Goal: Task Accomplishment & Management: Manage account settings

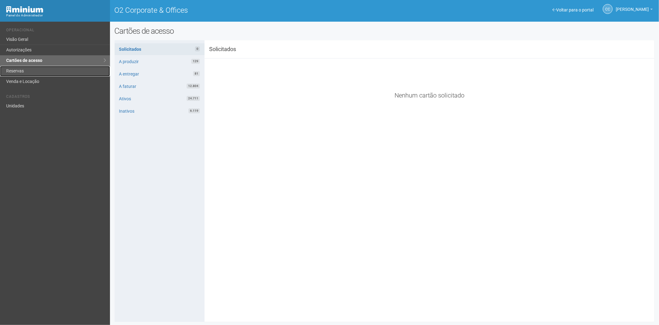
click at [32, 70] on link "Reservas" at bounding box center [55, 71] width 110 height 11
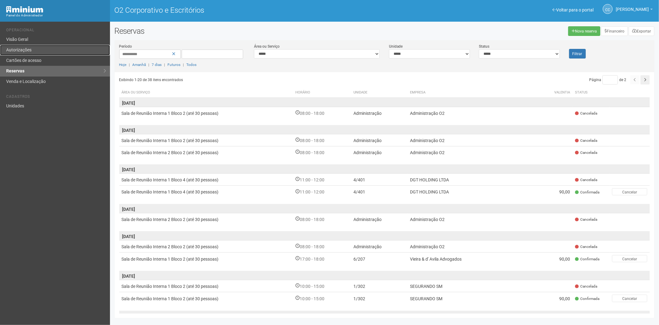
click at [31, 50] on font "Autorizações" at bounding box center [18, 49] width 25 height 5
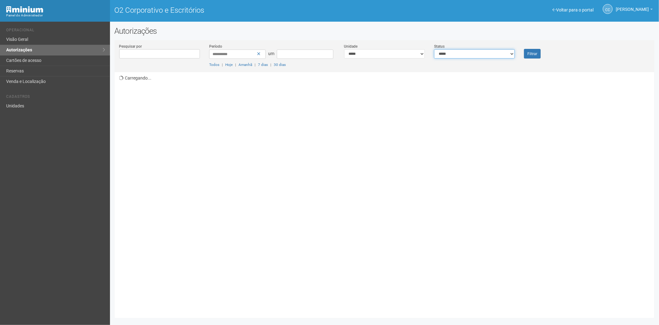
click at [477, 51] on select "**********" at bounding box center [474, 53] width 81 height 9
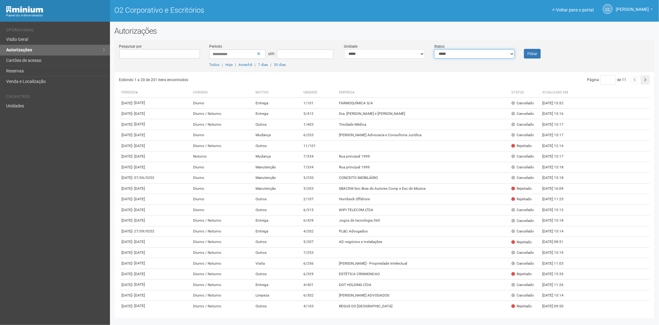
select select "*"
click at [434, 49] on select "**********" at bounding box center [474, 53] width 81 height 9
click at [533, 53] on font "Filtrar" at bounding box center [533, 54] width 10 height 4
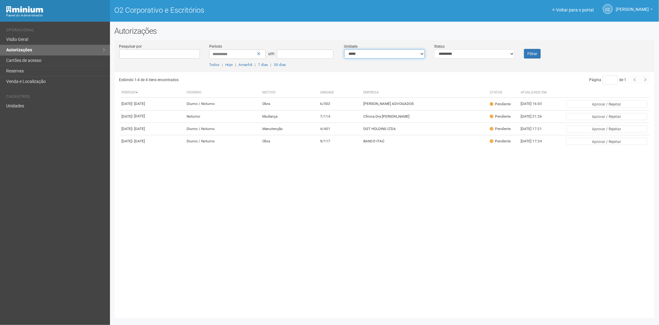
click at [362, 55] on select "**********" at bounding box center [384, 53] width 81 height 9
select select "**********"
drag, startPoint x: 512, startPoint y: 53, endPoint x: 485, endPoint y: 57, distance: 27.3
click at [510, 53] on select "**********" at bounding box center [474, 53] width 81 height 9
select select "*"
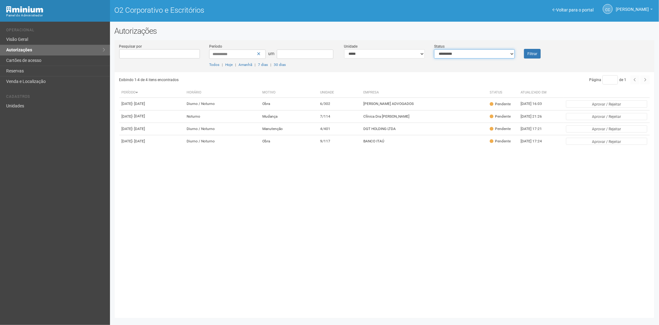
click at [434, 49] on select "**********" at bounding box center [474, 53] width 81 height 9
click at [532, 54] on font "Filtrar" at bounding box center [533, 54] width 10 height 4
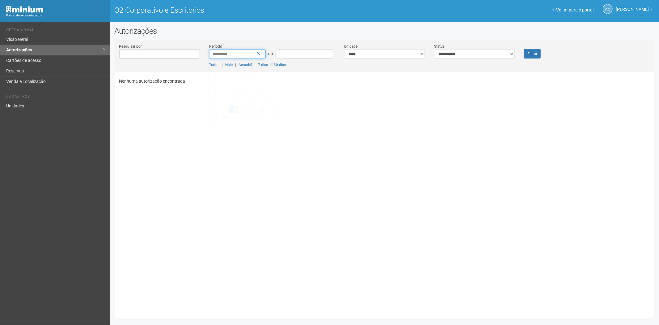
click at [215, 53] on input "**********" at bounding box center [237, 53] width 57 height 9
type input "**********"
click at [536, 52] on font "Filtrar" at bounding box center [533, 54] width 10 height 4
click at [383, 53] on select "**********" at bounding box center [384, 53] width 81 height 9
select select "**********"
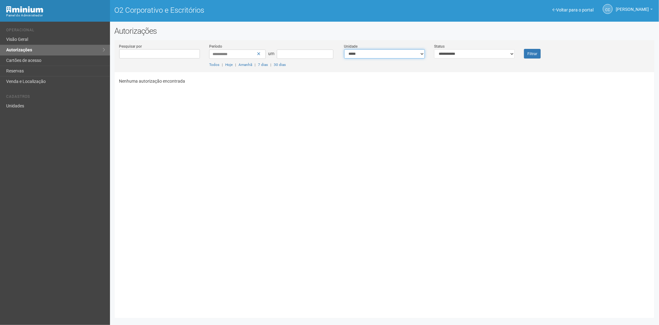
click at [344, 49] on select "**********" at bounding box center [384, 53] width 81 height 9
click at [532, 53] on font "Filtrar" at bounding box center [533, 54] width 10 height 4
click at [382, 53] on select "**********" at bounding box center [384, 53] width 81 height 9
select select "**********"
click at [344, 49] on select "**********" at bounding box center [384, 53] width 81 height 9
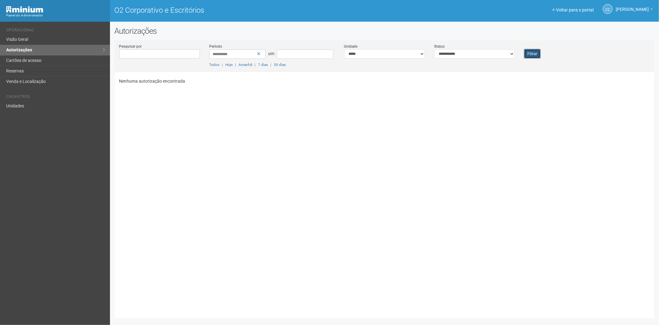
click at [533, 53] on font "Filtrar" at bounding box center [533, 54] width 10 height 4
click at [220, 53] on input "**********" at bounding box center [237, 53] width 57 height 9
click at [282, 64] on font "30 dias" at bounding box center [280, 64] width 12 height 4
type input "**********"
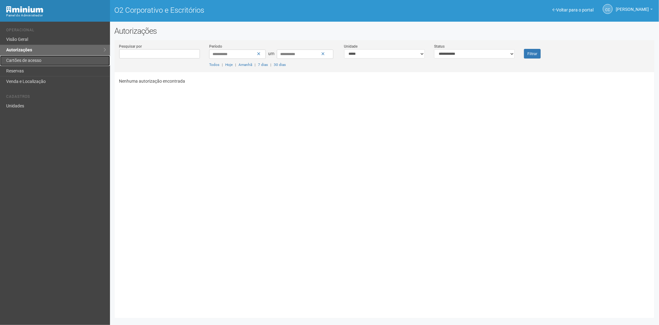
click at [20, 59] on font "Cartões de acesso" at bounding box center [23, 60] width 35 height 5
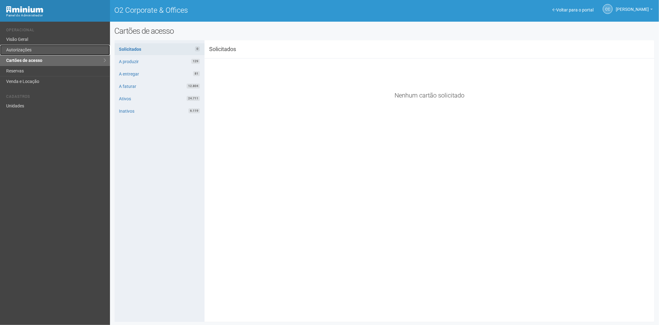
click at [13, 45] on link "Autorizações" at bounding box center [55, 50] width 110 height 11
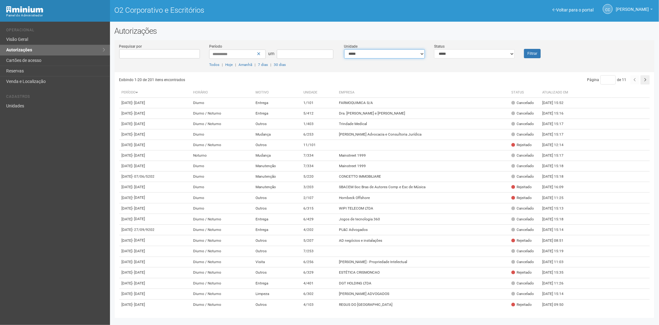
click at [409, 55] on select "**********" at bounding box center [384, 53] width 81 height 9
select select "**********"
click at [525, 52] on button "Filtrar" at bounding box center [532, 54] width 17 height 10
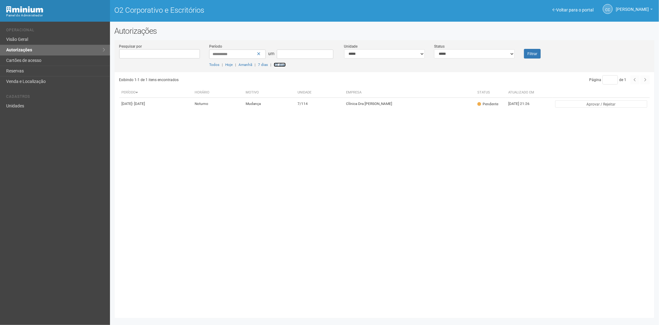
click at [282, 64] on font "30 dias" at bounding box center [280, 64] width 12 height 4
type input "**********"
click at [215, 55] on input "**********" at bounding box center [237, 53] width 57 height 9
type input "**********"
click at [537, 54] on font "Filtrar" at bounding box center [533, 54] width 10 height 4
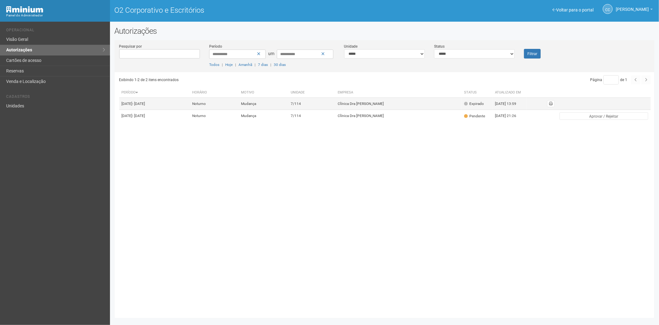
click at [445, 106] on td "Clínica Dra [PERSON_NAME]" at bounding box center [398, 104] width 126 height 12
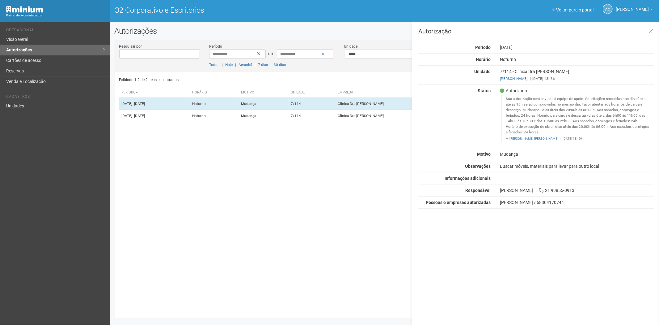
drag, startPoint x: 256, startPoint y: 121, endPoint x: 266, endPoint y: 135, distance: 17.7
click at [239, 120] on td "Noturno" at bounding box center [214, 116] width 49 height 12
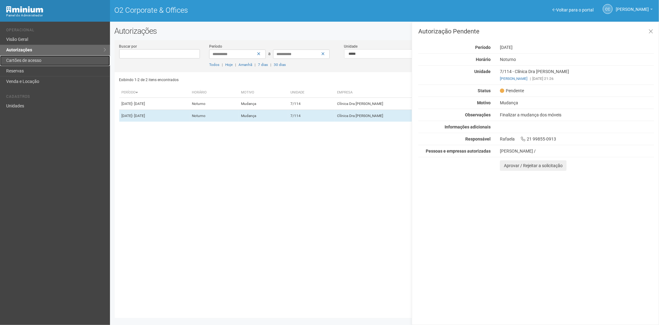
drag, startPoint x: 0, startPoint y: 0, endPoint x: 19, endPoint y: 65, distance: 67.5
click at [19, 65] on link "Cartões de acesso" at bounding box center [55, 60] width 110 height 11
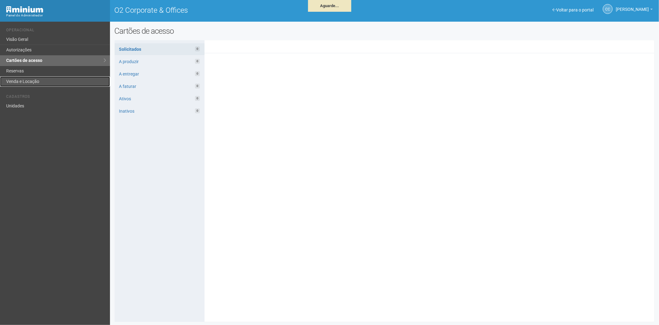
click at [39, 76] on link "Venda e Locação" at bounding box center [55, 81] width 110 height 10
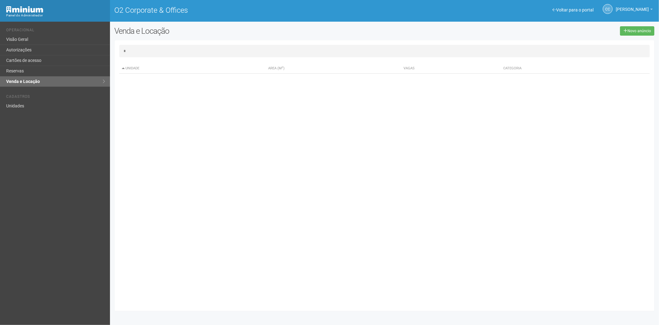
type input "*"
click at [19, 59] on link "Cartões de acesso" at bounding box center [55, 60] width 110 height 11
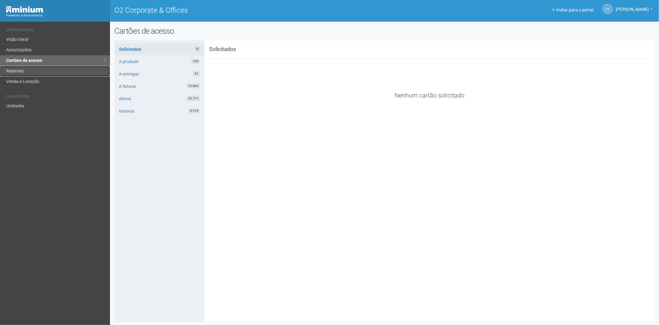
click at [22, 72] on link "Reservas" at bounding box center [55, 71] width 110 height 11
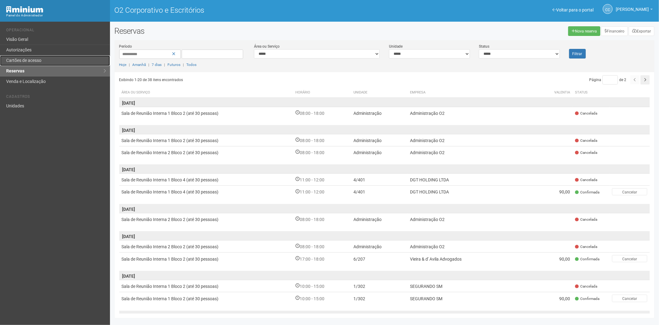
click at [33, 56] on link "Cartões de acesso" at bounding box center [55, 60] width 110 height 11
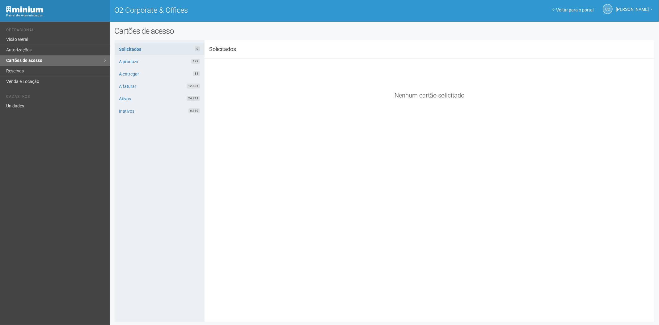
drag, startPoint x: 59, startPoint y: 209, endPoint x: 104, endPoint y: 26, distance: 188.6
click at [59, 209] on div "Voltar para o portal Operacional Visão Geral Autorizações Cartões de acesso Res…" at bounding box center [55, 173] width 110 height 303
click at [37, 44] on link "Visão Geral" at bounding box center [55, 39] width 110 height 11
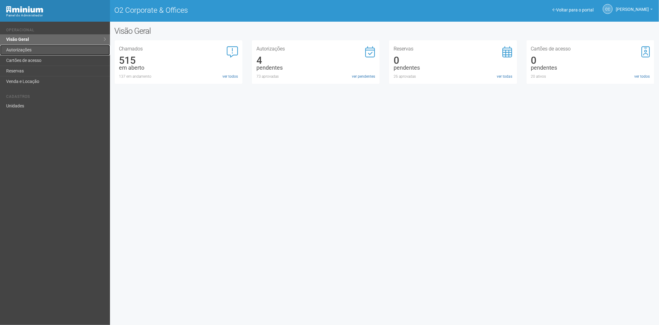
click at [46, 52] on link "Autorizações" at bounding box center [55, 50] width 110 height 11
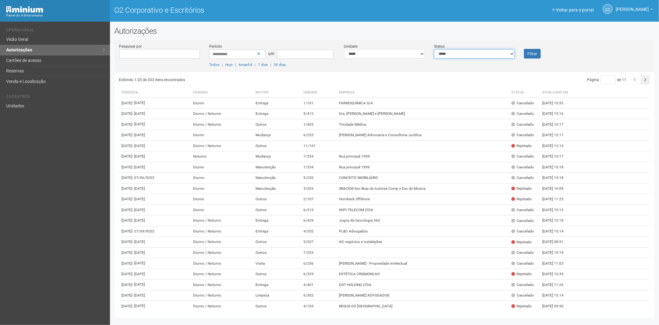
click at [447, 57] on select "**********" at bounding box center [474, 53] width 81 height 9
select select "*"
click at [434, 49] on select "**********" at bounding box center [474, 53] width 81 height 9
click at [529, 56] on button "Filtrar" at bounding box center [532, 54] width 17 height 10
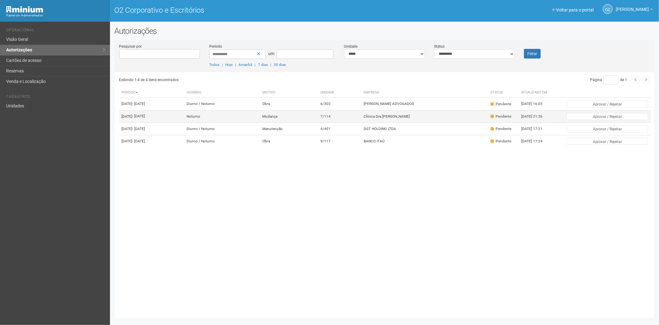
click at [410, 118] on font "Clínica Dra [PERSON_NAME]" at bounding box center [387, 116] width 46 height 4
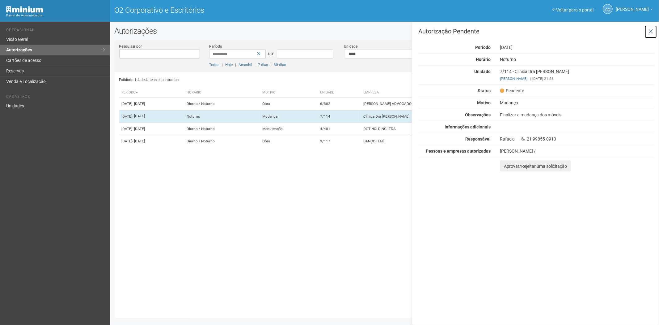
click at [652, 29] on icon at bounding box center [651, 31] width 5 height 6
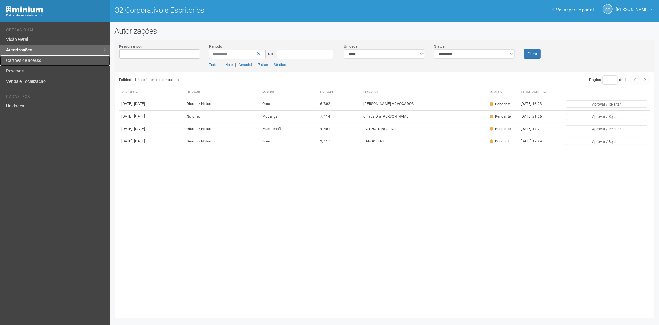
click at [20, 59] on font "Cartões de acesso" at bounding box center [23, 60] width 35 height 5
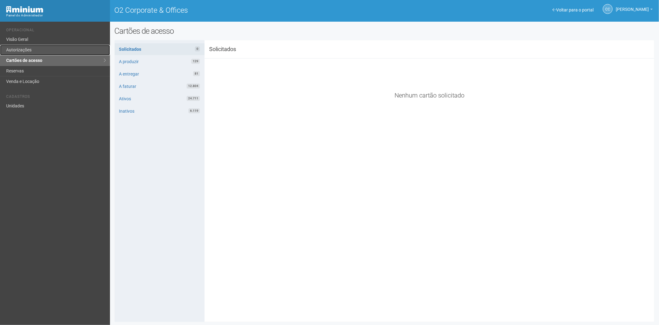
click at [23, 51] on link "Autorizações" at bounding box center [55, 50] width 110 height 11
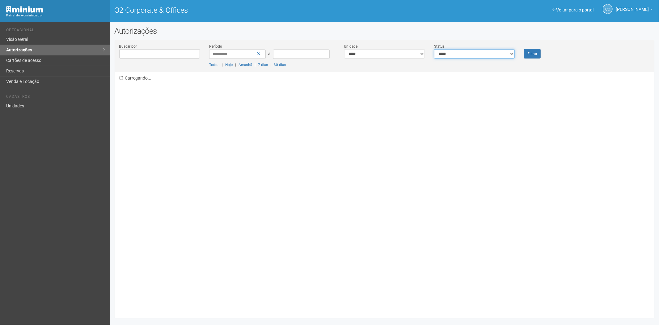
click at [442, 57] on select "**********" at bounding box center [474, 53] width 81 height 9
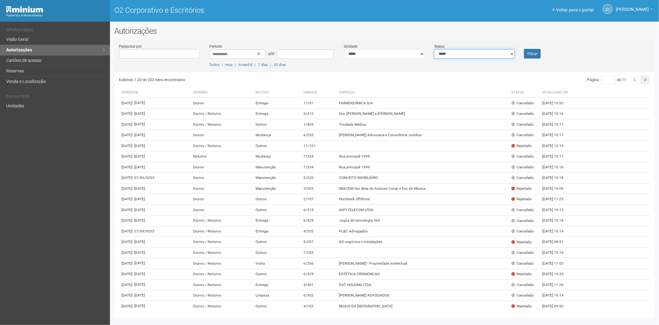
select select "*"
click at [434, 49] on select "**********" at bounding box center [474, 53] width 81 height 9
click at [537, 53] on font "Filtrar" at bounding box center [533, 54] width 10 height 4
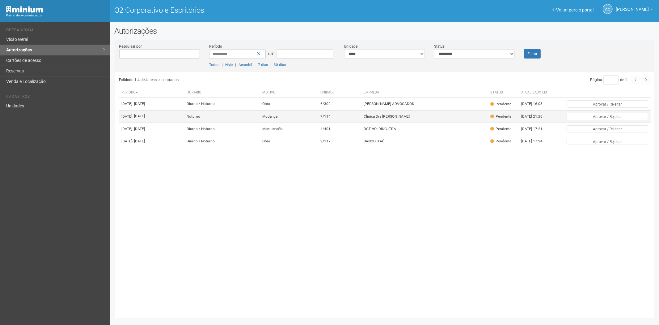
click at [417, 121] on td "Clínica Dra [PERSON_NAME]" at bounding box center [424, 116] width 127 height 12
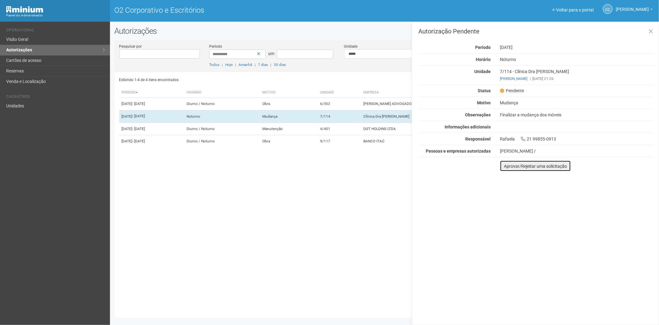
click at [506, 171] on button "Aprovar/Rejeitar uma solicitação" at bounding box center [535, 165] width 71 height 11
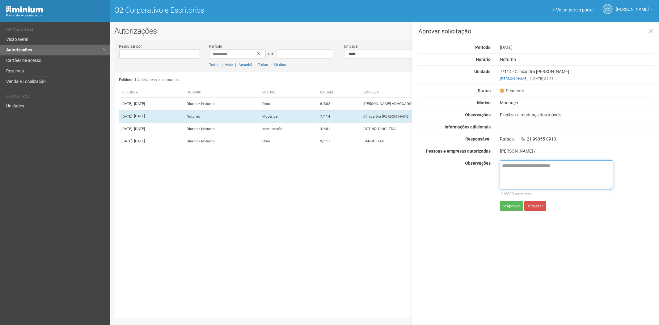
click at [510, 172] on textarea at bounding box center [556, 174] width 113 height 29
paste textarea "**********"
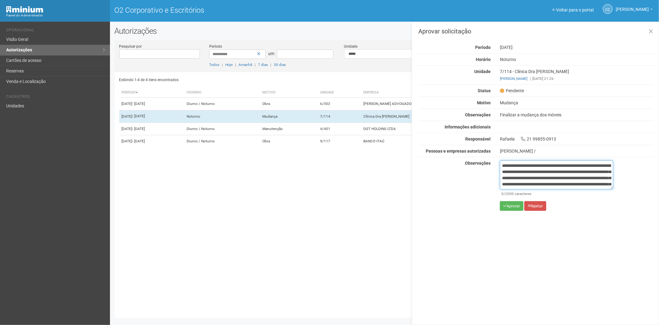
scroll to position [35, 0]
type textarea "**********"
click at [508, 206] on font "Aprovar" at bounding box center [513, 206] width 13 height 4
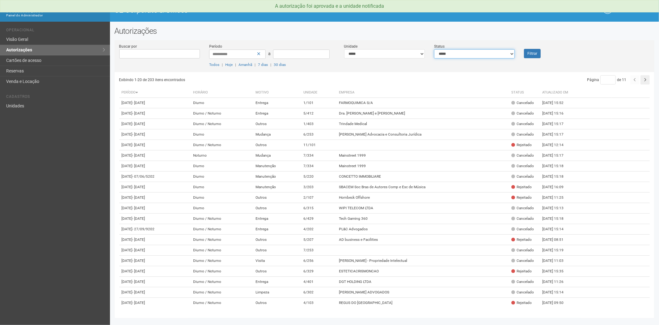
click at [474, 54] on select "**********" at bounding box center [474, 53] width 81 height 9
select select "*"
click at [434, 49] on select "**********" at bounding box center [474, 53] width 81 height 9
click at [528, 52] on button "Filtrar" at bounding box center [532, 53] width 17 height 9
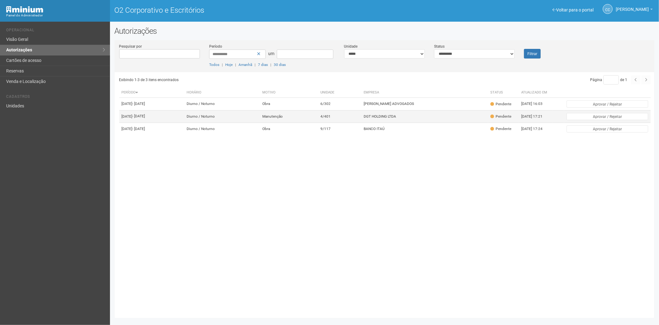
click at [414, 122] on td "DGT HOLDING LTDA" at bounding box center [424, 116] width 127 height 12
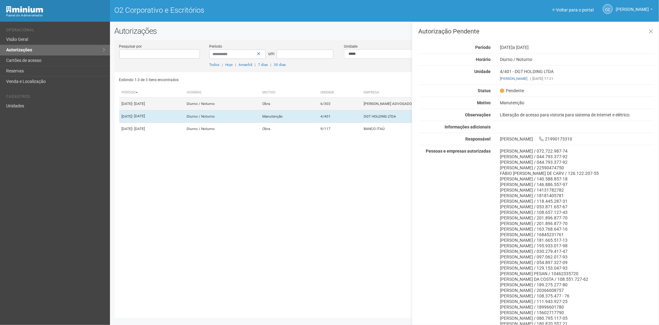
click at [369, 106] on font "PELLEGRINO MEDEIROS ADVOGADOS" at bounding box center [389, 104] width 50 height 4
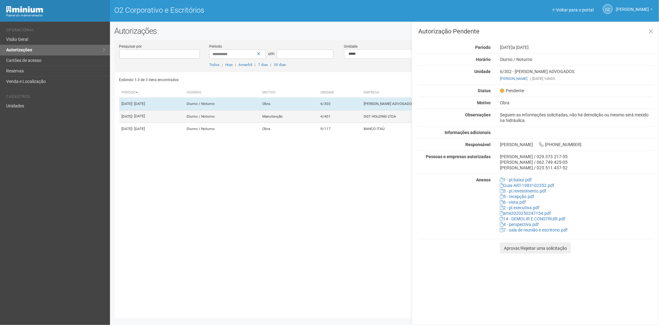
click at [359, 122] on td "4/401" at bounding box center [339, 116] width 43 height 12
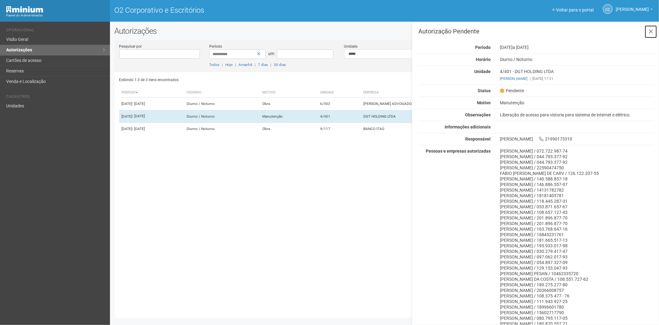
click at [652, 29] on icon at bounding box center [651, 31] width 5 height 6
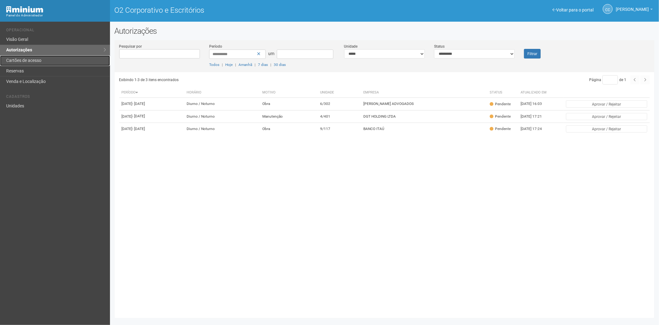
click at [20, 59] on font "Cartões de acesso" at bounding box center [23, 60] width 35 height 5
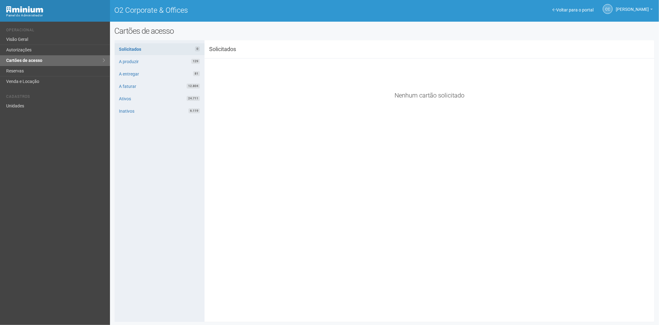
click at [156, 227] on div "Solicitados 0 A produzir 129 A entregar 81 A faturar 12.804 Ativos 24.711 Inati…" at bounding box center [160, 180] width 90 height 281
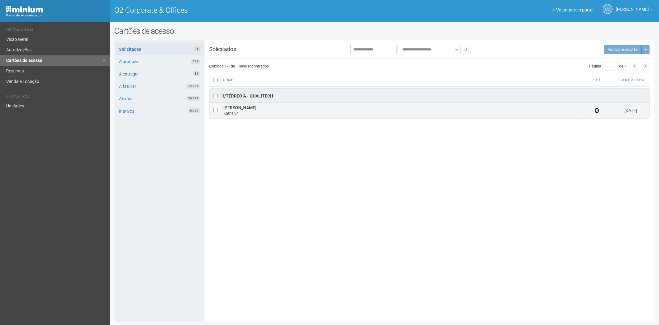
click at [597, 112] on icon at bounding box center [597, 110] width 4 height 4
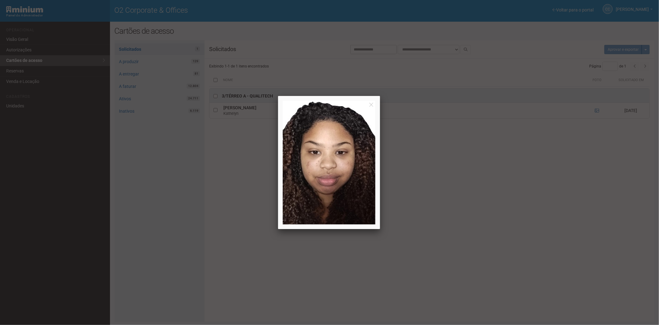
click at [459, 236] on div at bounding box center [329, 162] width 659 height 325
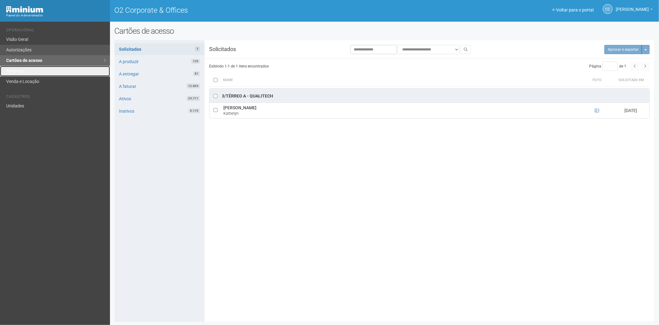
drag, startPoint x: 38, startPoint y: 67, endPoint x: 67, endPoint y: 45, distance: 36.4
click at [38, 67] on link "Reservas" at bounding box center [55, 71] width 110 height 11
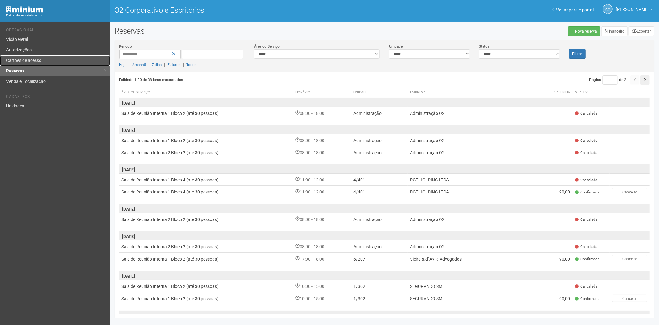
click at [25, 59] on font "Cartões de acesso" at bounding box center [23, 60] width 35 height 5
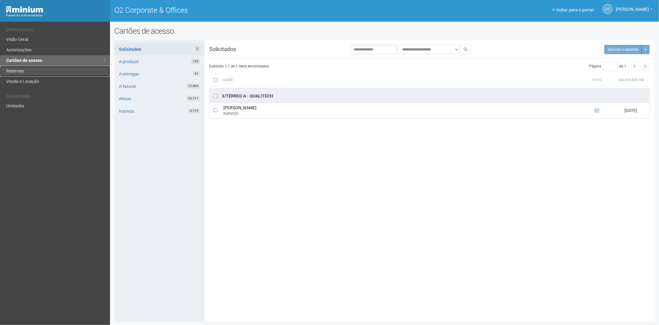
click at [15, 70] on link "Reservas" at bounding box center [55, 71] width 110 height 11
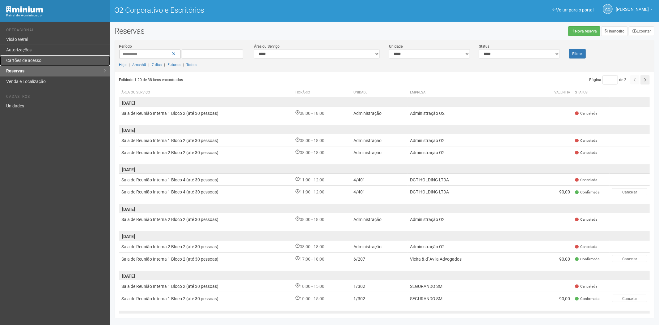
click at [46, 57] on link "Cartões de acesso" at bounding box center [55, 60] width 110 height 11
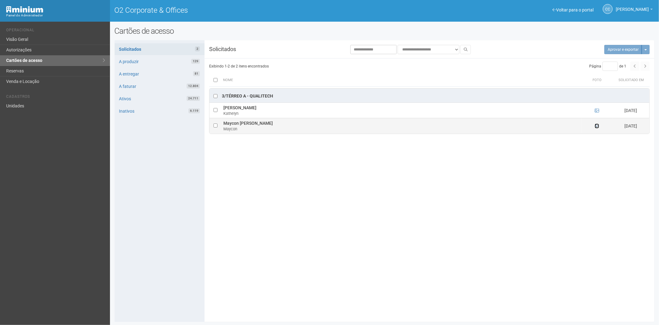
click at [598, 126] on icon at bounding box center [597, 126] width 4 height 4
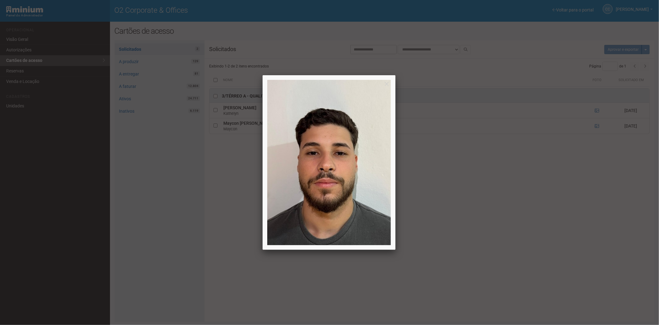
drag, startPoint x: 492, startPoint y: 181, endPoint x: 498, endPoint y: 207, distance: 27.2
click at [491, 187] on div at bounding box center [329, 162] width 659 height 325
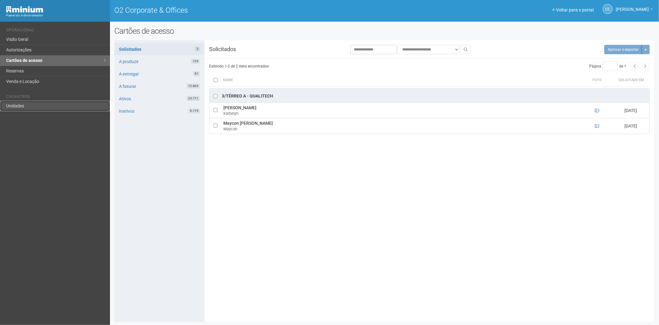
click at [26, 106] on link "Unidades" at bounding box center [55, 106] width 110 height 10
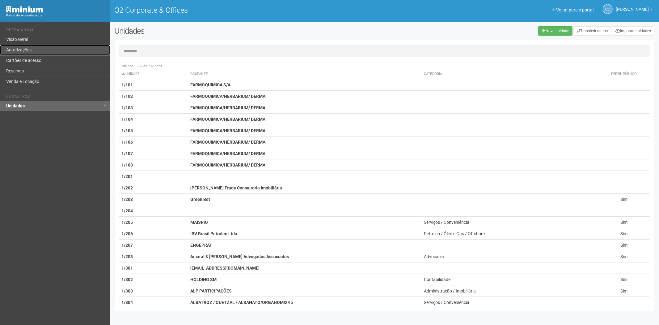
click at [28, 49] on link "Autorizações" at bounding box center [55, 50] width 110 height 11
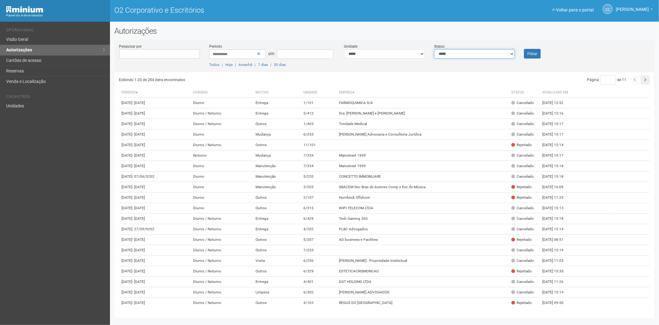
click at [465, 54] on select "**********" at bounding box center [474, 53] width 81 height 9
select select "*"
click at [434, 49] on select "**********" at bounding box center [474, 53] width 81 height 9
click at [534, 52] on font "Filtrar" at bounding box center [533, 54] width 10 height 4
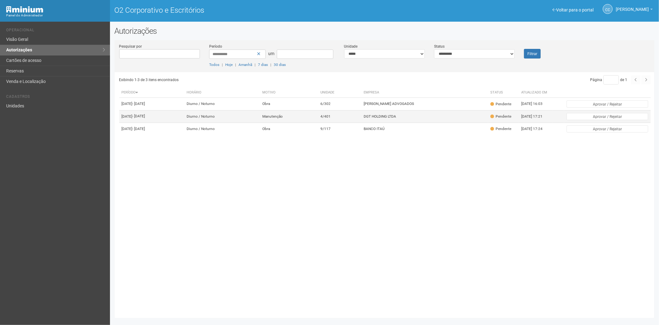
click at [389, 118] on font "DGT HOLDING LTDA" at bounding box center [380, 116] width 32 height 4
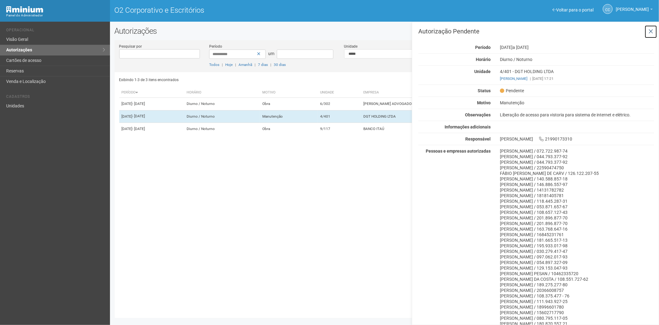
drag, startPoint x: 648, startPoint y: 29, endPoint x: 637, endPoint y: 30, distance: 11.5
click at [649, 29] on icon at bounding box center [651, 31] width 5 height 6
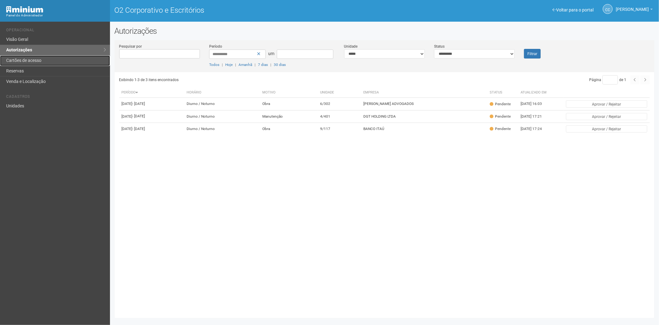
click at [19, 63] on font "Cartões de acesso" at bounding box center [23, 60] width 35 height 5
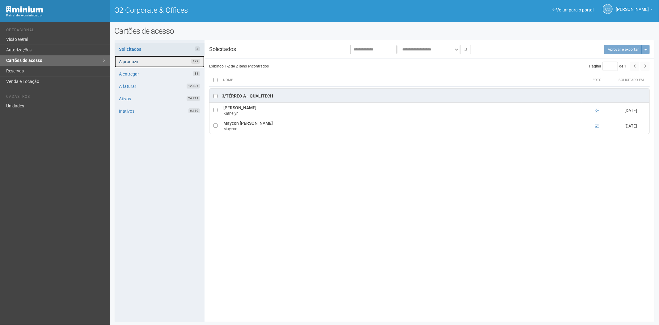
click at [156, 62] on link "A produzir 129" at bounding box center [160, 62] width 90 height 12
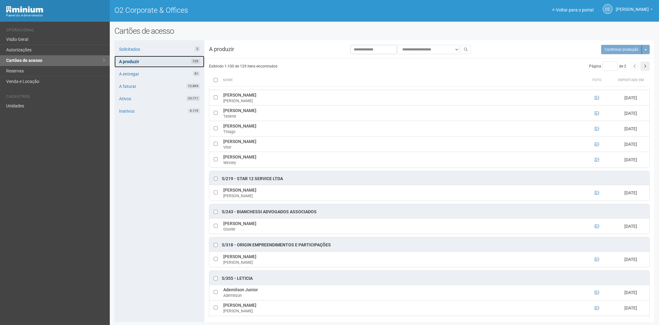
scroll to position [1768, 0]
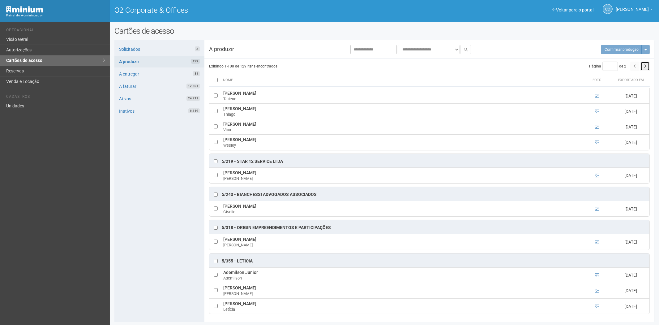
click at [642, 66] on button "button" at bounding box center [644, 66] width 9 height 9
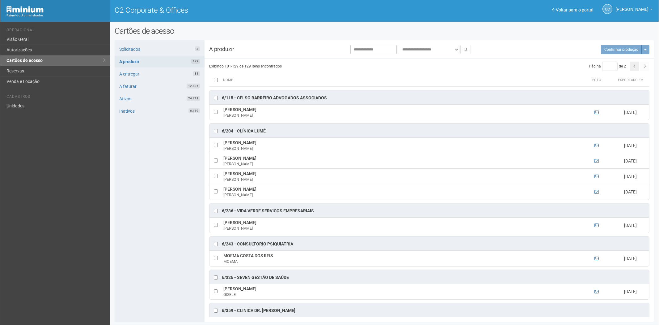
scroll to position [0, 0]
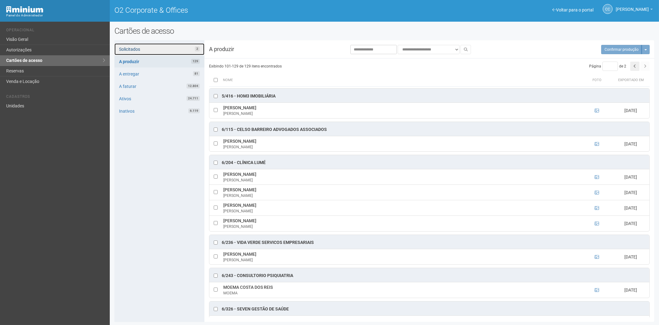
click at [145, 52] on link "Solicitados 2" at bounding box center [159, 49] width 90 height 12
type input "*"
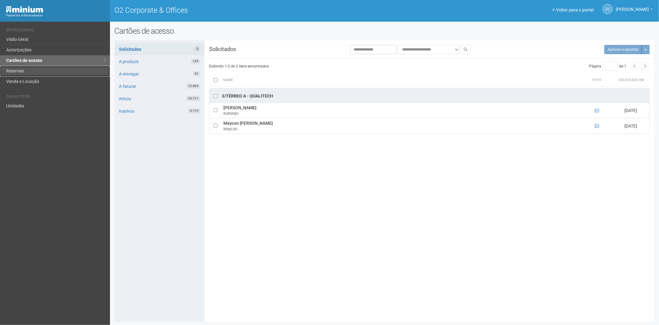
click at [57, 67] on link "Reservas" at bounding box center [55, 71] width 110 height 11
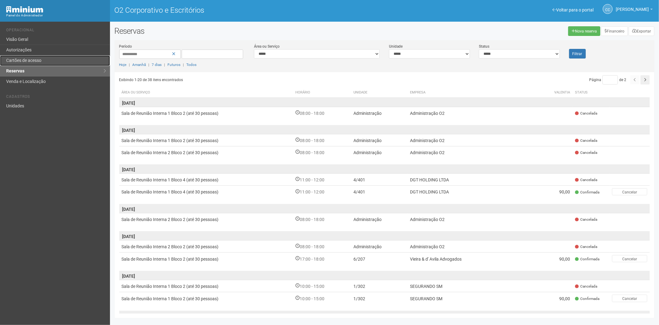
click at [27, 57] on link "Cartões de acesso" at bounding box center [55, 60] width 110 height 11
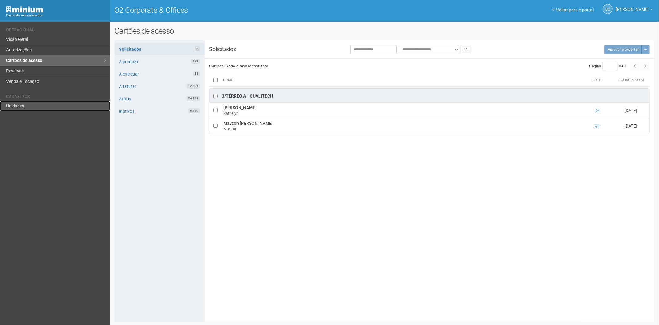
drag, startPoint x: 25, startPoint y: 106, endPoint x: 33, endPoint y: 102, distance: 8.7
click at [25, 106] on link "Unidades" at bounding box center [55, 106] width 110 height 10
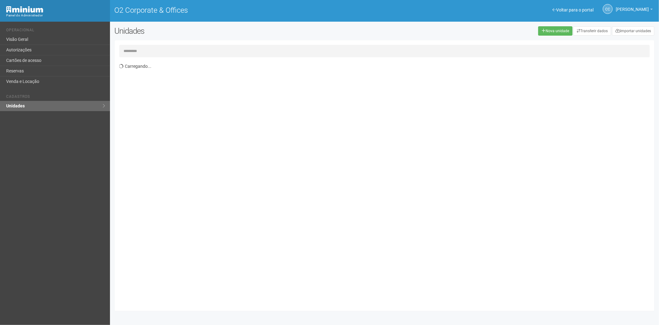
click at [125, 44] on div "Carregando..." at bounding box center [385, 175] width 540 height 270
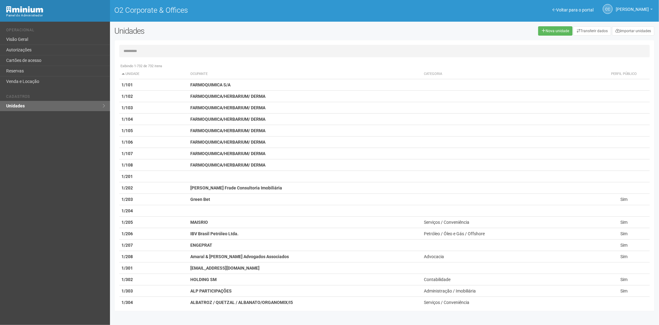
click at [129, 50] on input "text" at bounding box center [384, 51] width 531 height 12
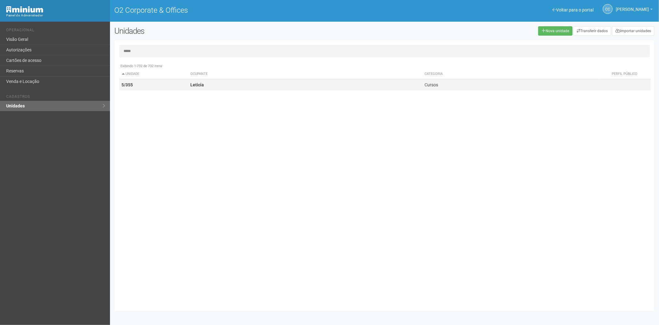
type input "*****"
click at [213, 81] on td "Leticia" at bounding box center [305, 84] width 234 height 11
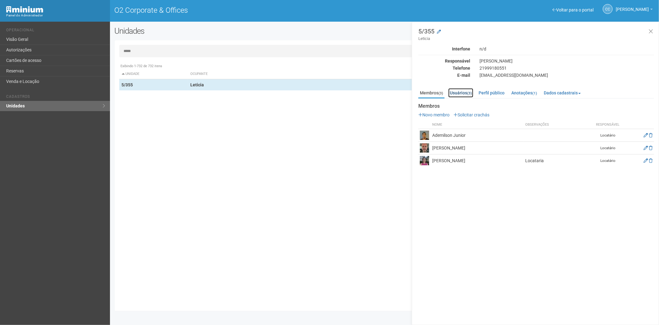
click at [460, 92] on link "Usuários (3)" at bounding box center [460, 92] width 25 height 9
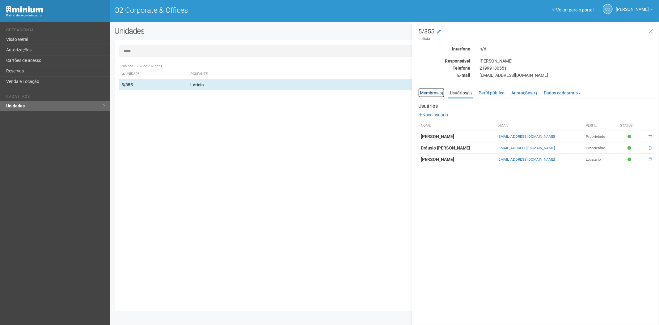
click at [422, 89] on link "Membros (3)" at bounding box center [431, 92] width 26 height 9
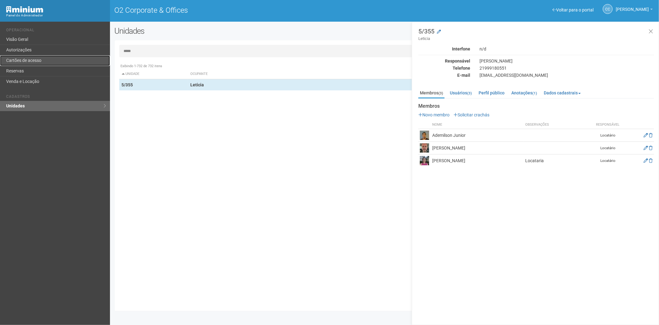
click at [24, 60] on link "Cartões de acesso" at bounding box center [55, 60] width 110 height 11
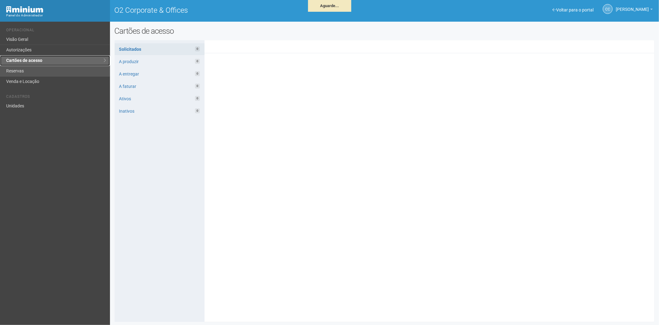
drag, startPoint x: 31, startPoint y: 64, endPoint x: 31, endPoint y: 69, distance: 4.9
click at [31, 64] on link "Cartões de acesso" at bounding box center [55, 60] width 110 height 11
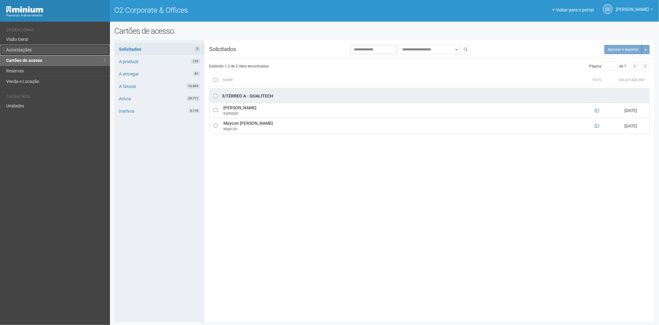
click at [51, 51] on link "Autorizações" at bounding box center [55, 50] width 110 height 11
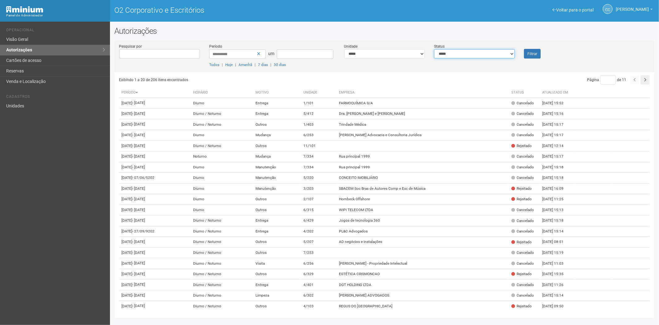
click at [478, 52] on select "**********" at bounding box center [474, 53] width 81 height 9
select select "*"
click at [434, 49] on select "**********" at bounding box center [474, 53] width 81 height 9
click at [539, 54] on button "Filtrar" at bounding box center [532, 54] width 17 height 10
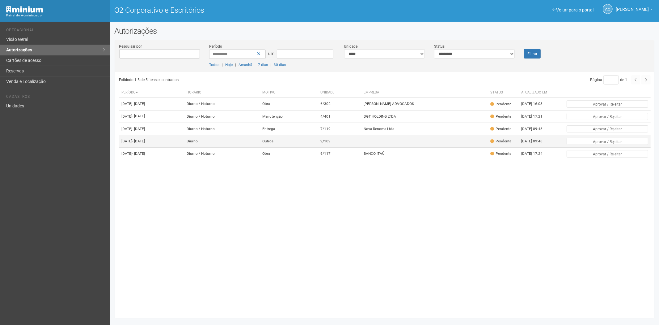
click at [397, 147] on td at bounding box center [424, 141] width 127 height 12
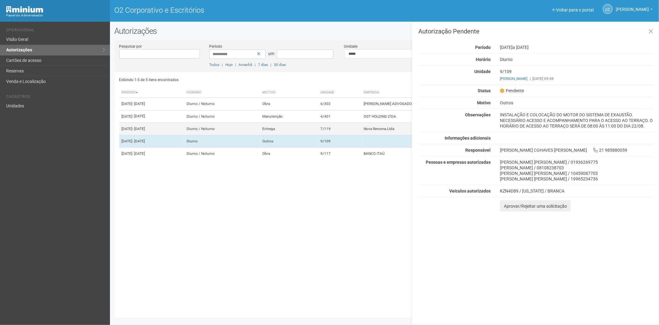
click at [215, 131] on font "Diurno / Noturno" at bounding box center [201, 128] width 28 height 4
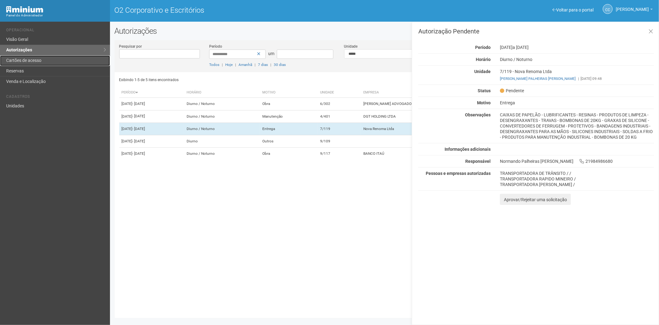
drag, startPoint x: 39, startPoint y: 62, endPoint x: 51, endPoint y: 58, distance: 12.9
click at [39, 62] on font "Cartões de acesso" at bounding box center [23, 60] width 35 height 5
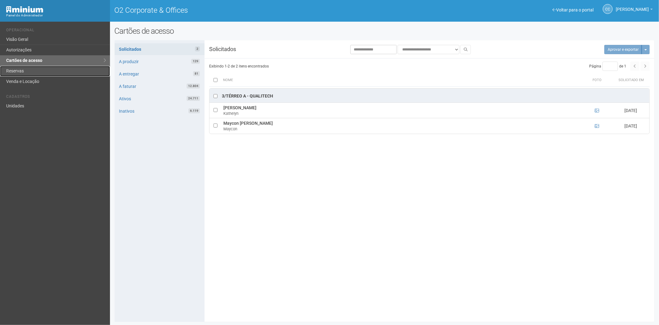
click at [26, 69] on link "Reservas" at bounding box center [55, 71] width 110 height 11
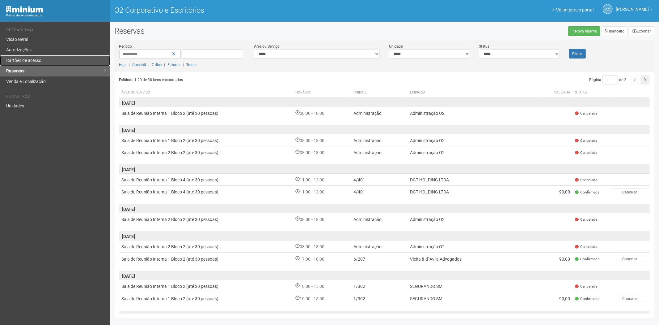
click at [37, 61] on font "Cartões de acesso" at bounding box center [23, 60] width 35 height 5
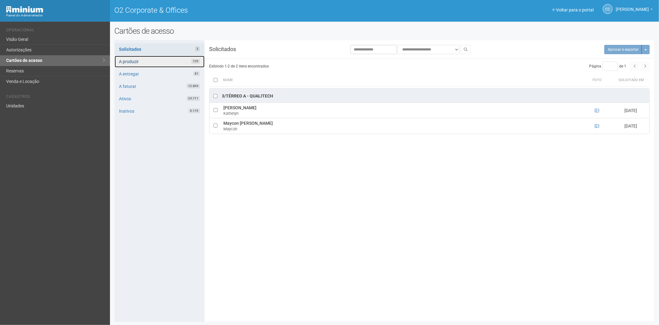
click at [180, 59] on link "A produzir 129" at bounding box center [160, 62] width 90 height 12
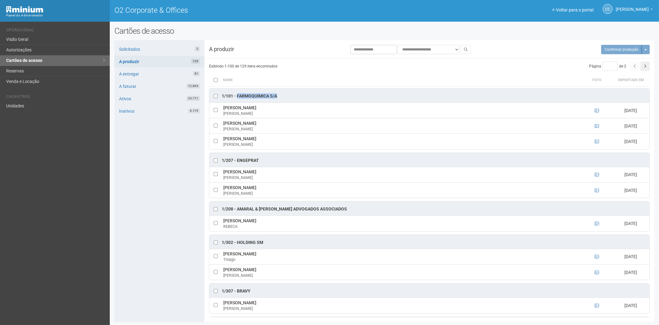
drag, startPoint x: 278, startPoint y: 94, endPoint x: 237, endPoint y: 94, distance: 41.4
click at [237, 94] on div "1/101 - FARMOQUIMICA S/A" at bounding box center [429, 95] width 440 height 14
copy div "FARMOQUIMICA S/A"
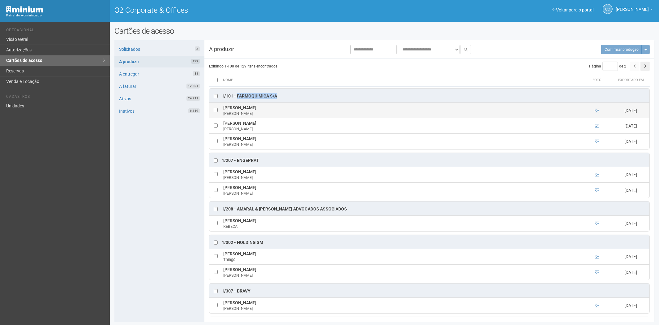
drag, startPoint x: 318, startPoint y: 110, endPoint x: 221, endPoint y: 107, distance: 97.1
click at [222, 107] on td "MARIA ALICE DE LIMA DOS SANTOS RIBEIRO MARIA ALICE" at bounding box center [401, 110] width 359 height 15
copy td "MARIA ALICE DE LIMA DOS SANTOS RIBEIRO"
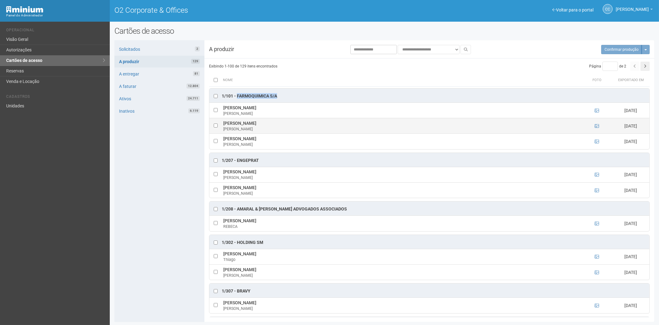
drag, startPoint x: 271, startPoint y: 121, endPoint x: 234, endPoint y: 123, distance: 37.5
click at [225, 124] on td "MARIANA AVILA MORO MARIANA MORO" at bounding box center [401, 125] width 359 height 15
copy td "MARIANA AVILA MORO"
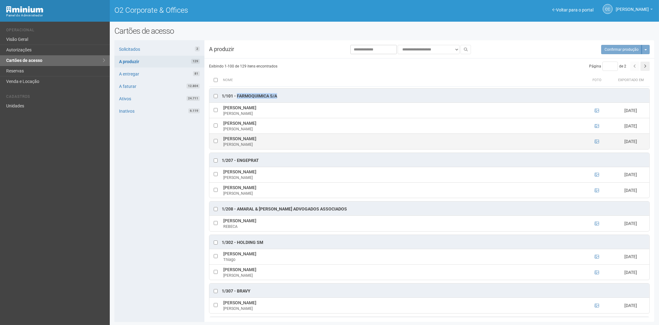
drag, startPoint x: 278, startPoint y: 140, endPoint x: 220, endPoint y: 140, distance: 58.1
click at [220, 140] on tr "WAGNER LUIZ KOX DE LIMA WAGNER LIMA 12/08/2025" at bounding box center [429, 141] width 440 height 15
copy tr "WAGNER LUIZ KOX DE LIMA"
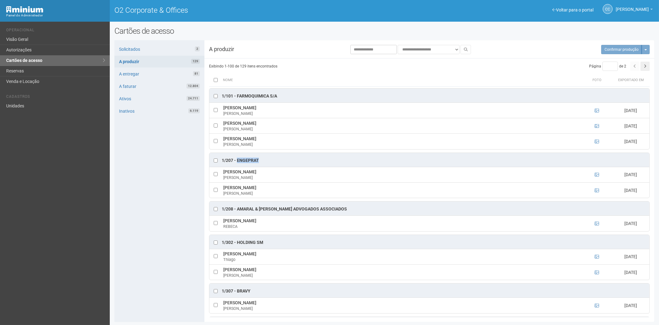
drag, startPoint x: 261, startPoint y: 161, endPoint x: 236, endPoint y: 159, distance: 24.8
click at [236, 159] on div "1/207 - ENGEPRAT" at bounding box center [429, 160] width 440 height 14
copy div "ENGEPRAT"
click at [46, 106] on link "Unidades" at bounding box center [55, 106] width 110 height 10
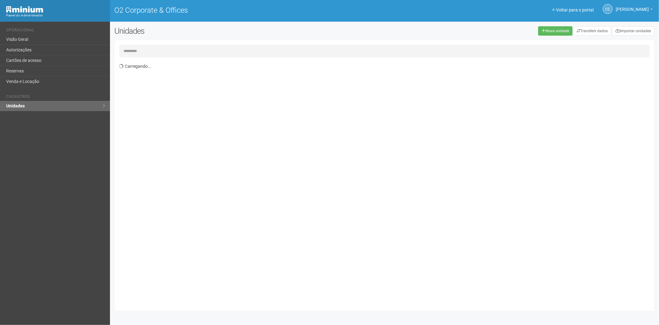
drag, startPoint x: 0, startPoint y: 0, endPoint x: 181, endPoint y: 42, distance: 185.7
click at [163, 53] on input "text" at bounding box center [384, 51] width 531 height 12
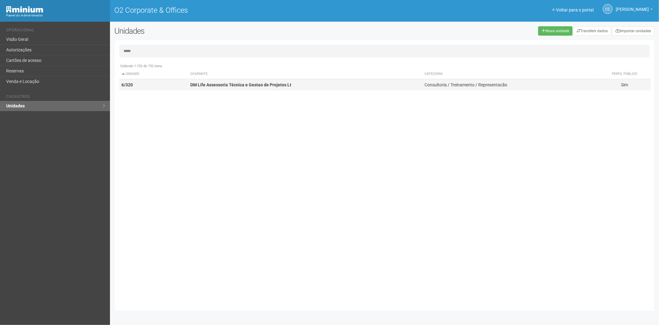
type input "*****"
drag, startPoint x: 273, startPoint y: 83, endPoint x: 351, endPoint y: 80, distance: 78.3
click at [273, 83] on strong "DM Life Assessoria Técnica e Gestao de Projetos Lt" at bounding box center [240, 84] width 101 height 5
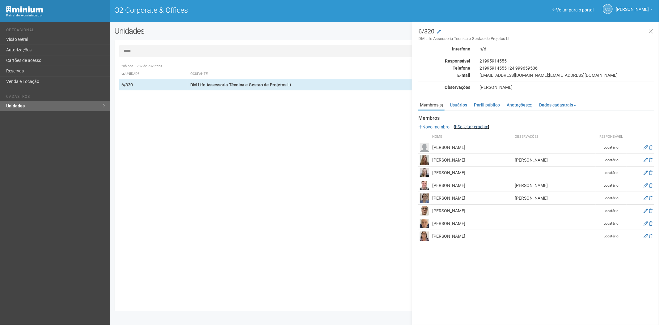
click at [468, 125] on link "Solicitar crachás" at bounding box center [472, 126] width 36 height 5
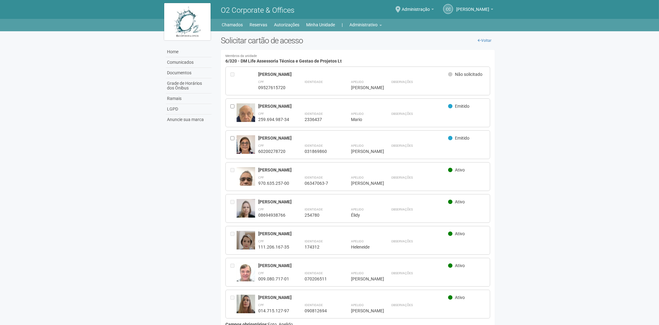
click at [358, 29] on div "Home Home Comunicados Documentos Grade de Horários dos Ônibus Ramais LGPD Anunc…" at bounding box center [329, 25] width 659 height 12
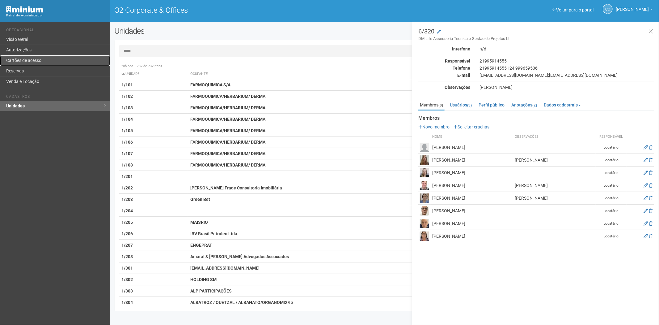
click at [55, 63] on link "Cartões de acesso" at bounding box center [55, 60] width 110 height 11
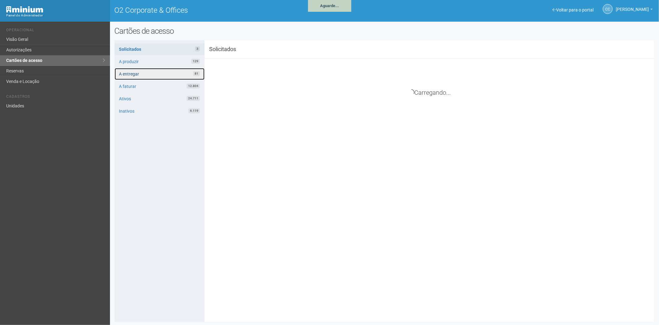
click at [152, 72] on link "A entregar 81" at bounding box center [160, 74] width 90 height 12
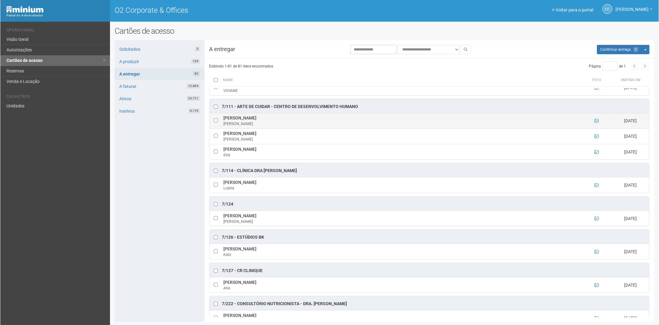
scroll to position [1545, 0]
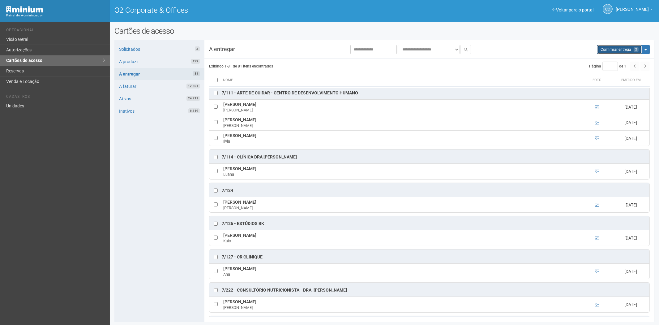
click at [603, 47] on button "Aguarde... Confirmar entrega 2" at bounding box center [619, 49] width 45 height 9
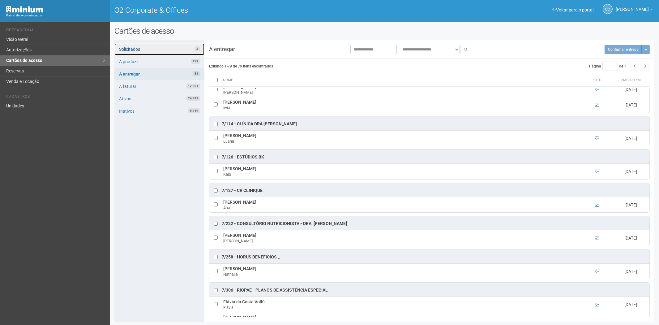
click at [143, 49] on link "Solicitados 3" at bounding box center [159, 49] width 90 height 12
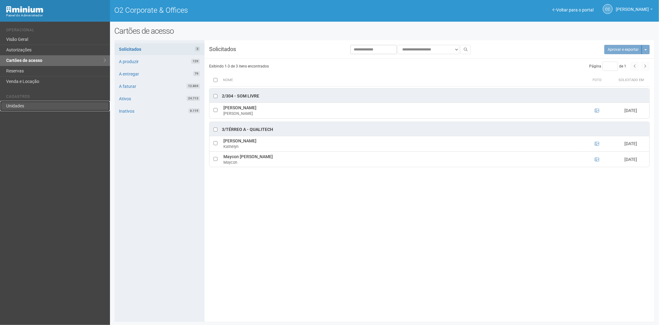
click at [29, 102] on link "Unidades" at bounding box center [55, 106] width 110 height 10
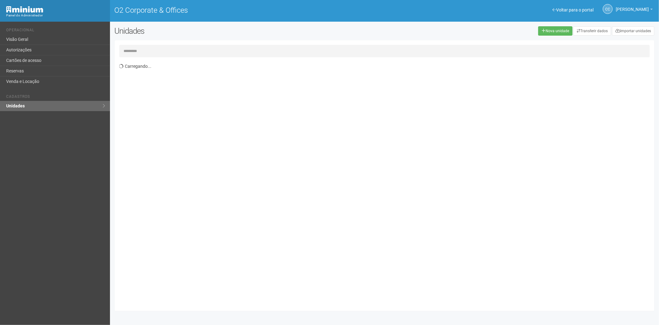
click at [152, 50] on input "text" at bounding box center [384, 51] width 531 height 12
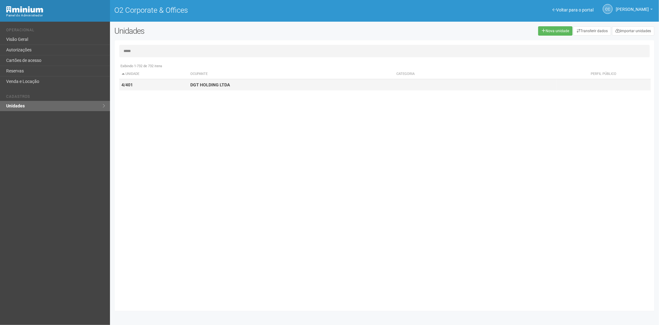
type input "*****"
click at [159, 80] on td "4/401" at bounding box center [153, 84] width 69 height 11
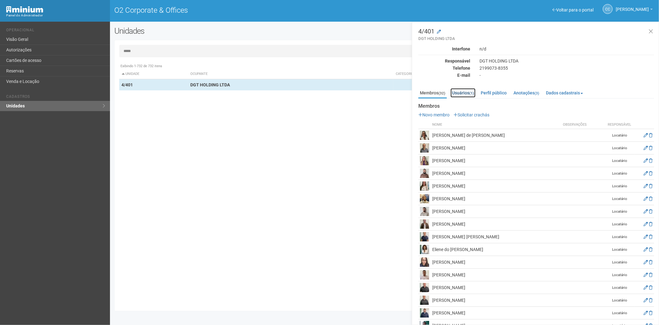
click at [461, 91] on link "Usuários (1)" at bounding box center [463, 92] width 25 height 9
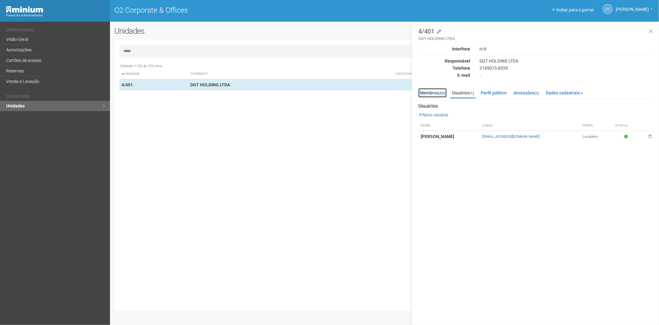
click at [428, 91] on link "Membros (32)" at bounding box center [432, 92] width 28 height 9
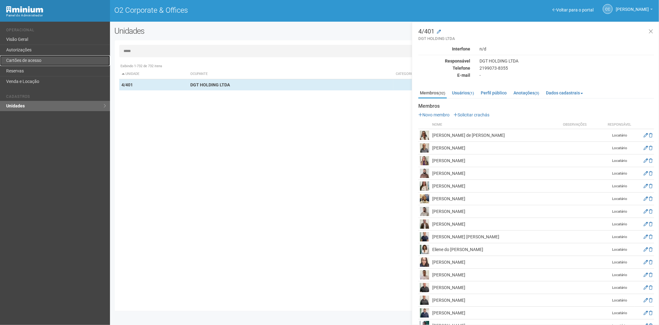
click at [39, 59] on link "Cartões de acesso" at bounding box center [55, 60] width 110 height 11
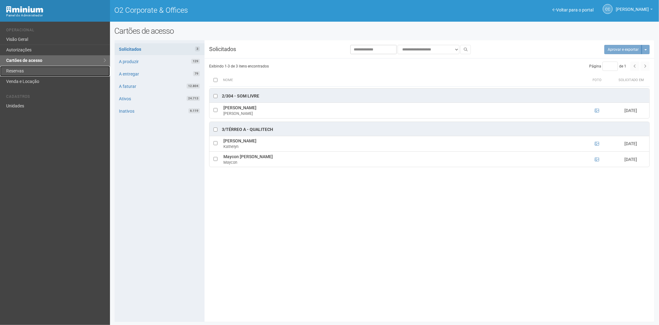
click at [26, 70] on link "Reservas" at bounding box center [55, 71] width 110 height 11
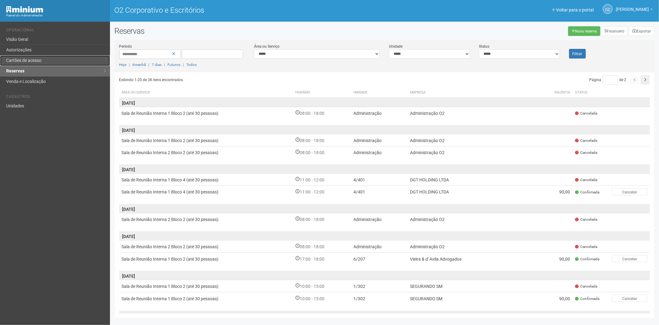
click at [45, 63] on link "Cartões de acesso" at bounding box center [55, 60] width 110 height 11
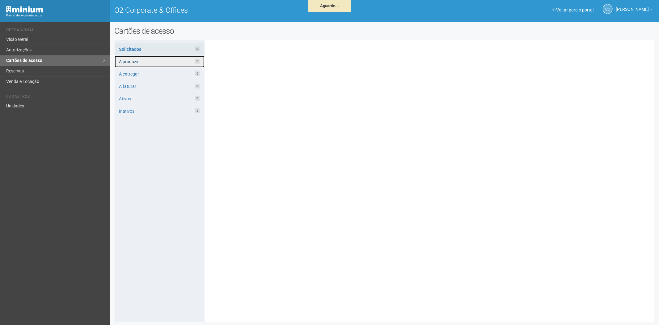
click at [154, 63] on link "A produzir 0" at bounding box center [160, 62] width 90 height 12
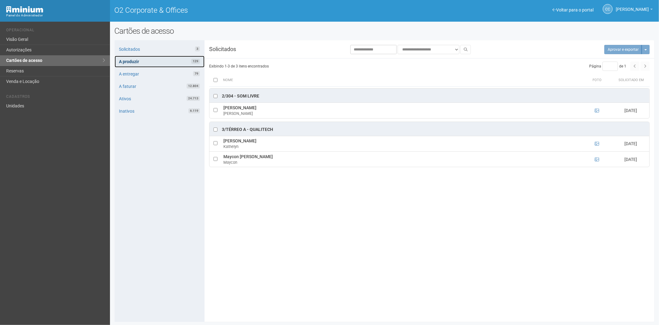
click at [159, 59] on link "A produzir 129" at bounding box center [160, 62] width 90 height 12
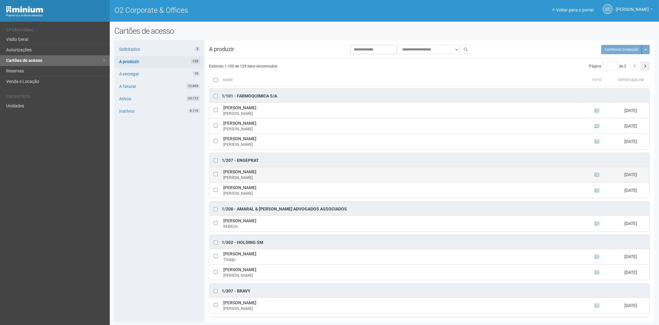
drag, startPoint x: 266, startPoint y: 171, endPoint x: 223, endPoint y: 173, distance: 43.7
click at [223, 173] on td "Gabriele da Silva Lopes Gabriele" at bounding box center [401, 174] width 359 height 15
copy td "Gabriele da Silva Lopes"
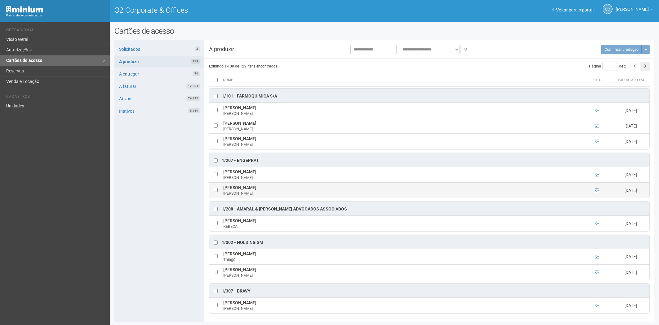
drag, startPoint x: 291, startPoint y: 188, endPoint x: 222, endPoint y: 190, distance: 69.9
click at [222, 190] on td "Márcia Gabriela de Oliveira Alves Márcia Gabriela" at bounding box center [401, 189] width 359 height 15
copy td "Márcia Gabriela de Oliveira Alves"
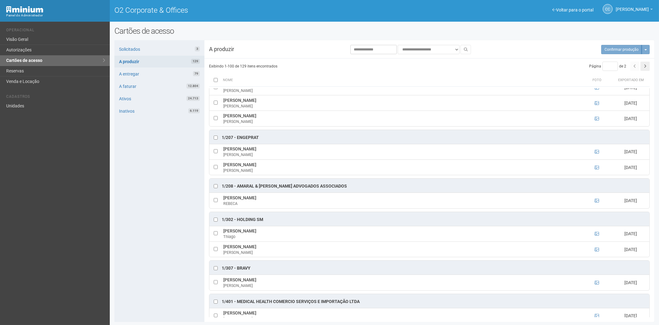
scroll to position [34, 0]
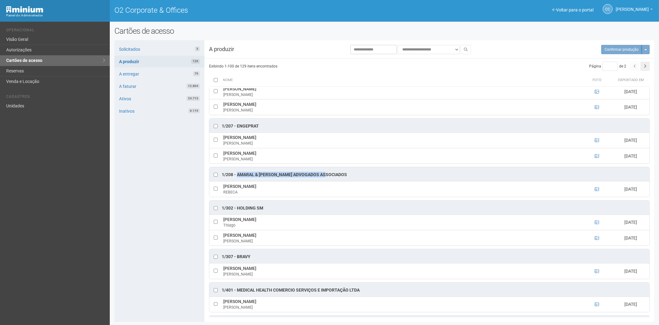
drag, startPoint x: 333, startPoint y: 174, endPoint x: 236, endPoint y: 176, distance: 96.1
click at [236, 176] on div "1/208 - Amaral & Gomes Advogados Associados" at bounding box center [429, 174] width 440 height 14
copy div "Amaral & Gomes Advogados Associados"
drag, startPoint x: 291, startPoint y: 187, endPoint x: 223, endPoint y: 189, distance: 68.6
click at [223, 189] on td "REBECA ROSA DA SILVA SUZANO REBECA" at bounding box center [401, 188] width 359 height 15
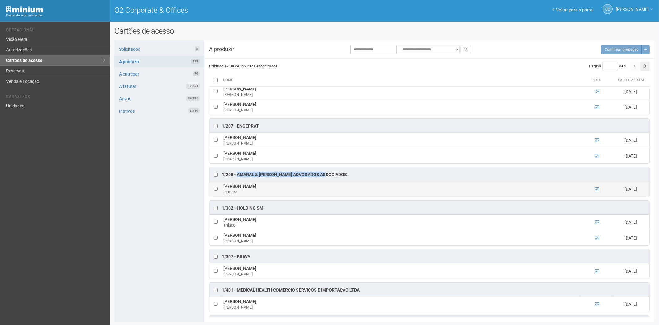
copy td "REBECA ROSA DA SILVA SUZANO"
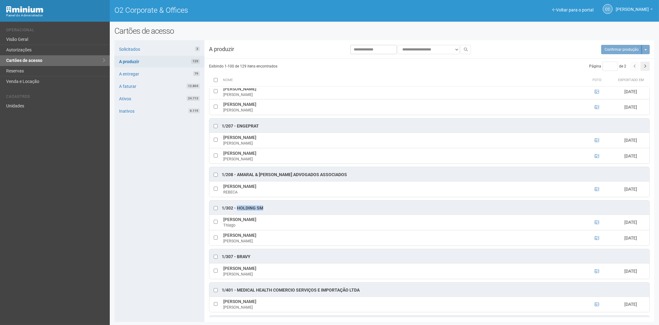
drag, startPoint x: 268, startPoint y: 207, endPoint x: 237, endPoint y: 209, distance: 30.3
click at [237, 209] on div "1/302 - HOLDING SM" at bounding box center [429, 207] width 440 height 14
copy div "HOLDING SM"
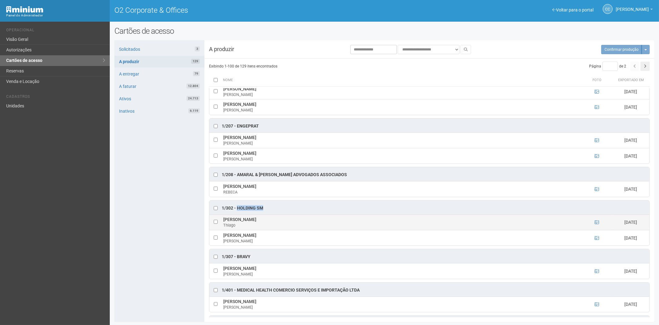
drag, startPoint x: 278, startPoint y: 220, endPoint x: 224, endPoint y: 223, distance: 53.9
click at [224, 223] on td "Thiago Rodrigues Correa Thiago" at bounding box center [401, 221] width 359 height 15
copy td "Thiago Rodrigues Correa"
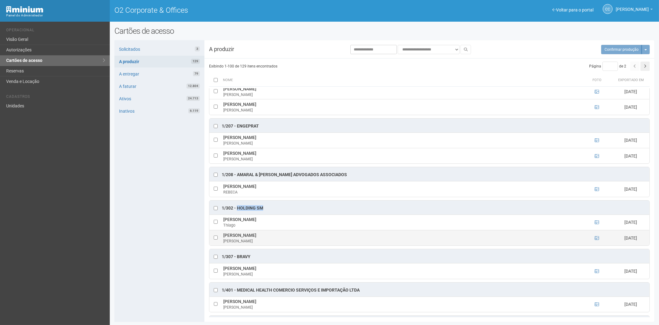
drag, startPoint x: 298, startPoint y: 234, endPoint x: 223, endPoint y: 237, distance: 74.6
click at [223, 237] on td "RAQUEL FELIX PORTO GOMES LOPES RAQUEL" at bounding box center [401, 237] width 359 height 15
copy td "RAQUEL FELIX PORTO GOMES LOPES"
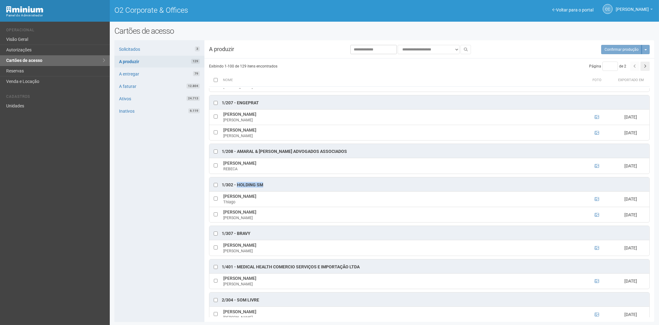
scroll to position [103, 0]
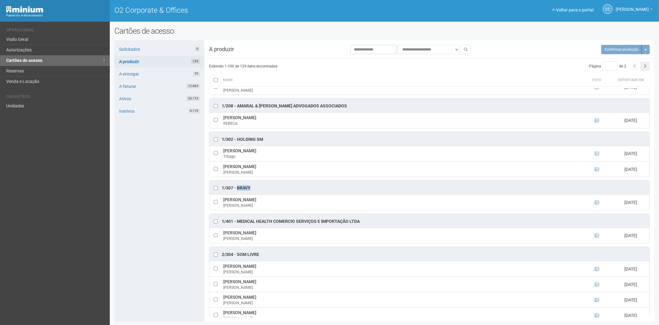
drag, startPoint x: 252, startPoint y: 187, endPoint x: 238, endPoint y: 189, distance: 13.7
click at [238, 189] on div "1/307 - Bravy" at bounding box center [429, 187] width 440 height 14
copy div "Bravy"
drag, startPoint x: 302, startPoint y: 202, endPoint x: 224, endPoint y: 202, distance: 78.2
click at [224, 202] on td "Amanda Araujo Nazario do Nascimento Amanda" at bounding box center [401, 201] width 359 height 15
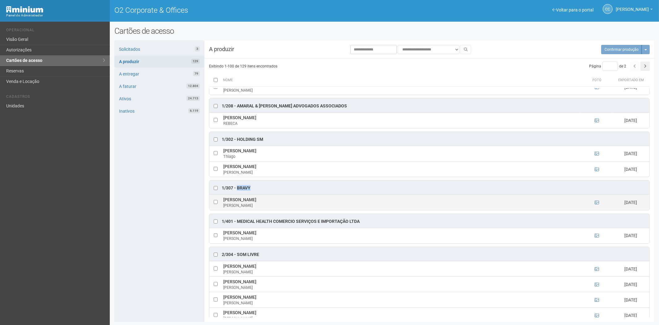
copy td "Amanda Araujo Nazario do Nascimento"
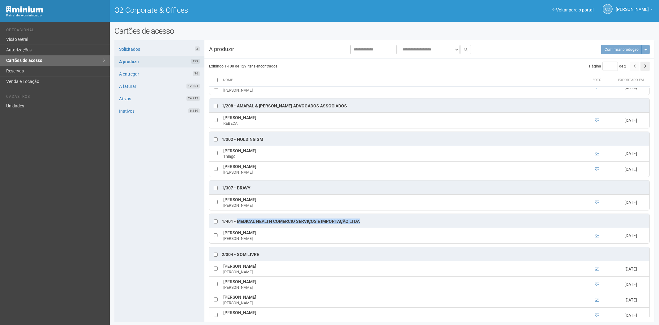
drag, startPoint x: 363, startPoint y: 222, endPoint x: 237, endPoint y: 223, distance: 126.1
click at [237, 223] on div "1/401 - MEDICAL HEALTH COMERCIO SERVIÇOS E IMPORTAÇÃO LTDA" at bounding box center [429, 221] width 440 height 14
copy div "MEDICAL HEALTH COMERCIO SERVIÇOS E IMPORTAÇÃO LTDA"
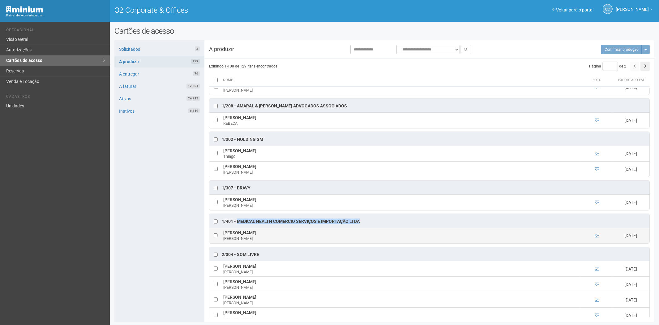
drag, startPoint x: 278, startPoint y: 232, endPoint x: 226, endPoint y: 234, distance: 51.7
click at [224, 234] on td "PETERSON CARVALHO DA COSTA PETERSON" at bounding box center [401, 234] width 359 height 15
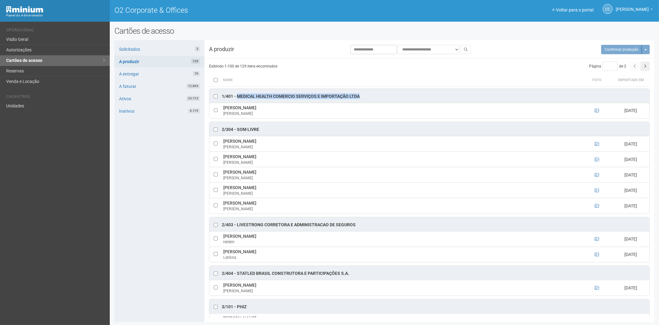
scroll to position [240, 0]
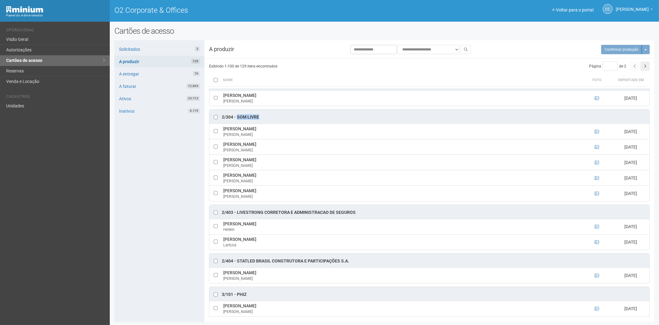
drag, startPoint x: 260, startPoint y: 117, endPoint x: 238, endPoint y: 117, distance: 21.6
click at [238, 117] on div "2/304 - SOM LIVRE" at bounding box center [429, 116] width 440 height 14
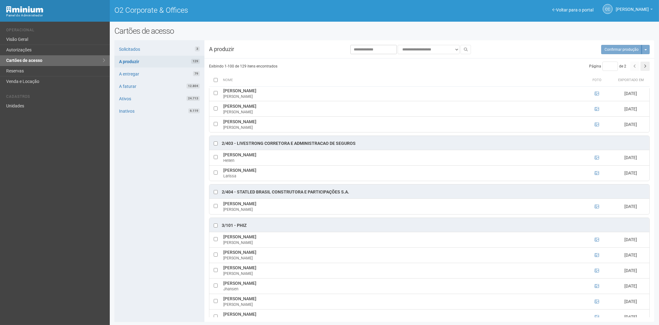
scroll to position [343, 0]
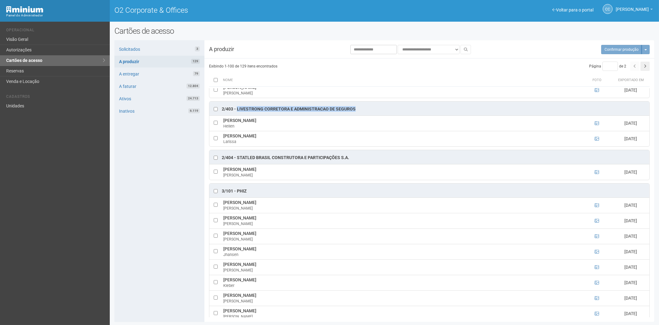
drag, startPoint x: 361, startPoint y: 111, endPoint x: 237, endPoint y: 111, distance: 124.3
click at [237, 111] on div "2/403 - LIVESTRONG CORRETORA E ADMINISTRACAO DE SEGUROS" at bounding box center [429, 108] width 440 height 14
drag, startPoint x: 289, startPoint y: 122, endPoint x: 223, endPoint y: 123, distance: 66.1
click at [223, 123] on td "Hellen Rodrigues da Silva Morais Hellen" at bounding box center [401, 122] width 359 height 15
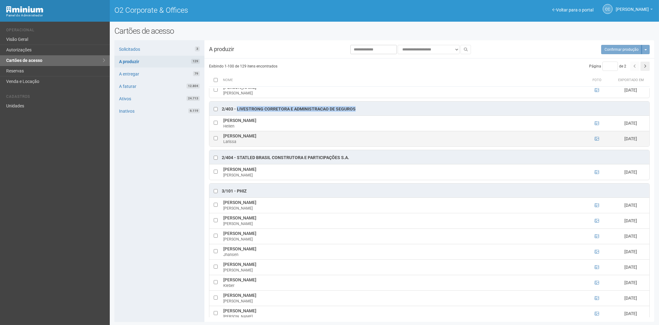
drag, startPoint x: 251, startPoint y: 137, endPoint x: 223, endPoint y: 138, distance: 28.2
click at [223, 138] on td "Larissa Poujo Larissa" at bounding box center [401, 138] width 359 height 15
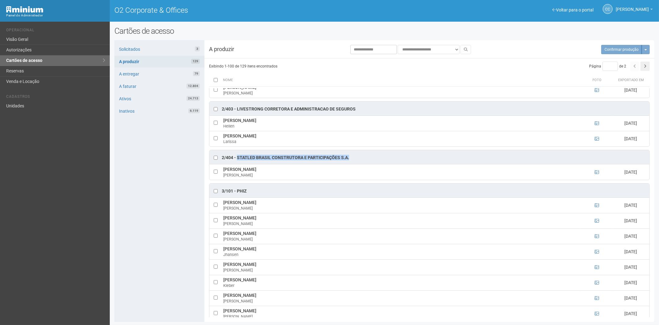
drag, startPoint x: 350, startPoint y: 159, endPoint x: 238, endPoint y: 162, distance: 111.9
click at [238, 162] on div "2/404 - STATLED BRASIL CONSTRUTORA E PARTICIPAÇÕES S.A." at bounding box center [429, 157] width 440 height 14
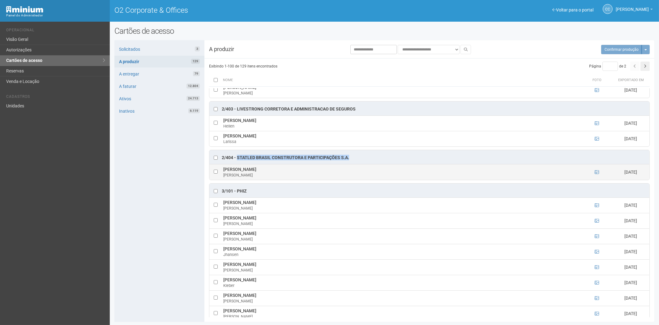
drag, startPoint x: 295, startPoint y: 172, endPoint x: 224, endPoint y: 171, distance: 70.8
click at [223, 171] on td "MARIA EDUARDA EBISAWA GUEDES MARIA" at bounding box center [401, 171] width 359 height 15
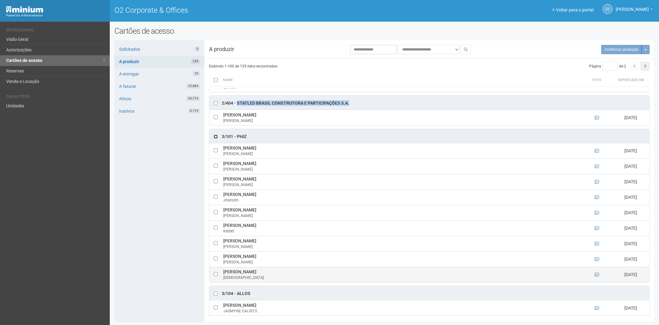
scroll to position [378, 0]
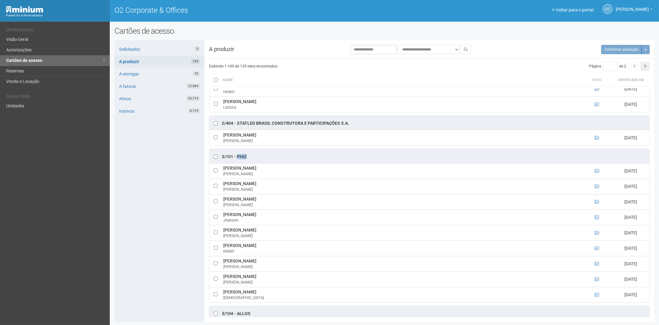
drag, startPoint x: 249, startPoint y: 157, endPoint x: 237, endPoint y: 159, distance: 12.2
click at [237, 159] on div "3/101 - Phiz" at bounding box center [429, 156] width 440 height 14
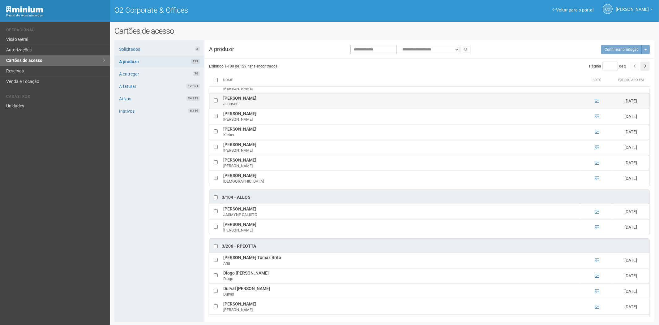
scroll to position [515, 0]
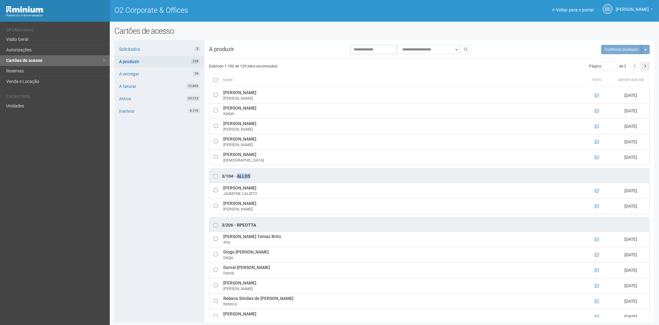
drag, startPoint x: 254, startPoint y: 179, endPoint x: 237, endPoint y: 180, distance: 17.0
click at [237, 180] on div "3/104 - ALLOS" at bounding box center [429, 175] width 440 height 14
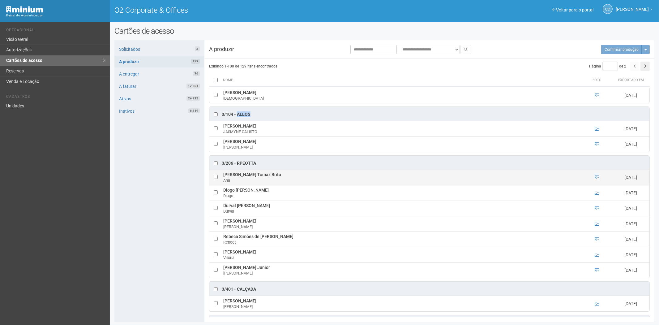
scroll to position [584, 0]
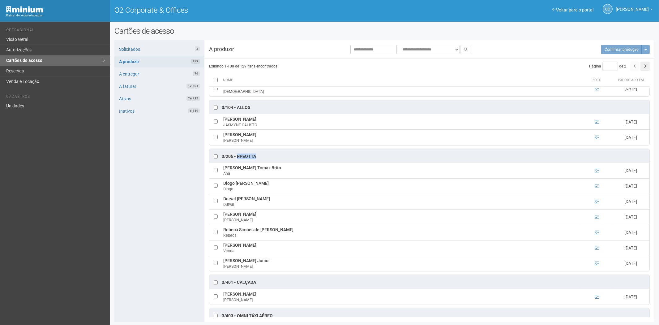
drag, startPoint x: 257, startPoint y: 158, endPoint x: 237, endPoint y: 159, distance: 20.1
click at [237, 159] on div "3/206 - RPeotta" at bounding box center [429, 156] width 440 height 14
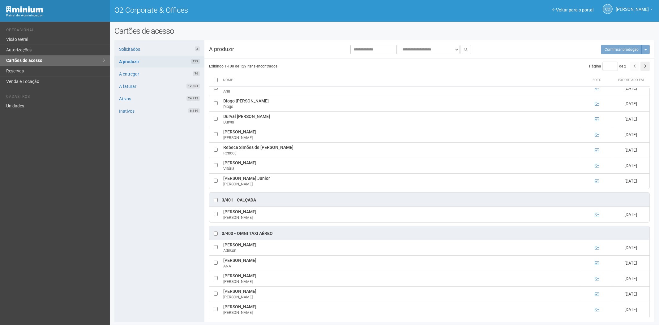
scroll to position [687, 0]
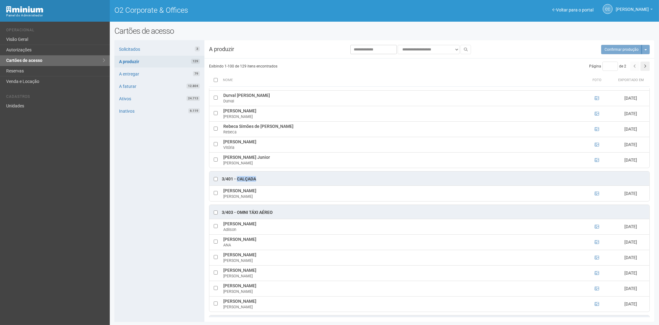
drag, startPoint x: 258, startPoint y: 182, endPoint x: 237, endPoint y: 183, distance: 20.4
click at [237, 183] on div "3/401 - CALÇADA" at bounding box center [429, 178] width 440 height 14
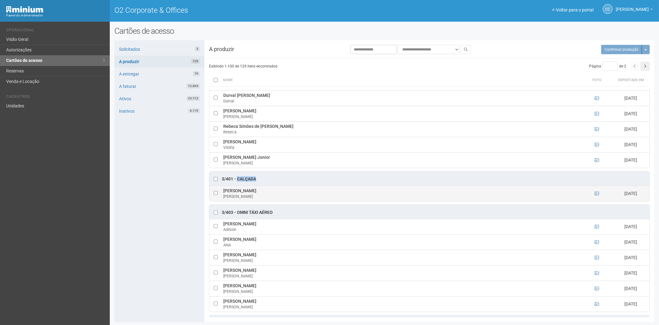
drag, startPoint x: 287, startPoint y: 193, endPoint x: 233, endPoint y: 195, distance: 53.5
click at [218, 193] on tr "André Pereira Dumbrosck Mello André 12/08/2025" at bounding box center [429, 192] width 440 height 15
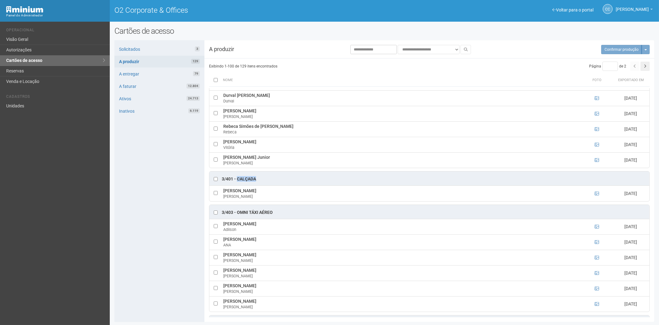
scroll to position [755, 0]
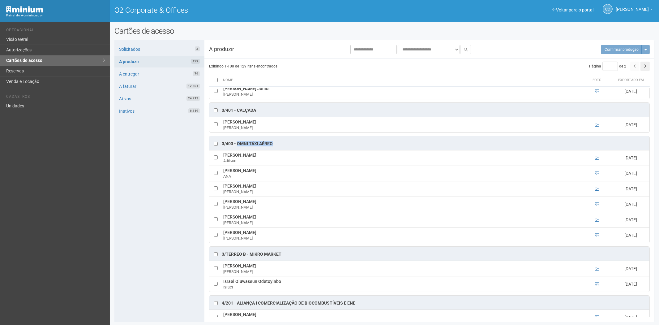
drag, startPoint x: 273, startPoint y: 146, endPoint x: 237, endPoint y: 146, distance: 35.9
click at [237, 146] on div "3/403 - OMNI TÁXI AÉREO" at bounding box center [429, 143] width 440 height 14
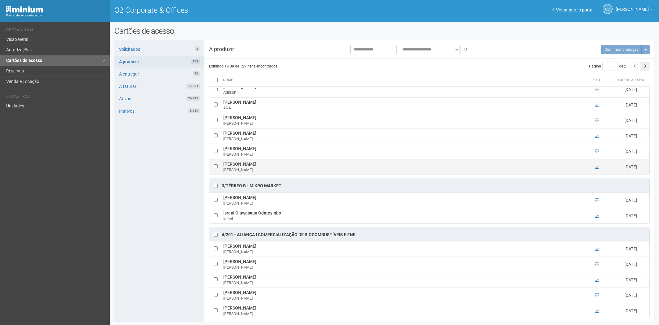
scroll to position [824, 0]
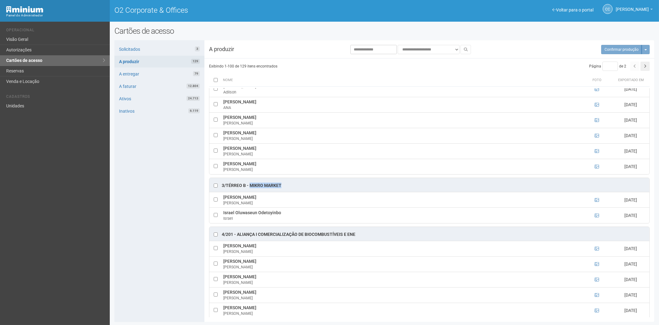
drag, startPoint x: 282, startPoint y: 188, endPoint x: 250, endPoint y: 189, distance: 32.2
click at [250, 189] on div "3/TÉRREO B - Mikro Market" at bounding box center [429, 185] width 440 height 14
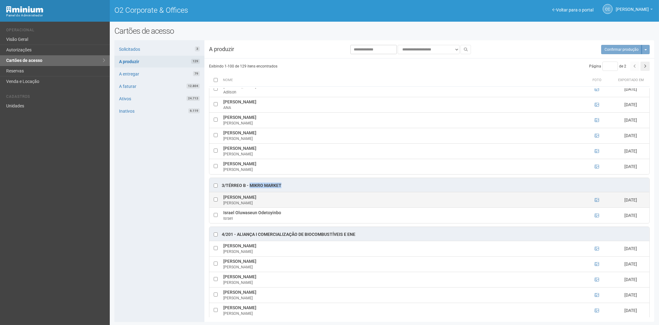
drag, startPoint x: 276, startPoint y: 200, endPoint x: 223, endPoint y: 202, distance: 53.2
click at [223, 202] on td "Frederico de Oliveira Ferreira Frederico" at bounding box center [401, 199] width 359 height 15
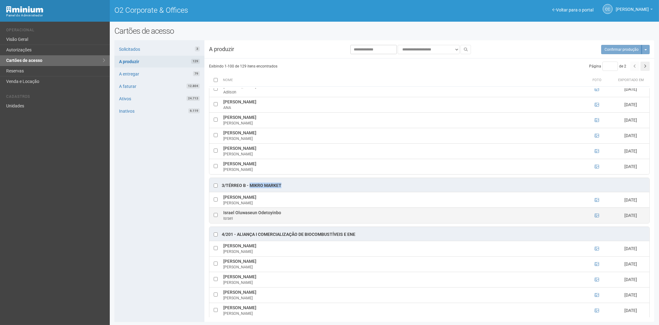
drag, startPoint x: 282, startPoint y: 215, endPoint x: 221, endPoint y: 218, distance: 60.9
click at [222, 218] on td "Israel Oluwaseun Odetoyinbo Israel" at bounding box center [401, 214] width 359 height 15
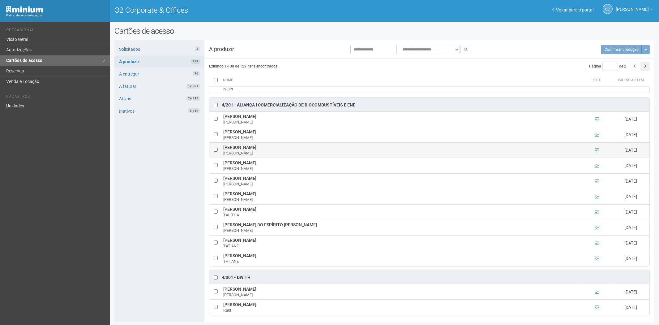
scroll to position [962, 0]
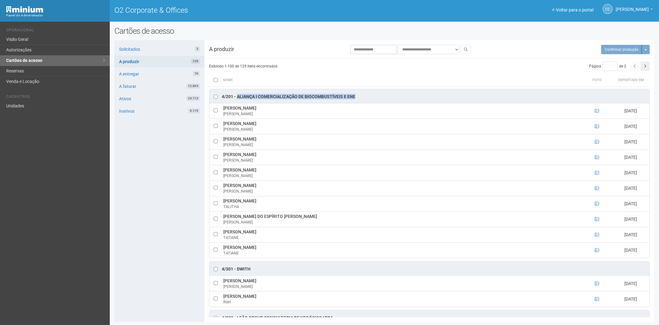
drag, startPoint x: 361, startPoint y: 100, endPoint x: 237, endPoint y: 100, distance: 123.9
click at [237, 100] on div "4/201 - ALIANÇA I COMERCIALIZAÇÃO DE BIOCOMBUSTÍVEIS E ENE" at bounding box center [429, 96] width 440 height 14
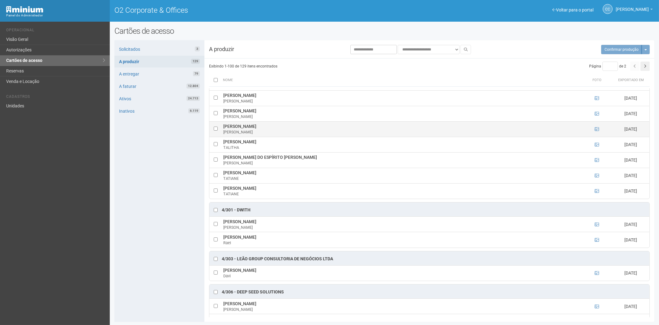
scroll to position [1064, 0]
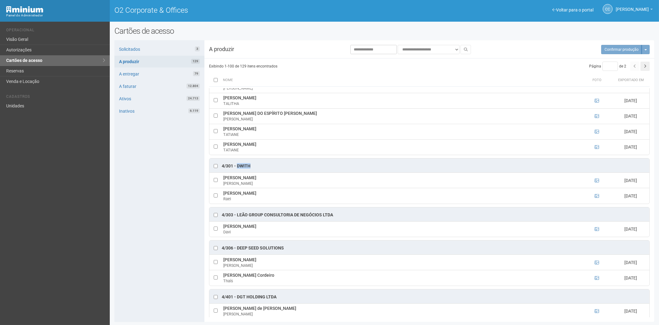
drag, startPoint x: 253, startPoint y: 170, endPoint x: 237, endPoint y: 170, distance: 15.8
click at [237, 170] on div "4/301 - Dwith" at bounding box center [429, 165] width 440 height 14
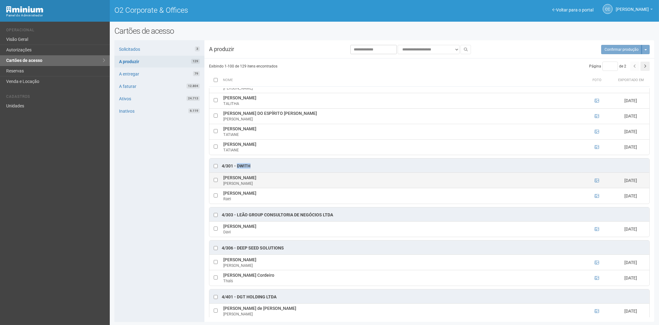
drag, startPoint x: 265, startPoint y: 180, endPoint x: 224, endPoint y: 181, distance: 41.1
click at [224, 181] on td "Alex Silva dos Santos Alex Santos" at bounding box center [401, 179] width 359 height 15
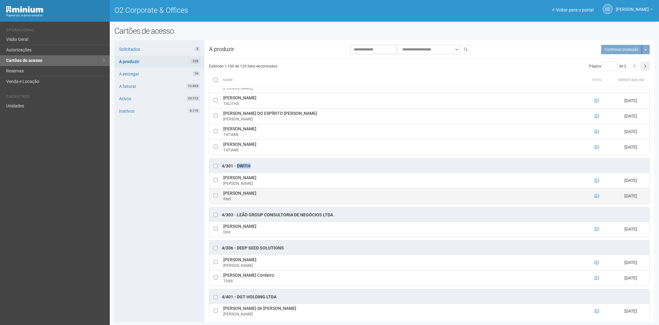
drag, startPoint x: 249, startPoint y: 196, endPoint x: 223, endPoint y: 197, distance: 26.6
click at [223, 197] on td "Rael Chaves Rael" at bounding box center [401, 195] width 359 height 15
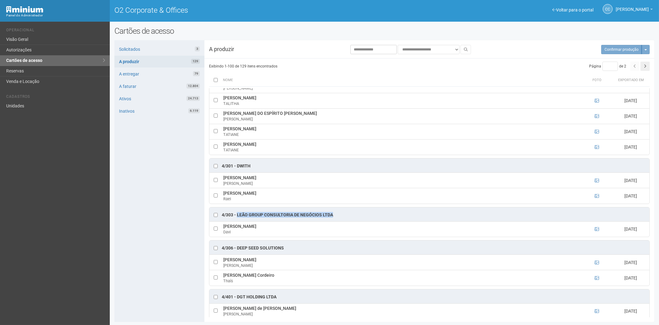
drag, startPoint x: 334, startPoint y: 219, endPoint x: 237, endPoint y: 220, distance: 97.4
click at [237, 220] on div "4/303 - Leão Group Consultoria de Negócios LTDA" at bounding box center [429, 214] width 440 height 14
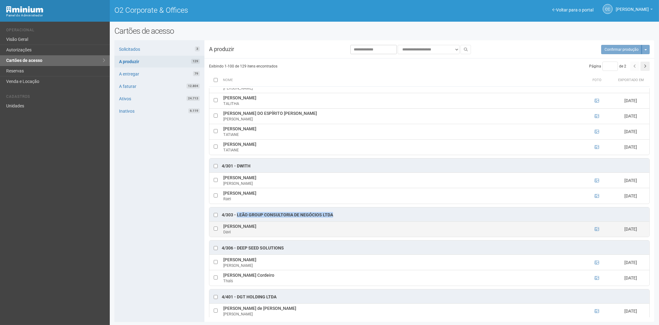
drag, startPoint x: 260, startPoint y: 231, endPoint x: 223, endPoint y: 230, distance: 36.8
click at [223, 230] on td "Davi Brito Armando Davi" at bounding box center [401, 228] width 359 height 15
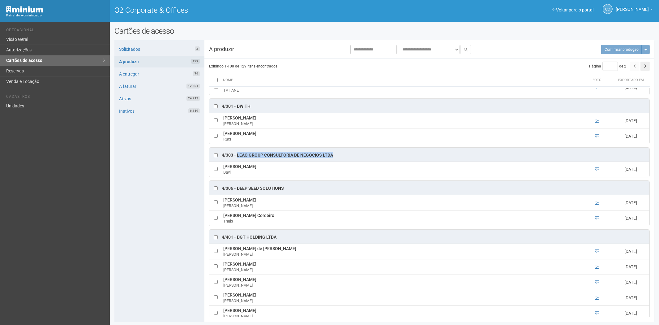
scroll to position [1133, 0]
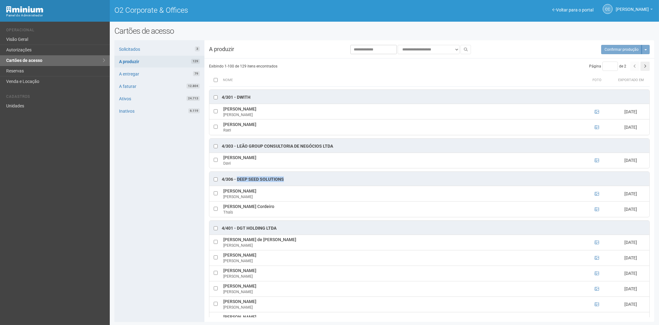
drag, startPoint x: 288, startPoint y: 181, endPoint x: 237, endPoint y: 185, distance: 51.7
click at [237, 185] on div "4/306 - Deep Seed Solutions" at bounding box center [429, 179] width 440 height 14
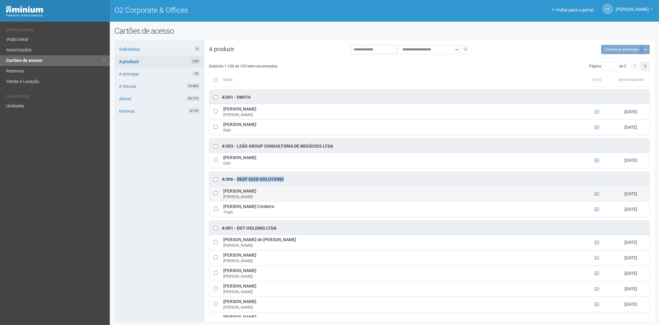
drag, startPoint x: 283, startPoint y: 196, endPoint x: 234, endPoint y: 199, distance: 48.9
click at [222, 196] on td "Carlos Eduardo Nunes Cerqueira Carlos" at bounding box center [401, 193] width 359 height 15
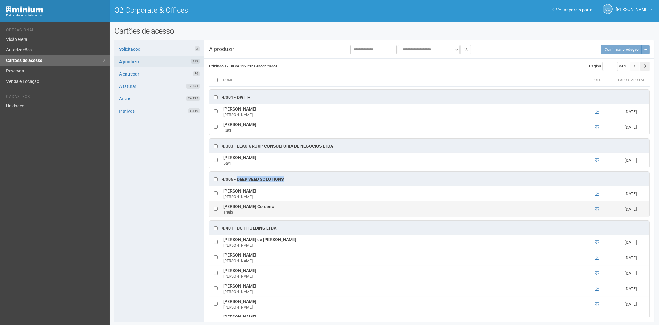
drag, startPoint x: 286, startPoint y: 209, endPoint x: 225, endPoint y: 210, distance: 61.2
click at [220, 211] on tr "Thaís Melo do Nascimento Cordeiro Thaís 11/08/2025" at bounding box center [429, 208] width 440 height 15
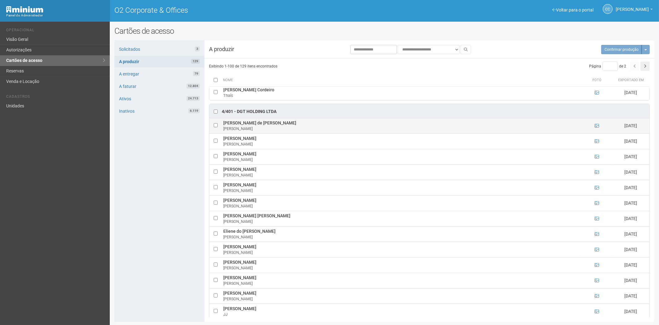
scroll to position [1236, 0]
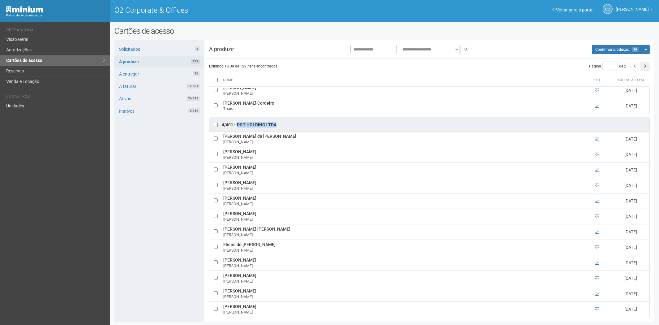
drag, startPoint x: 277, startPoint y: 128, endPoint x: 236, endPoint y: 129, distance: 40.2
click at [236, 129] on div "4/401 - DGT HOLDING LTDA" at bounding box center [429, 124] width 440 height 14
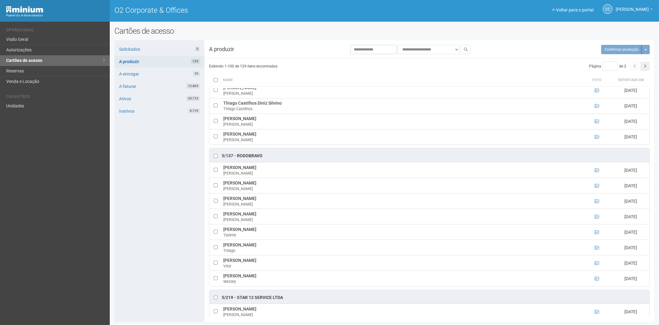
scroll to position [1665, 0]
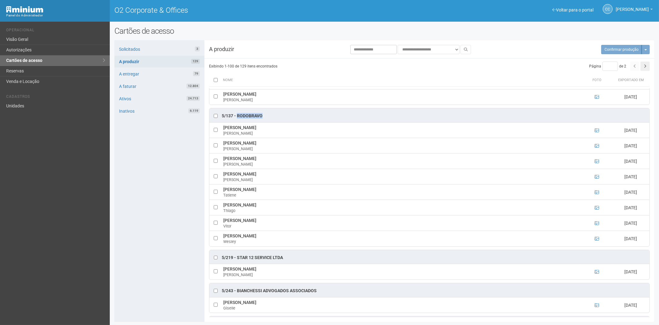
drag, startPoint x: 254, startPoint y: 120, endPoint x: 237, endPoint y: 121, distance: 17.0
click at [237, 121] on div "5/137 - Rodobravo" at bounding box center [429, 115] width 440 height 14
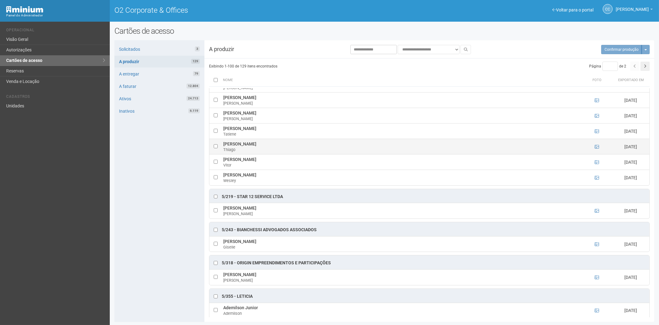
scroll to position [1733, 0]
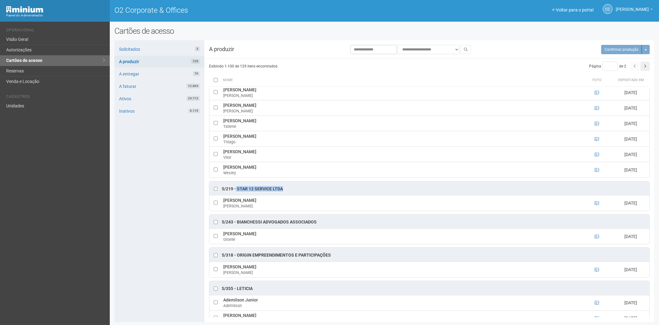
drag, startPoint x: 285, startPoint y: 195, endPoint x: 236, endPoint y: 196, distance: 48.9
click at [236, 195] on div "5/219 - STAR 12 SERVICE LTDA" at bounding box center [429, 188] width 440 height 14
drag, startPoint x: 276, startPoint y: 210, endPoint x: 223, endPoint y: 208, distance: 52.9
click at [223, 208] on td "IGOR COUTO MARQUES IGOR" at bounding box center [401, 202] width 359 height 15
drag, startPoint x: 319, startPoint y: 226, endPoint x: 237, endPoint y: 228, distance: 82.2
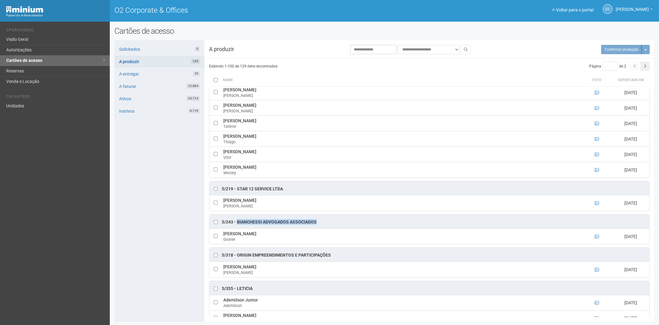
click at [237, 228] on div "5/243 - Bianchessi Advogados Associados" at bounding box center [429, 221] width 440 height 14
drag, startPoint x: 251, startPoint y: 240, endPoint x: 229, endPoint y: 240, distance: 21.3
click at [225, 240] on td "Giselle Souza Giselle" at bounding box center [401, 235] width 359 height 15
drag, startPoint x: 229, startPoint y: 240, endPoint x: 235, endPoint y: 240, distance: 5.9
click at [230, 239] on td "Giselle Souza Giselle" at bounding box center [401, 235] width 359 height 15
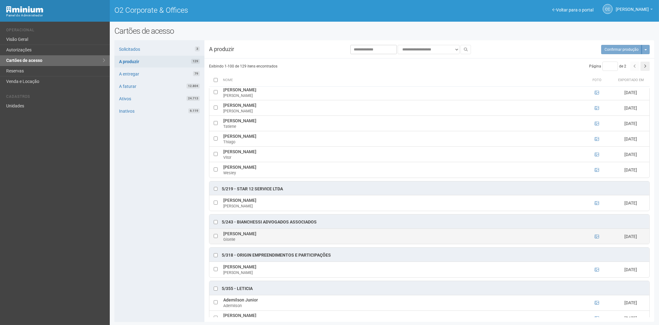
drag, startPoint x: 254, startPoint y: 240, endPoint x: 229, endPoint y: 240, distance: 25.3
click at [224, 240] on td "Giselle Souza Giselle" at bounding box center [401, 235] width 359 height 15
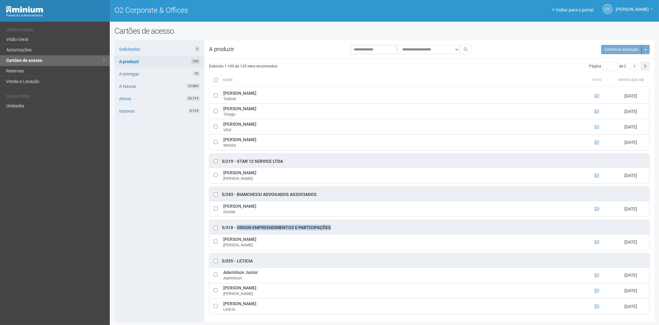
drag, startPoint x: 333, startPoint y: 227, endPoint x: 238, endPoint y: 227, distance: 95.2
click at [238, 227] on div "5/318 - Origin Empreendimentos e Participações" at bounding box center [429, 227] width 440 height 14
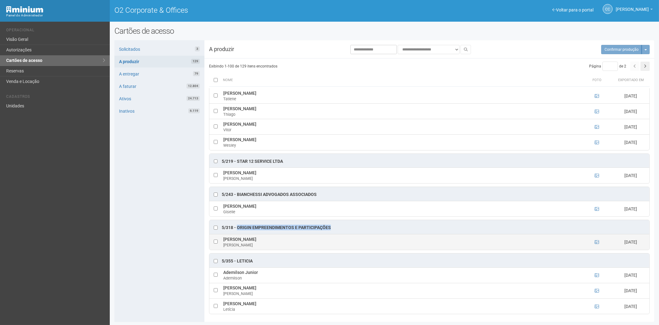
drag, startPoint x: 269, startPoint y: 237, endPoint x: 224, endPoint y: 240, distance: 45.6
click at [224, 240] on td "Martha de Souza Leite Martha" at bounding box center [401, 241] width 359 height 15
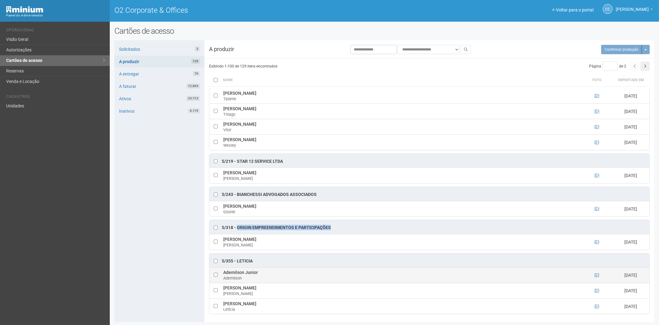
scroll to position [1, 0]
click at [643, 69] on button "button" at bounding box center [644, 66] width 9 height 9
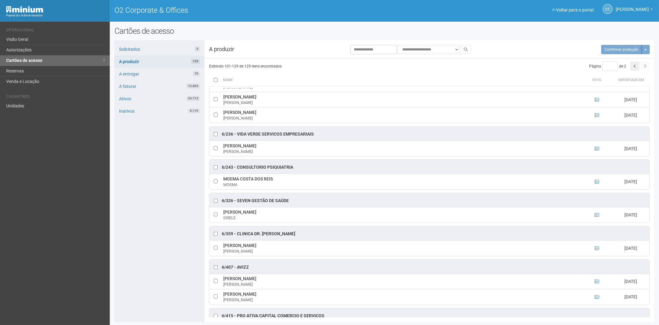
scroll to position [0, 0]
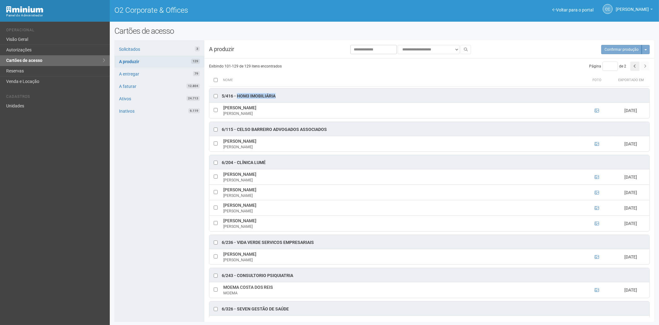
drag, startPoint x: 278, startPoint y: 97, endPoint x: 237, endPoint y: 97, distance: 41.4
click at [237, 97] on div "5/416 - HOM3 Imobiliária" at bounding box center [429, 95] width 440 height 14
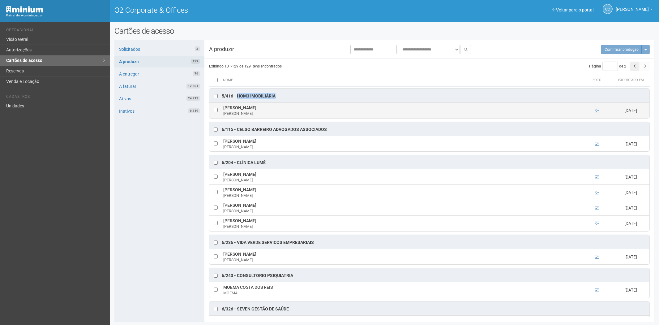
drag, startPoint x: 280, startPoint y: 107, endPoint x: 224, endPoint y: 108, distance: 56.0
click at [224, 108] on td "Fabiano Collares Drummond Fabiano" at bounding box center [401, 110] width 359 height 15
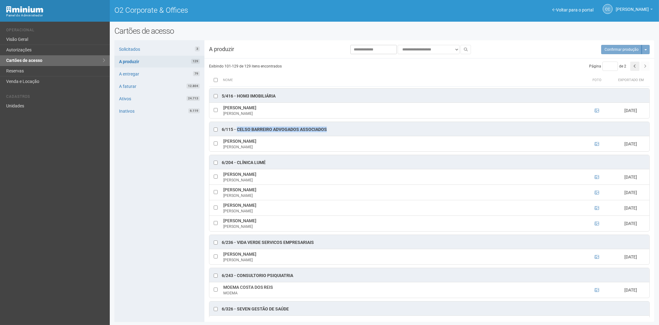
drag, startPoint x: 330, startPoint y: 129, endPoint x: 237, endPoint y: 128, distance: 92.4
click at [237, 128] on div "6/115 - Celso Barreiro Advogados Associados" at bounding box center [429, 129] width 440 height 14
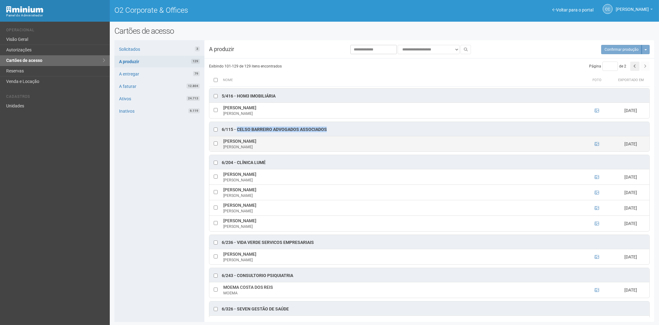
drag, startPoint x: 261, startPoint y: 141, endPoint x: 224, endPoint y: 142, distance: 36.5
click at [224, 143] on td "Andre Lucas Soares Silva Andre" at bounding box center [401, 143] width 359 height 15
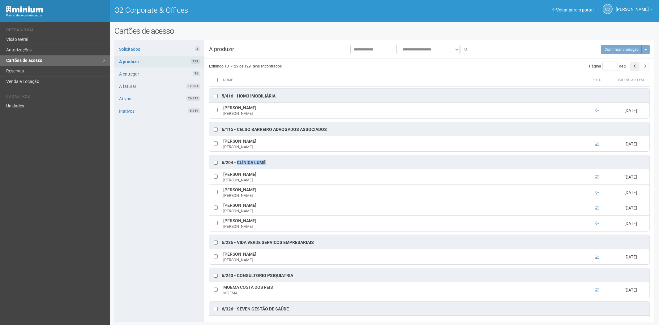
drag, startPoint x: 270, startPoint y: 164, endPoint x: 237, endPoint y: 164, distance: 33.7
click at [237, 164] on div "6/204 - Clínica Lumé" at bounding box center [429, 162] width 440 height 14
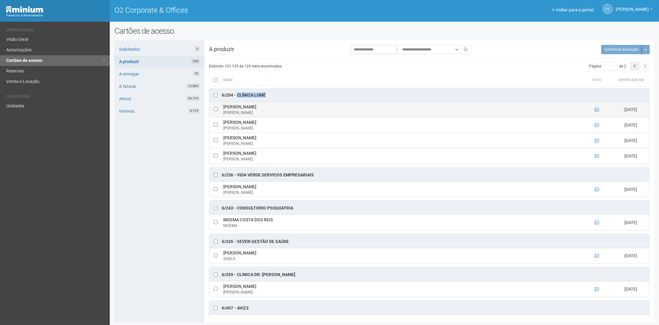
scroll to position [69, 0]
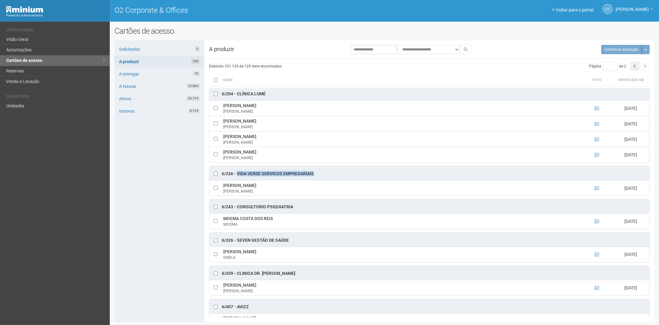
drag, startPoint x: 317, startPoint y: 174, endPoint x: 236, endPoint y: 174, distance: 80.7
click at [236, 174] on div "6/236 - VIDA VERDE SERVICOS EMPRESARIAIS" at bounding box center [429, 173] width 440 height 14
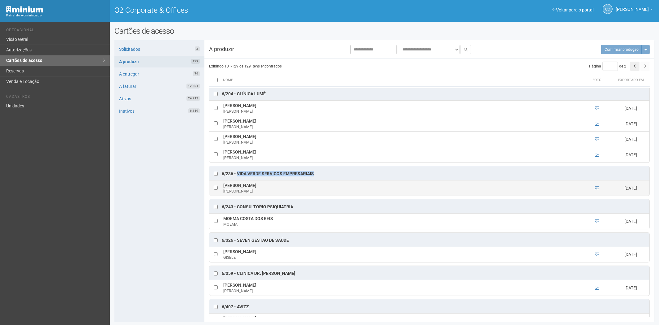
drag, startPoint x: 297, startPoint y: 185, endPoint x: 223, endPoint y: 185, distance: 74.2
click at [223, 185] on td "IVO ROBERTO BARROS DA CUNHA IVO" at bounding box center [401, 187] width 359 height 15
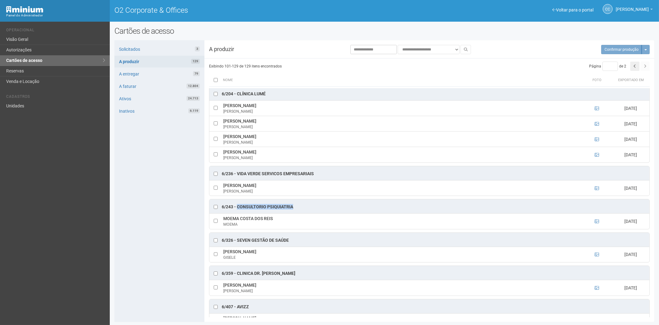
drag, startPoint x: 295, startPoint y: 206, endPoint x: 237, endPoint y: 208, distance: 57.5
click at [237, 208] on div "6/243 - CONSULTORIO PSIQUIATRIA" at bounding box center [429, 206] width 440 height 14
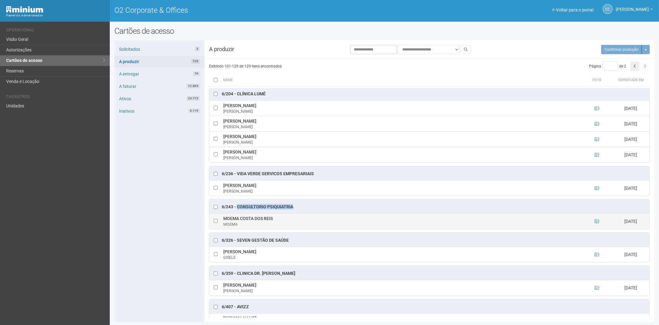
drag, startPoint x: 277, startPoint y: 219, endPoint x: 229, endPoint y: 220, distance: 48.5
click at [225, 220] on td "MOEMA COSTA DOS REIS MOEMA" at bounding box center [401, 220] width 359 height 15
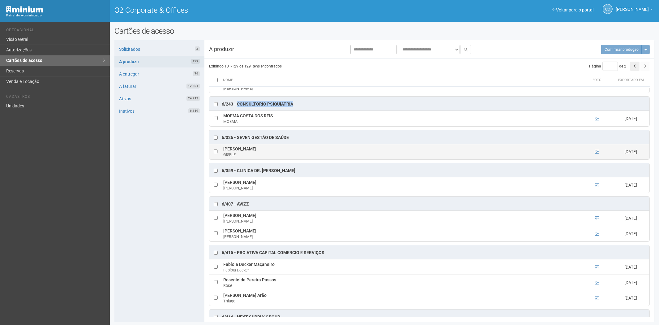
scroll to position [172, 0]
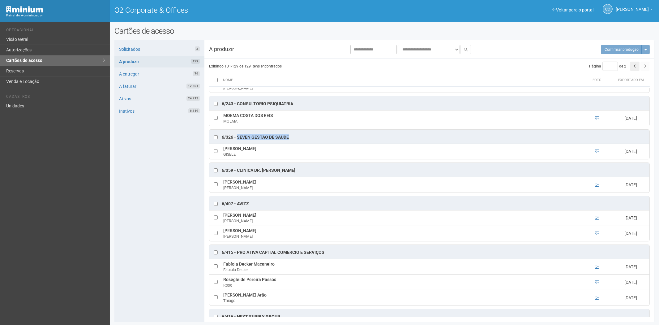
drag, startPoint x: 292, startPoint y: 137, endPoint x: 237, endPoint y: 138, distance: 54.7
click at [237, 138] on div "6/326 - Seven Gestão de Saúde" at bounding box center [429, 137] width 440 height 14
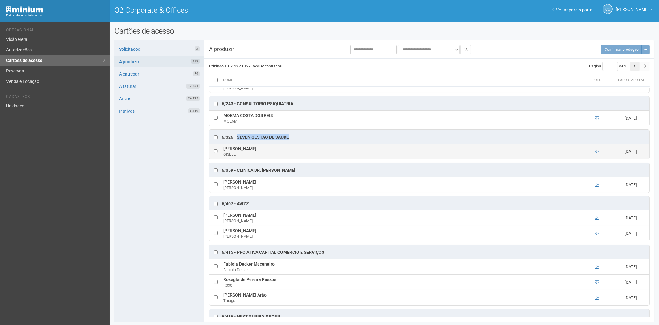
drag, startPoint x: 271, startPoint y: 149, endPoint x: 224, endPoint y: 150, distance: 47.3
click at [224, 150] on td "GISELE SOUZA BORGES GISELE" at bounding box center [401, 150] width 359 height 15
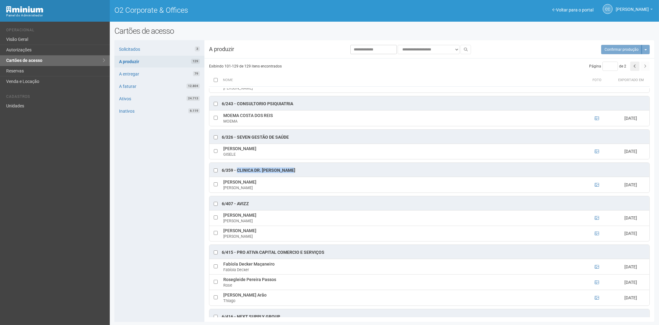
drag, startPoint x: 298, startPoint y: 172, endPoint x: 237, endPoint y: 171, distance: 60.9
click at [237, 171] on div "6/359 - Clinica Dr. Rodrigo Rosa" at bounding box center [429, 170] width 440 height 14
drag, startPoint x: 271, startPoint y: 184, endPoint x: 224, endPoint y: 184, distance: 46.4
click at [224, 184] on td "Bianca Oliveira da silva Bianca" at bounding box center [401, 184] width 359 height 15
drag, startPoint x: 251, startPoint y: 203, endPoint x: 238, endPoint y: 205, distance: 13.4
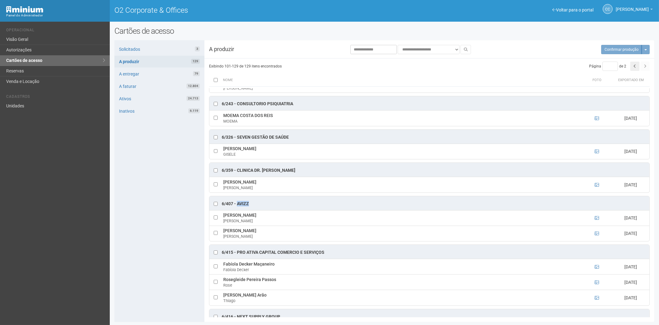
click at [238, 205] on div "6/407 - AVIZZ" at bounding box center [429, 203] width 440 height 14
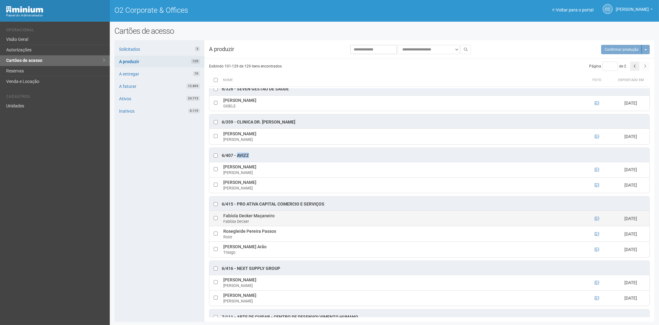
scroll to position [240, 0]
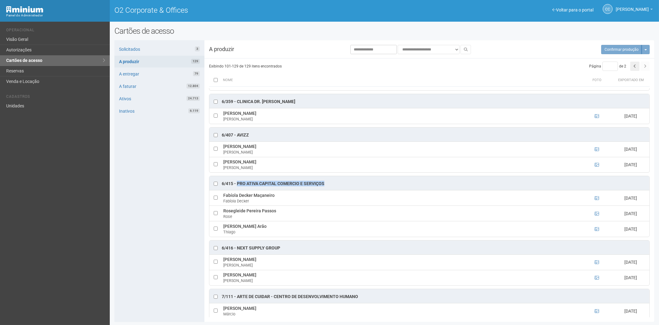
drag, startPoint x: 329, startPoint y: 184, endPoint x: 237, endPoint y: 185, distance: 92.1
click at [237, 185] on div "6/415 - PRO ATIVA CAPITAL COMERCIO E SERVIÇOS" at bounding box center [429, 183] width 440 height 14
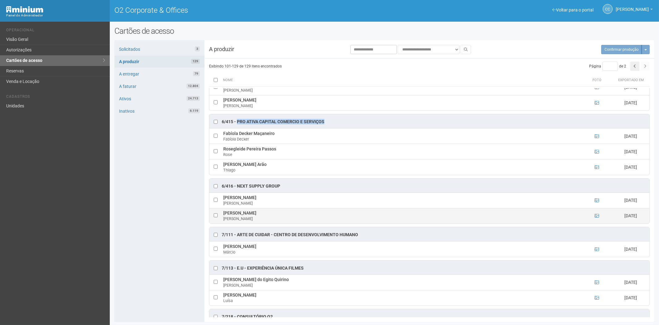
scroll to position [309, 0]
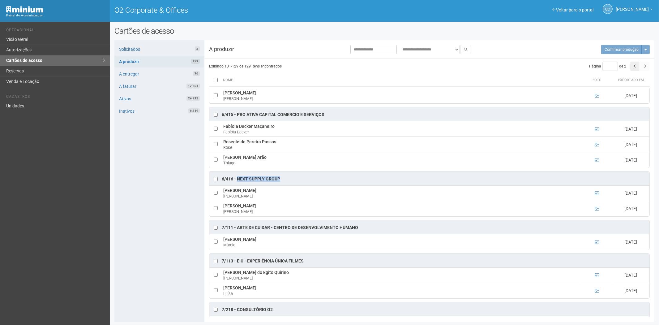
drag, startPoint x: 277, startPoint y: 180, endPoint x: 236, endPoint y: 180, distance: 40.8
click at [236, 180] on div "6/416 - Next Supply Group" at bounding box center [429, 178] width 440 height 14
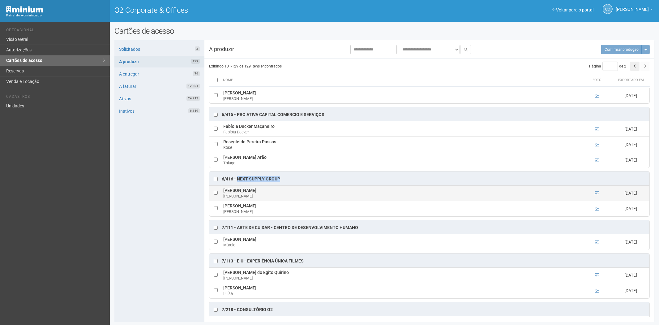
drag, startPoint x: 249, startPoint y: 192, endPoint x: 224, endPoint y: 193, distance: 24.5
click at [224, 193] on td "Nathalie Mondego Nathalie" at bounding box center [401, 192] width 359 height 15
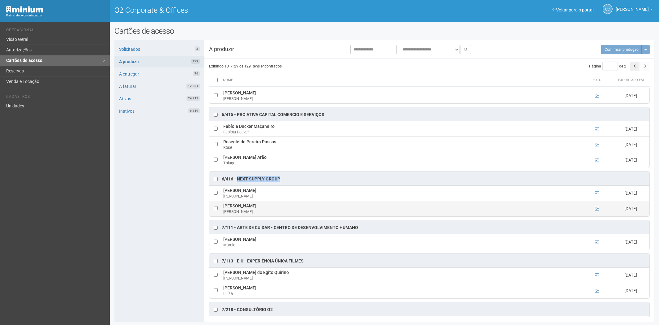
drag, startPoint x: 274, startPoint y: 208, endPoint x: 223, endPoint y: 209, distance: 51.0
click at [223, 209] on td "Viviana Ramalho Gomes Viviana" at bounding box center [401, 208] width 359 height 15
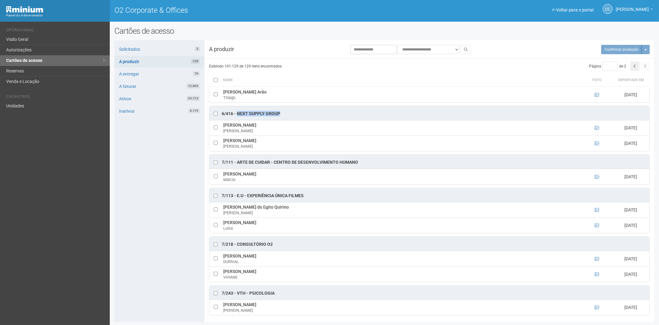
scroll to position [372, 0]
drag, startPoint x: 362, startPoint y: 165, endPoint x: 236, endPoint y: 167, distance: 125.2
click at [236, 167] on div "7/111 - Arte de Cuidar - Centro de Desenvolvimento Humano" at bounding box center [429, 163] width 440 height 14
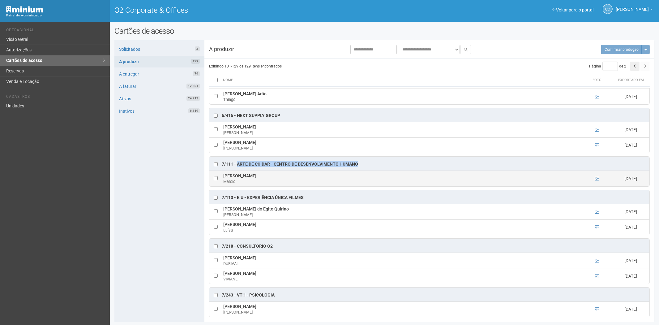
drag, startPoint x: 275, startPoint y: 179, endPoint x: 224, endPoint y: 180, distance: 50.7
click at [224, 180] on td "Márcio Emilio Dos santos Márcio" at bounding box center [401, 178] width 359 height 15
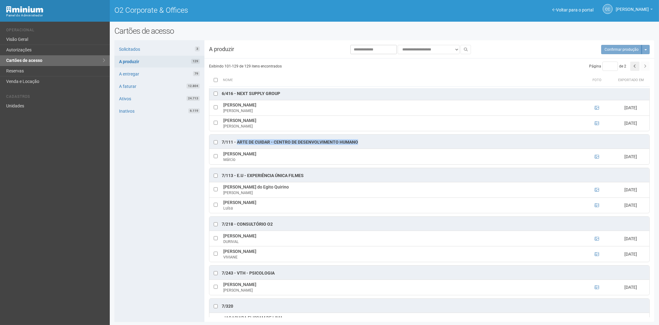
scroll to position [407, 0]
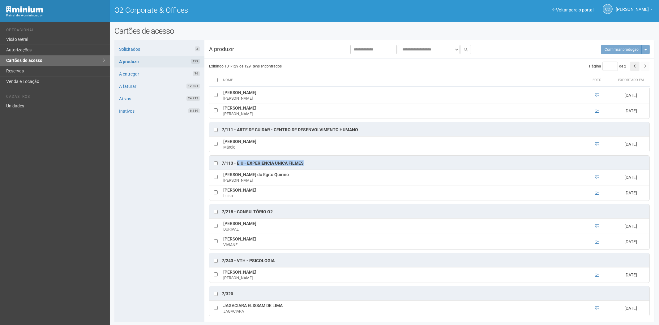
drag, startPoint x: 302, startPoint y: 165, endPoint x: 243, endPoint y: 167, distance: 58.5
click at [237, 167] on div "7/113 - E.U - Experiência Única Filmes" at bounding box center [429, 162] width 440 height 14
drag, startPoint x: 277, startPoint y: 174, endPoint x: 223, endPoint y: 179, distance: 54.0
click at [223, 179] on td "Gabriel do Egito Quirino Gabriel" at bounding box center [401, 176] width 359 height 15
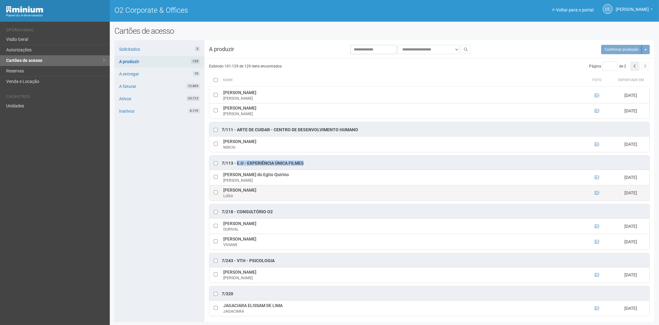
drag, startPoint x: 307, startPoint y: 191, endPoint x: 226, endPoint y: 194, distance: 81.7
click at [225, 194] on td "Luísa Henriques Azevedo Pimentel da Luz Luísa" at bounding box center [401, 192] width 359 height 15
drag, startPoint x: 230, startPoint y: 194, endPoint x: 252, endPoint y: 191, distance: 22.5
click at [246, 191] on td "Luísa Henriques Azevedo Pimentel da Luz Luísa" at bounding box center [401, 192] width 359 height 15
drag, startPoint x: 291, startPoint y: 192, endPoint x: 224, endPoint y: 193, distance: 66.8
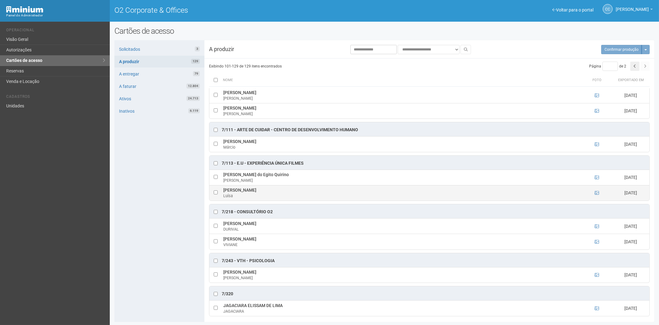
click at [224, 193] on td "Luísa Henriques Azevedo Pimentel da Luz Luísa" at bounding box center [401, 192] width 359 height 15
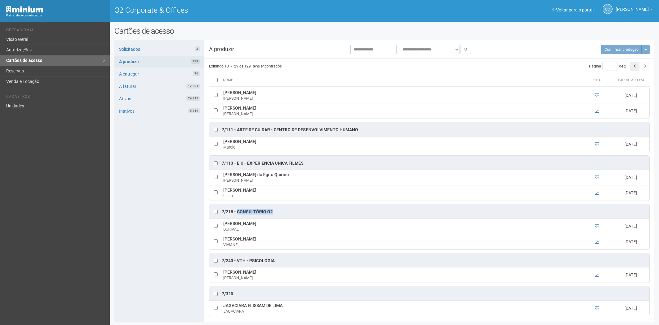
drag, startPoint x: 277, startPoint y: 216, endPoint x: 237, endPoint y: 216, distance: 39.9
click at [237, 216] on div "7/218 - Consultório O2" at bounding box center [429, 211] width 440 height 14
click at [236, 227] on td "DURIVAL DE FARIAS DURIVAL" at bounding box center [401, 225] width 359 height 15
drag, startPoint x: 267, startPoint y: 225, endPoint x: 223, endPoint y: 227, distance: 44.2
click at [223, 227] on td "DURIVAL DE FARIAS DURIVAL" at bounding box center [401, 225] width 359 height 15
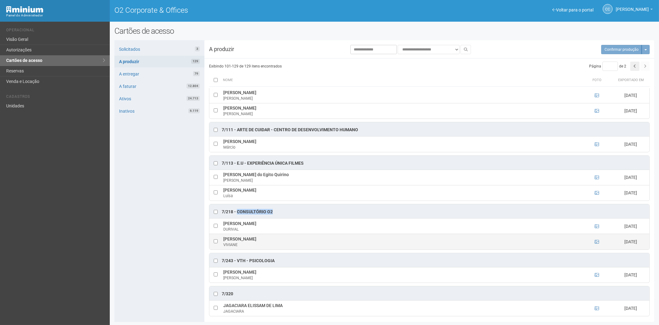
drag, startPoint x: 281, startPoint y: 240, endPoint x: 224, endPoint y: 241, distance: 57.5
click at [224, 241] on td "VIVIANE DOS SANTOS VIEIRA VIVIANE" at bounding box center [401, 241] width 359 height 15
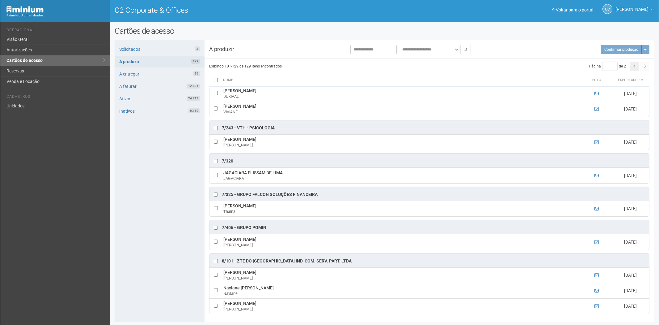
scroll to position [544, 0]
drag, startPoint x: 276, startPoint y: 126, endPoint x: 237, endPoint y: 126, distance: 39.3
click at [237, 126] on div "7/243 - VTH - PSICOLOGIA" at bounding box center [429, 127] width 440 height 14
click at [237, 126] on div "7/243 - VTH - PSICOLOGIA" at bounding box center [248, 128] width 53 height 6
drag, startPoint x: 277, startPoint y: 127, endPoint x: 236, endPoint y: 124, distance: 40.6
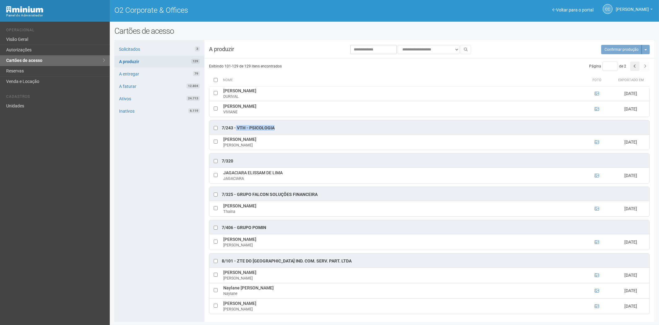
click at [236, 124] on div "7/243 - VTH - PSICOLOGIA" at bounding box center [429, 127] width 440 height 14
click at [245, 125] on div "7/243 - VTH - PSICOLOGIA" at bounding box center [248, 128] width 53 height 6
drag, startPoint x: 275, startPoint y: 125, endPoint x: 238, endPoint y: 127, distance: 37.1
click at [238, 127] on div "7/243 - VTH - PSICOLOGIA" at bounding box center [429, 127] width 440 height 14
drag, startPoint x: 270, startPoint y: 136, endPoint x: 223, endPoint y: 140, distance: 47.7
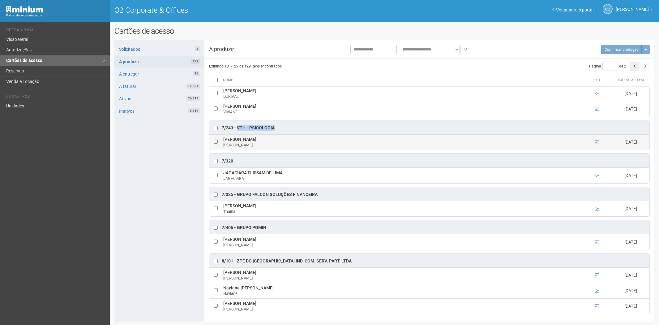
click at [222, 140] on td "Sandra Regina Lima Oliveira Sandra" at bounding box center [401, 141] width 359 height 15
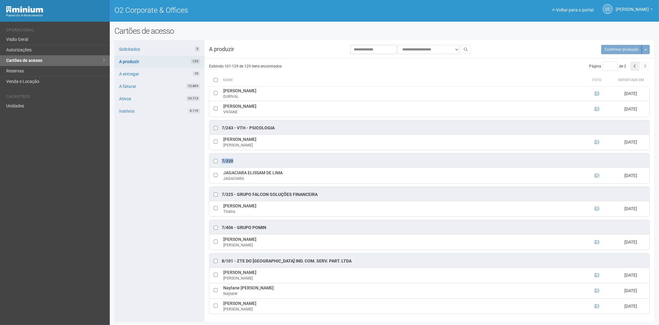
drag, startPoint x: 233, startPoint y: 159, endPoint x: 222, endPoint y: 159, distance: 11.7
click at [222, 159] on div "7/320" at bounding box center [429, 160] width 440 height 14
drag, startPoint x: 286, startPoint y: 171, endPoint x: 227, endPoint y: 174, distance: 59.1
click at [225, 174] on td "JAGACIARA ELISSAM DE LIMA JAGACIARA" at bounding box center [401, 175] width 359 height 15
drag, startPoint x: 232, startPoint y: 174, endPoint x: 297, endPoint y: 168, distance: 65.5
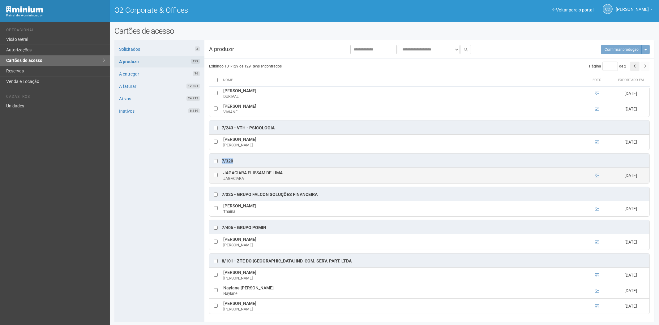
click at [268, 168] on td "JAGACIARA ELISSAM DE LIMA JAGACIARA" at bounding box center [401, 175] width 359 height 15
drag, startPoint x: 285, startPoint y: 171, endPoint x: 223, endPoint y: 174, distance: 61.9
click at [223, 174] on td "JAGACIARA ELISSAM DE LIMA JAGACIARA" at bounding box center [401, 175] width 359 height 15
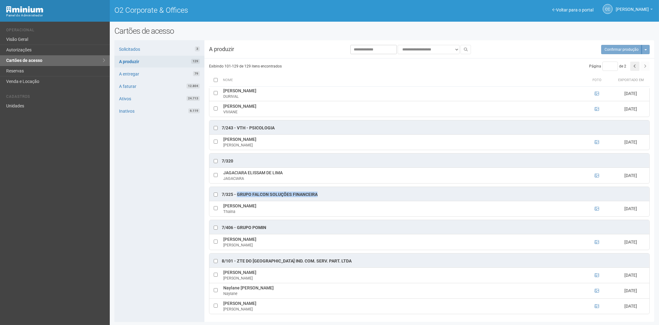
drag, startPoint x: 308, startPoint y: 192, endPoint x: 237, endPoint y: 195, distance: 71.4
click at [237, 195] on div "7/325 - Grupo Falcon Soluções Financeira" at bounding box center [429, 194] width 440 height 14
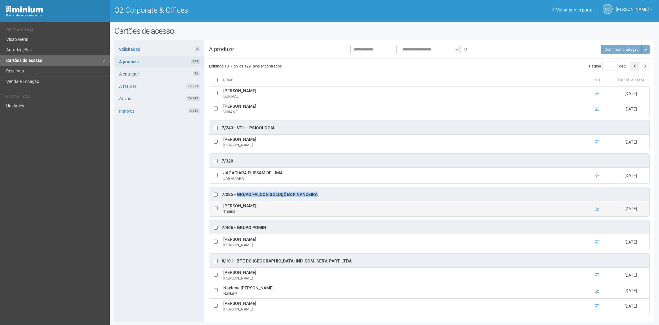
drag, startPoint x: 253, startPoint y: 206, endPoint x: 223, endPoint y: 205, distance: 29.4
click at [223, 205] on td "Thaina Gomes Thaina" at bounding box center [401, 208] width 359 height 15
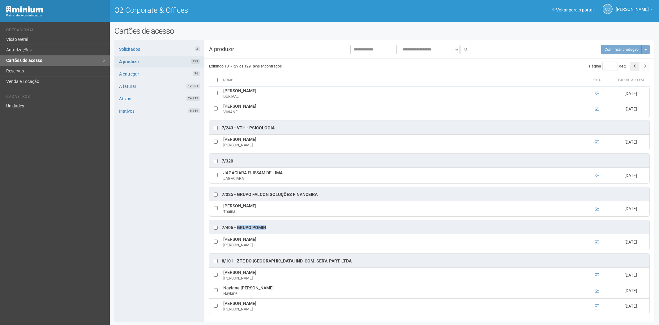
drag, startPoint x: 268, startPoint y: 227, endPoint x: 240, endPoint y: 227, distance: 27.2
click at [239, 227] on div "7/406 - Grupo Pomin" at bounding box center [429, 227] width 440 height 14
drag, startPoint x: 243, startPoint y: 227, endPoint x: 274, endPoint y: 226, distance: 30.6
click at [267, 221] on div "7/406 - Grupo Pomin" at bounding box center [429, 227] width 440 height 14
drag, startPoint x: 270, startPoint y: 226, endPoint x: 237, endPoint y: 227, distance: 32.2
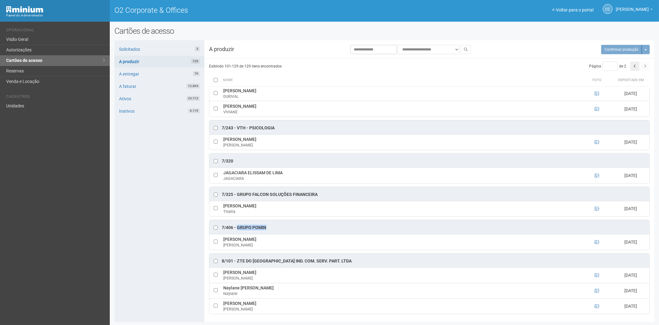
click at [237, 227] on div "7/406 - Grupo Pomin" at bounding box center [429, 227] width 440 height 14
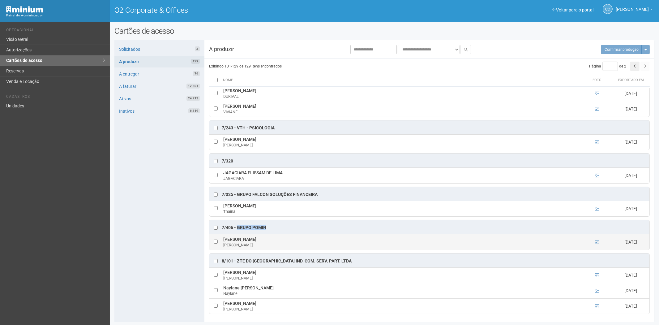
drag, startPoint x: 278, startPoint y: 236, endPoint x: 224, endPoint y: 239, distance: 54.8
click at [224, 239] on td "Maria Luisa Santos da Silva Maria" at bounding box center [401, 241] width 359 height 15
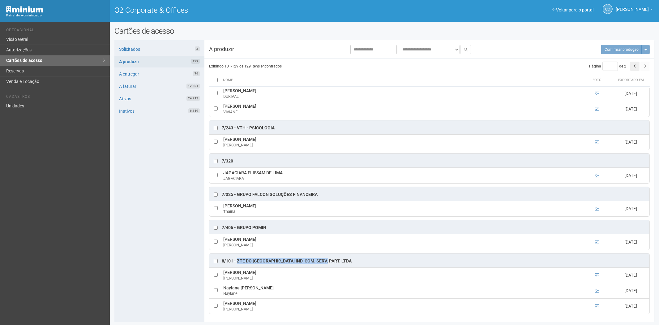
drag, startPoint x: 328, startPoint y: 260, endPoint x: 237, endPoint y: 260, distance: 90.6
click at [237, 260] on div "8/101 - ZTE do Brasil ind. com. Serv. Part. ltda" at bounding box center [429, 260] width 440 height 14
drag, startPoint x: 294, startPoint y: 273, endPoint x: 224, endPoint y: 274, distance: 70.2
click at [223, 274] on td "Alexsandra Joice Chaves dos Santos Alexsandra" at bounding box center [401, 274] width 359 height 15
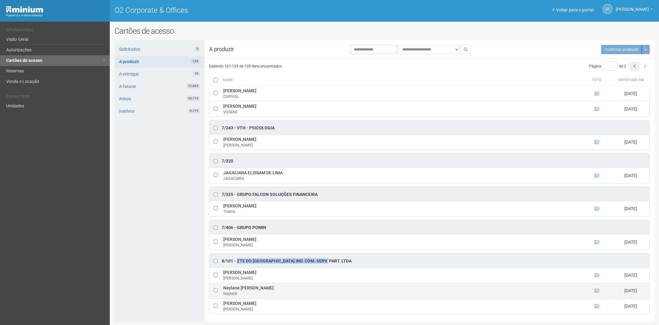
drag, startPoint x: 268, startPoint y: 286, endPoint x: 223, endPoint y: 288, distance: 44.2
click at [223, 288] on td "Naylane Pedro Furtado Naylane" at bounding box center [401, 289] width 359 height 15
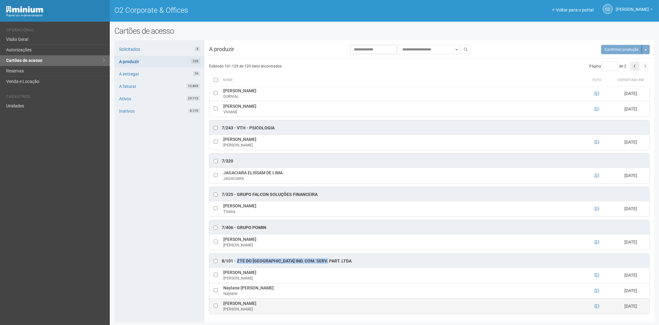
drag, startPoint x: 269, startPoint y: 304, endPoint x: 223, endPoint y: 303, distance: 46.1
click at [223, 303] on td "Sandra dos Santos Leite Sandra" at bounding box center [401, 305] width 359 height 15
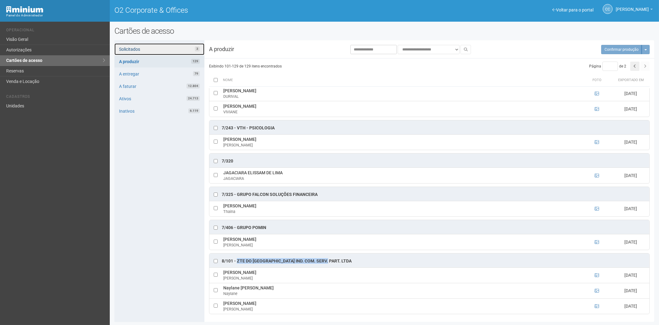
click at [158, 50] on link "Solicitados 3" at bounding box center [159, 49] width 90 height 12
type input "*"
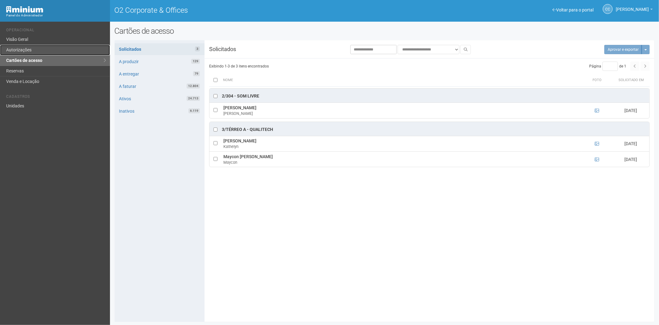
click at [28, 52] on link "Autorizações" at bounding box center [55, 50] width 110 height 11
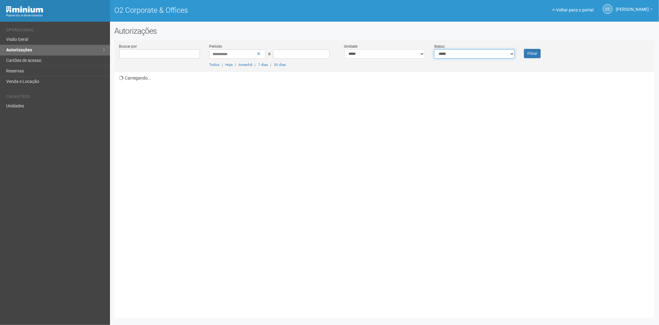
click at [442, 53] on select "**********" at bounding box center [474, 53] width 81 height 9
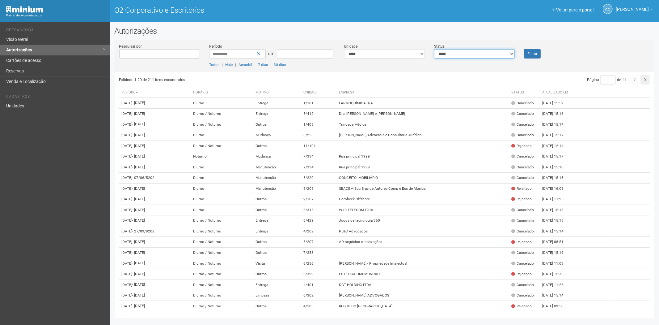
select select "*"
click at [434, 49] on select "**********" at bounding box center [474, 53] width 81 height 9
click at [527, 56] on button "Filtrar" at bounding box center [532, 54] width 17 height 10
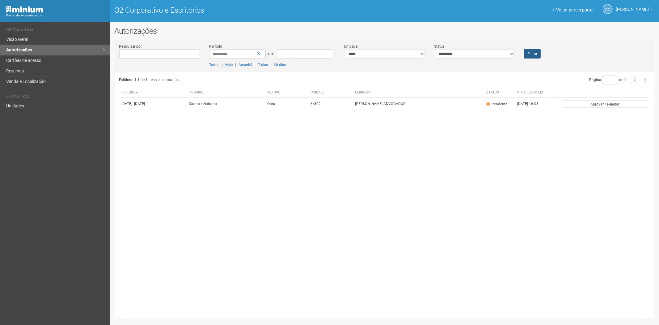
drag, startPoint x: 521, startPoint y: 52, endPoint x: 526, endPoint y: 52, distance: 4.6
click at [524, 52] on div "Filtrar" at bounding box center [542, 50] width 45 height 15
click at [526, 52] on button "Filtrar" at bounding box center [532, 54] width 17 height 10
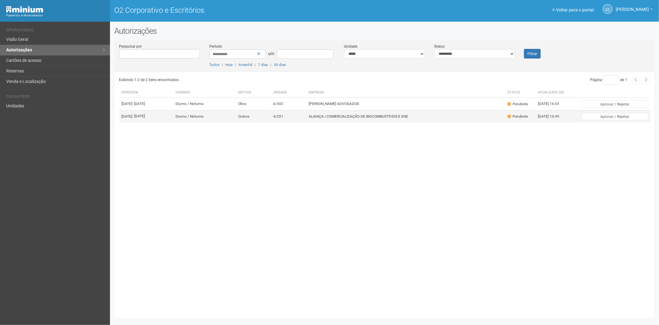
click at [409, 118] on font "ALIANÇA I COMERCIALIZAÇÃO DE BIOCOMBUSTÍVEIS E ENE" at bounding box center [359, 116] width 100 height 4
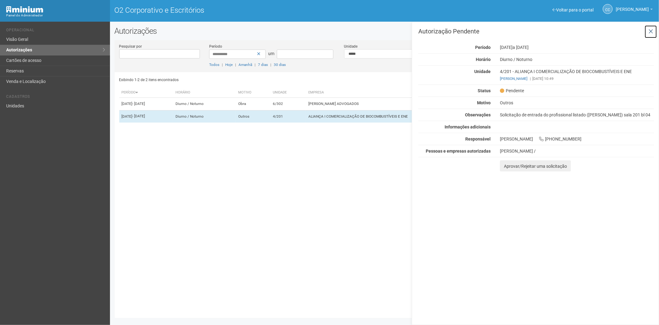
click at [650, 28] on icon at bounding box center [651, 31] width 5 height 6
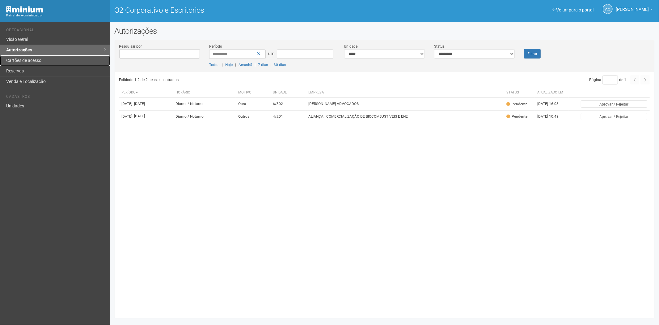
click at [31, 61] on font "Cartões de acesso" at bounding box center [23, 60] width 35 height 5
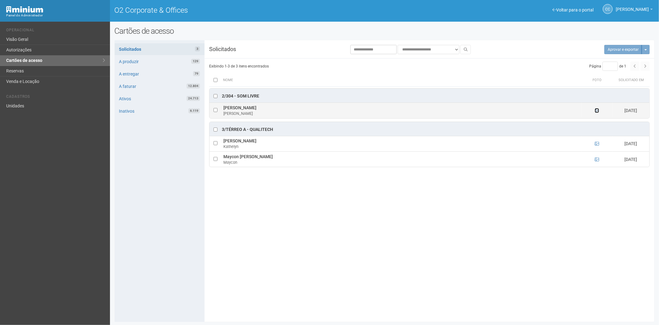
click at [596, 111] on icon at bounding box center [597, 110] width 4 height 4
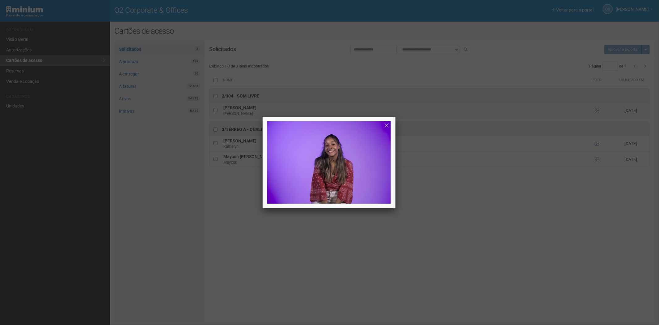
click at [596, 111] on div at bounding box center [329, 162] width 659 height 325
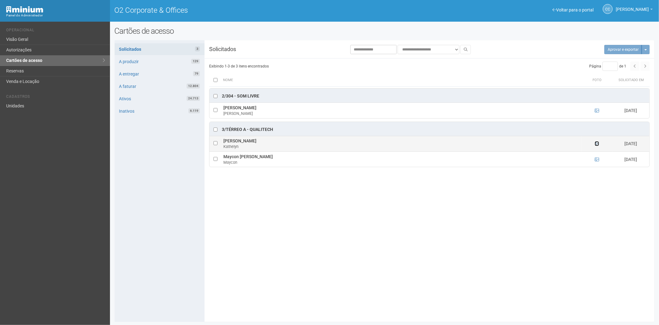
click at [595, 144] on icon at bounding box center [597, 143] width 4 height 4
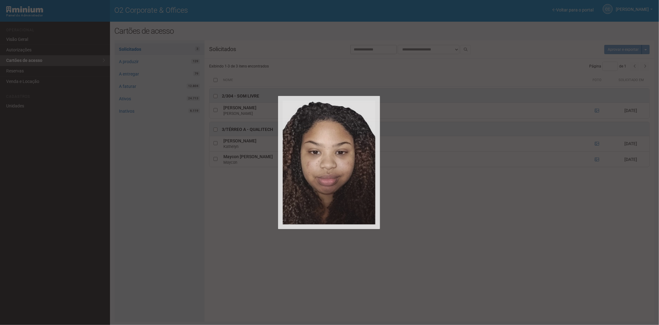
click at [594, 143] on div at bounding box center [329, 162] width 659 height 325
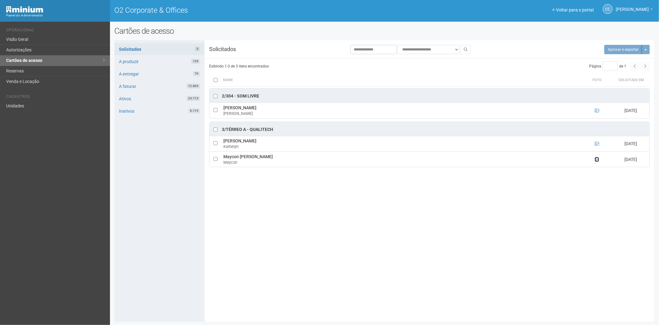
click at [598, 159] on icon at bounding box center [597, 159] width 4 height 4
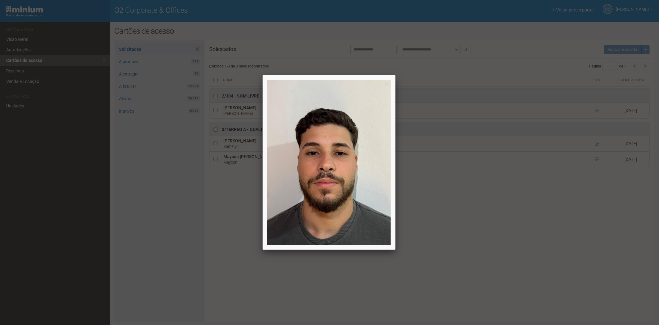
drag, startPoint x: 486, startPoint y: 240, endPoint x: 295, endPoint y: 135, distance: 217.9
click at [486, 239] on div at bounding box center [329, 162] width 659 height 325
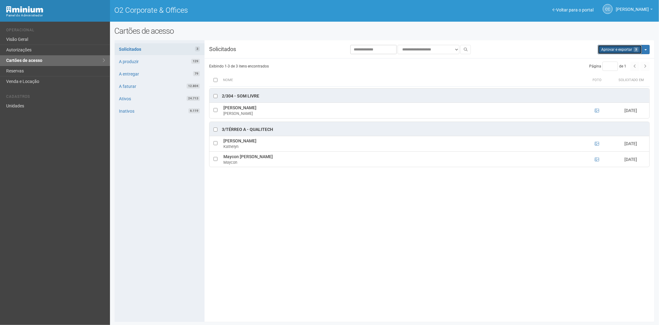
click at [614, 48] on button "Aprovar e exportar 3" at bounding box center [620, 49] width 44 height 9
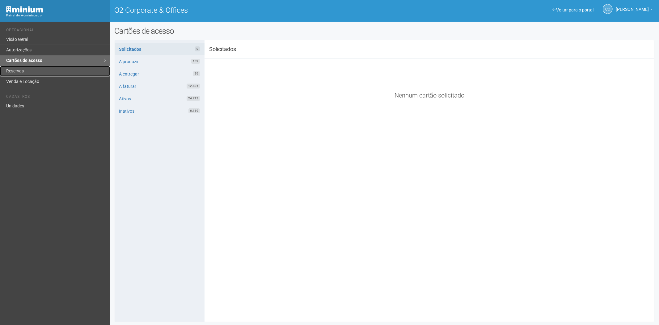
click at [27, 69] on link "Reservas" at bounding box center [55, 71] width 110 height 11
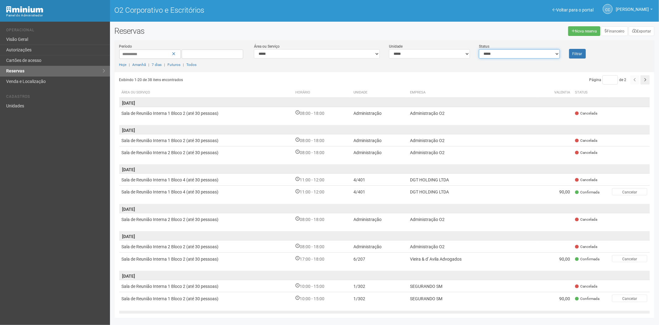
click at [531, 55] on select "**********" at bounding box center [519, 53] width 81 height 9
select select "*"
click at [479, 49] on select "**********" at bounding box center [519, 53] width 81 height 9
click at [576, 52] on font "Filtrar" at bounding box center [578, 54] width 10 height 4
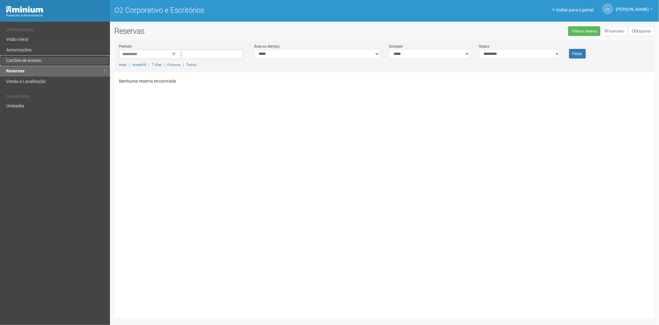
click at [47, 57] on link "Cartões de acesso" at bounding box center [55, 60] width 110 height 11
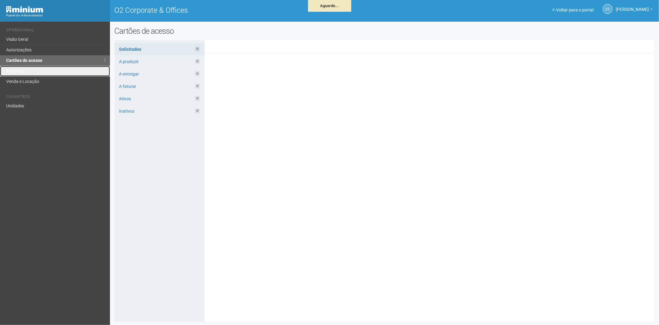
drag, startPoint x: 45, startPoint y: 72, endPoint x: 54, endPoint y: 93, distance: 22.3
click at [45, 72] on link "Reservas" at bounding box center [55, 71] width 110 height 11
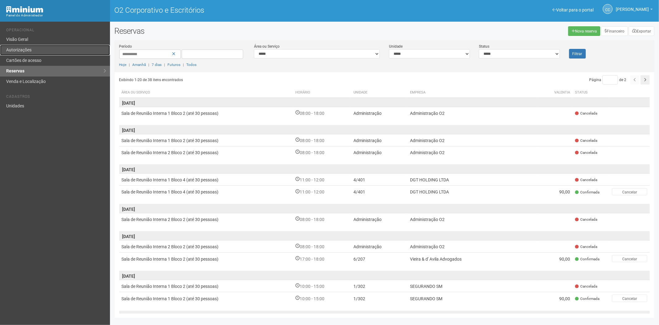
click at [33, 50] on link "Autorizações" at bounding box center [55, 50] width 110 height 11
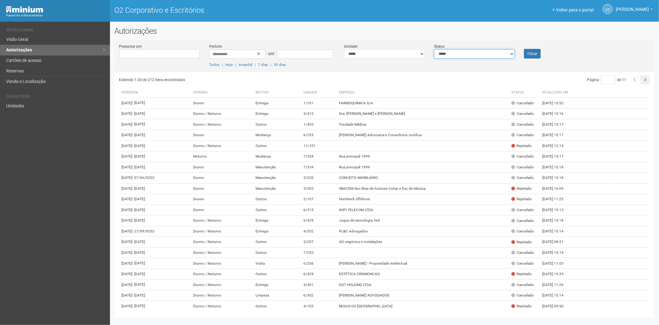
click at [456, 55] on select "**********" at bounding box center [474, 53] width 81 height 9
select select "*"
click at [434, 49] on select "**********" at bounding box center [474, 53] width 81 height 9
click at [529, 53] on font "Filtrar" at bounding box center [533, 54] width 10 height 4
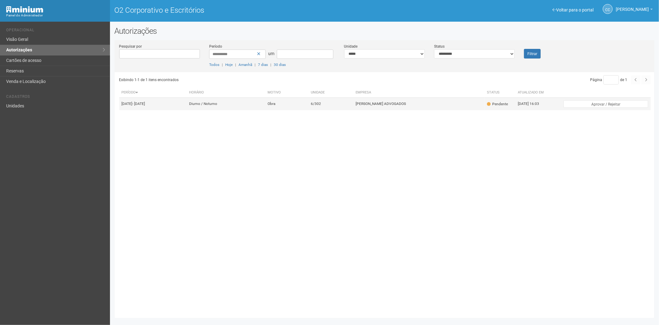
click at [178, 101] on td "18/08/2025 - 21/09/2025" at bounding box center [153, 104] width 68 height 12
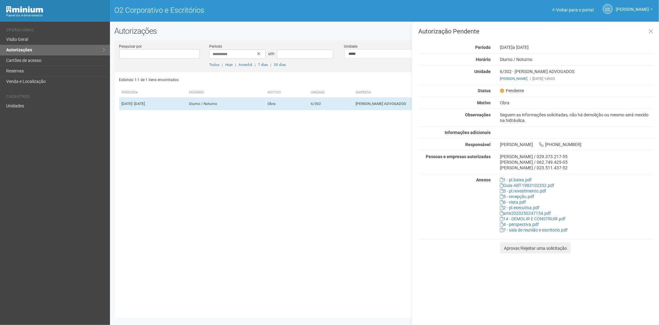
click at [224, 186] on div "Exibindo 1-1 de 1 itens encontrados Página * de 1 Período Horário Motivo Unidad…" at bounding box center [387, 192] width 536 height 241
click at [47, 61] on link "Cartões de acesso" at bounding box center [55, 60] width 110 height 11
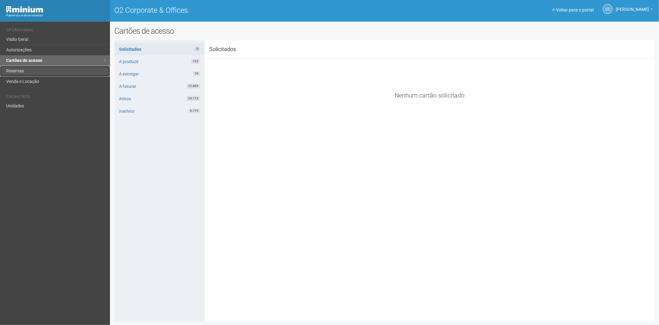
click at [25, 67] on link "Reservas" at bounding box center [55, 71] width 110 height 11
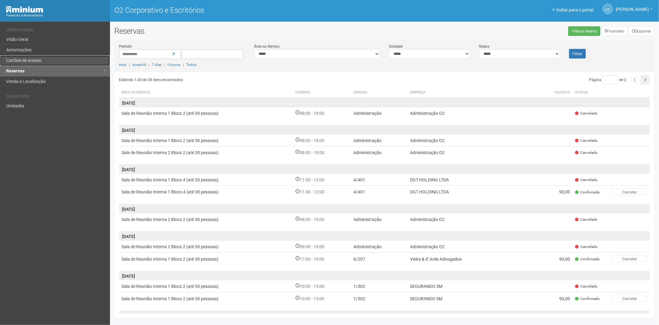
click at [54, 62] on link "Cartões de acesso" at bounding box center [55, 60] width 110 height 11
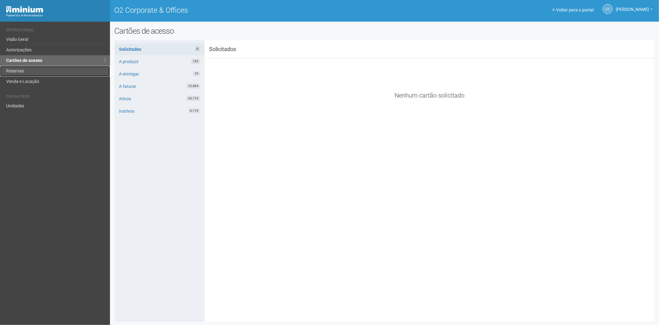
click at [45, 69] on link "Reservas" at bounding box center [55, 71] width 110 height 11
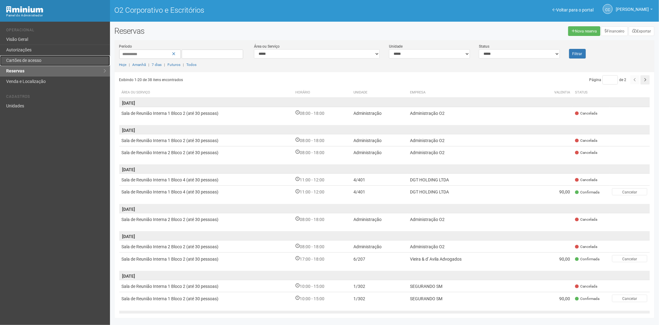
click at [15, 61] on font "Cartões de acesso" at bounding box center [23, 60] width 35 height 5
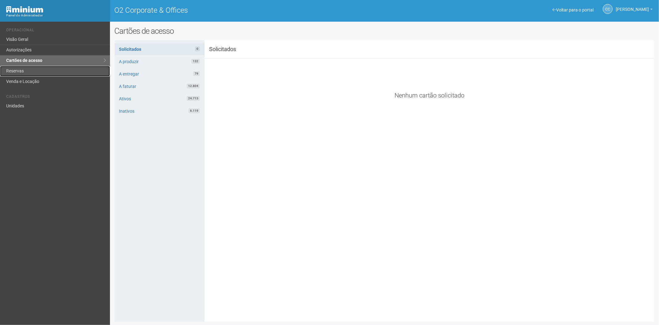
click at [43, 69] on link "Reservas" at bounding box center [55, 71] width 110 height 11
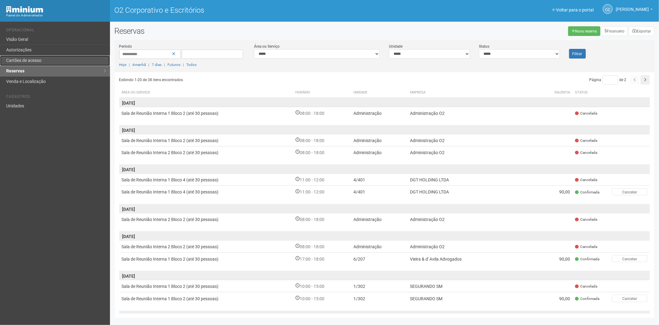
click at [52, 57] on link "Cartões de acesso" at bounding box center [55, 60] width 110 height 11
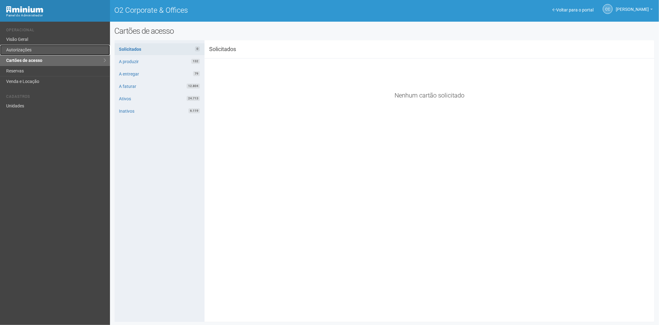
click at [50, 48] on link "Autorizações" at bounding box center [55, 50] width 110 height 11
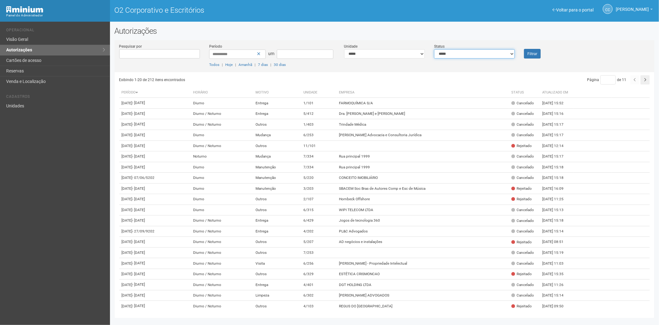
click at [445, 55] on select "**********" at bounding box center [474, 53] width 81 height 9
click at [434, 49] on select "**********" at bounding box center [474, 53] width 81 height 9
click at [449, 54] on select "**********" at bounding box center [474, 53] width 81 height 9
select select "*"
click at [434, 49] on select "**********" at bounding box center [474, 53] width 81 height 9
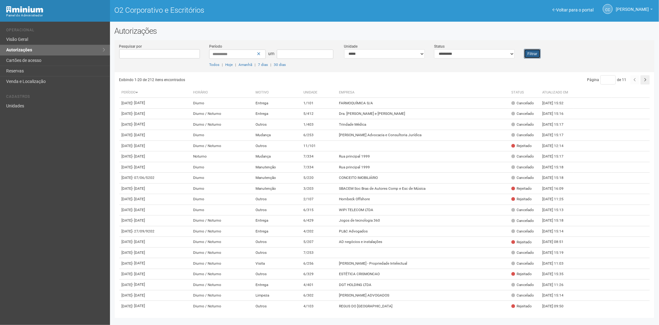
click at [530, 54] on font "Filtrar" at bounding box center [533, 54] width 10 height 4
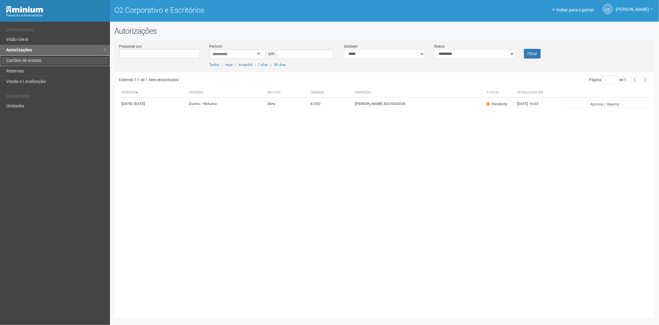
click at [46, 59] on link "Cartões de acesso" at bounding box center [55, 60] width 110 height 11
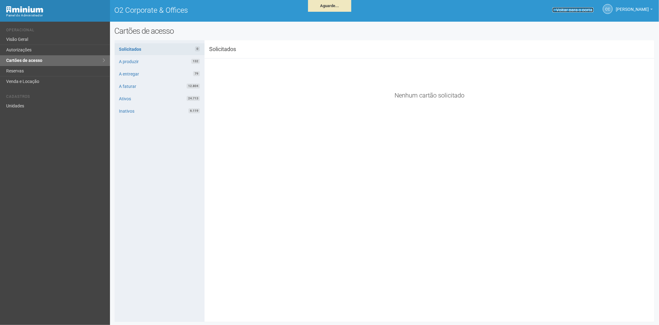
click at [554, 8] on link "Voltar para o portal" at bounding box center [573, 9] width 41 height 5
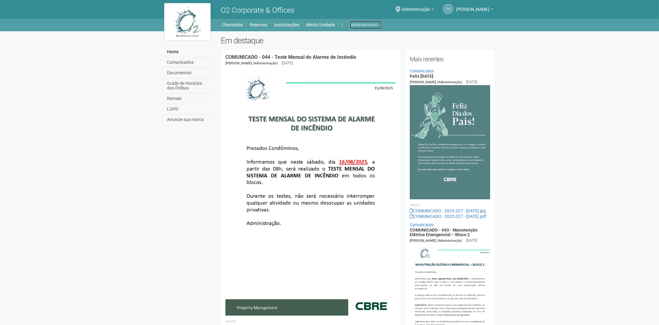
click at [362, 24] on link "Administrativo" at bounding box center [366, 24] width 32 height 9
click at [363, 45] on link "Cartões de acesso" at bounding box center [357, 48] width 53 height 11
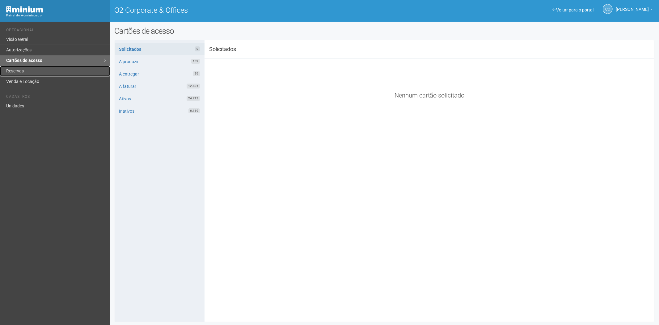
click at [8, 70] on link "Reservas" at bounding box center [55, 71] width 110 height 11
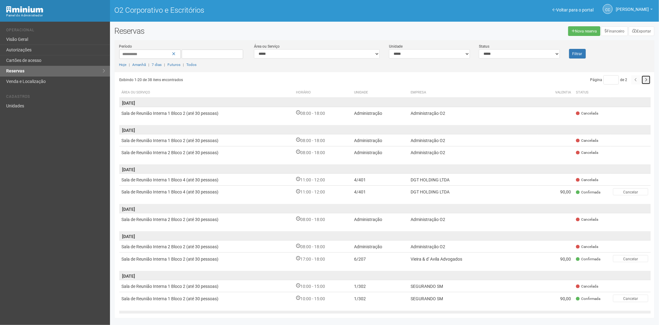
click at [645, 82] on button "button" at bounding box center [646, 79] width 9 height 9
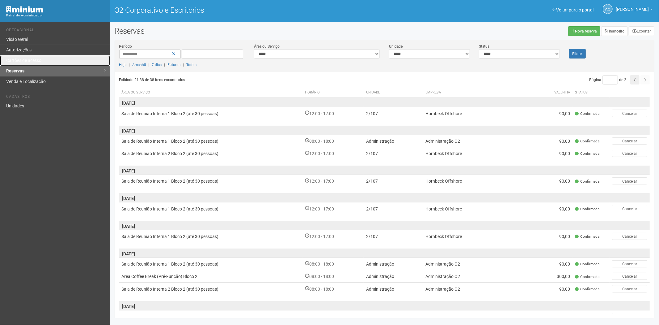
drag, startPoint x: 24, startPoint y: 57, endPoint x: 70, endPoint y: 132, distance: 87.7
click at [24, 57] on link "Cartões de acesso" at bounding box center [55, 60] width 110 height 11
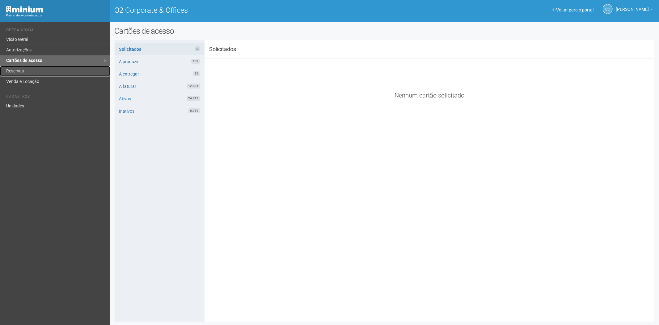
click at [39, 70] on link "Reservas" at bounding box center [55, 71] width 110 height 11
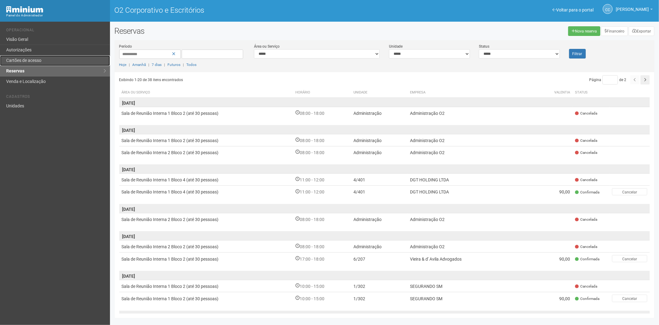
click at [42, 61] on link "Cartões de acesso" at bounding box center [55, 60] width 110 height 11
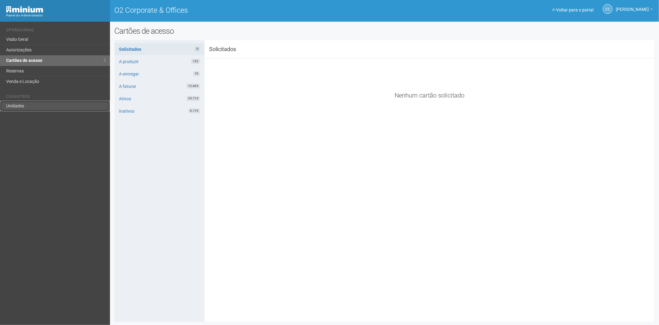
click at [11, 107] on link "Unidades" at bounding box center [55, 106] width 110 height 10
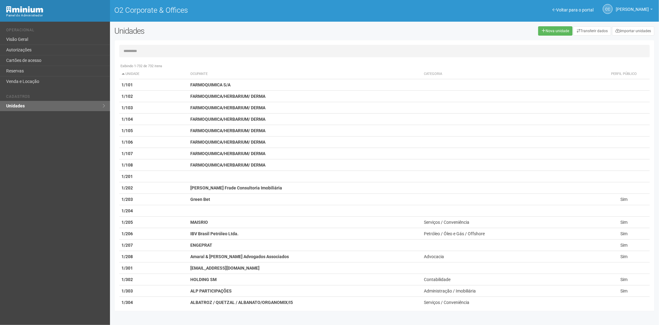
click at [149, 52] on input "text" at bounding box center [384, 51] width 531 height 12
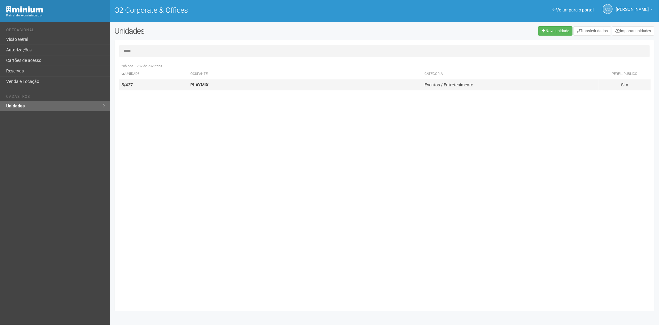
type input "*****"
click at [208, 84] on strong "PLAYMIX" at bounding box center [199, 84] width 18 height 5
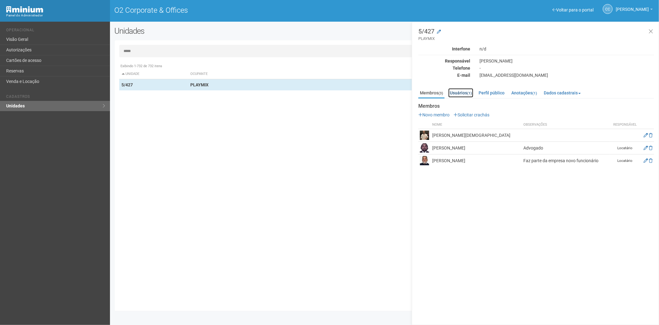
click at [465, 91] on link "Usuários (1)" at bounding box center [460, 92] width 25 height 9
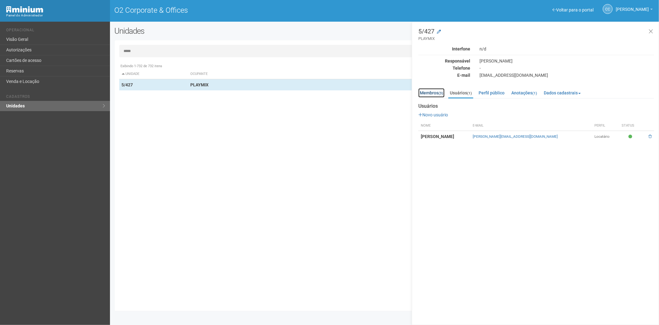
click at [442, 93] on small "(3)" at bounding box center [441, 93] width 5 height 4
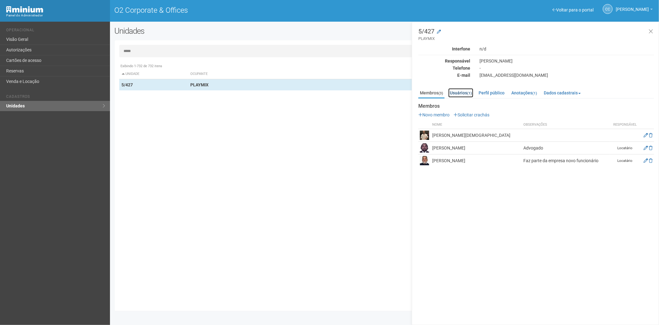
click at [461, 92] on link "Usuários (1)" at bounding box center [460, 92] width 25 height 9
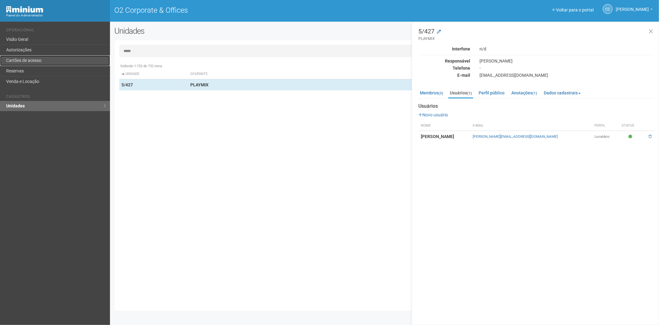
click at [31, 61] on link "Cartões de acesso" at bounding box center [55, 60] width 110 height 11
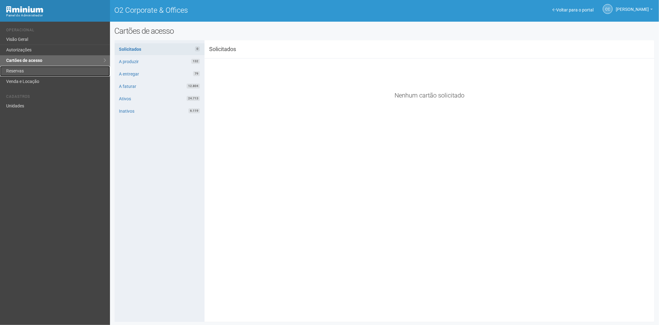
click at [26, 67] on link "Reservas" at bounding box center [55, 71] width 110 height 11
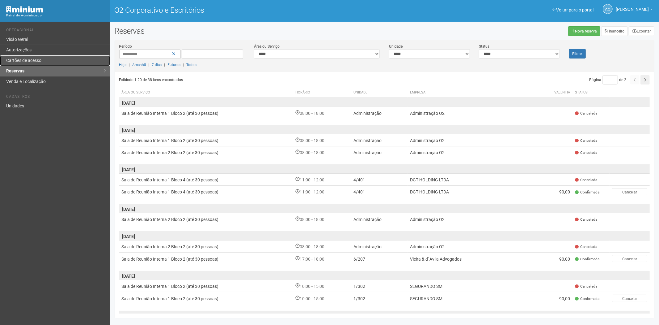
click at [47, 58] on link "Cartões de acesso" at bounding box center [55, 60] width 110 height 11
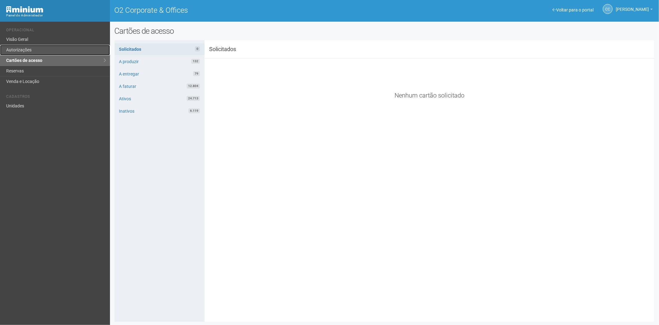
click at [23, 47] on link "Autorizações" at bounding box center [55, 50] width 110 height 11
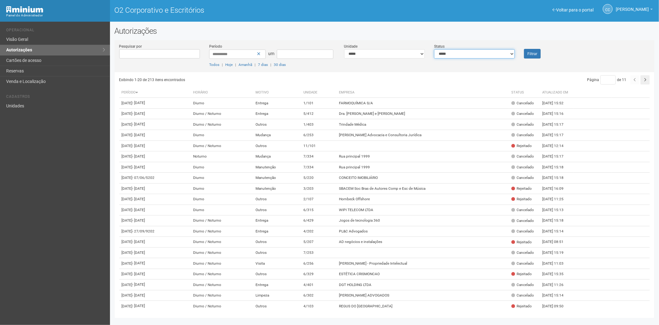
drag, startPoint x: 449, startPoint y: 53, endPoint x: 448, endPoint y: 57, distance: 5.0
click at [449, 53] on select "**********" at bounding box center [474, 53] width 81 height 9
select select "*"
click at [434, 49] on select "**********" at bounding box center [474, 53] width 81 height 9
click at [535, 53] on font "Filtrar" at bounding box center [533, 54] width 10 height 4
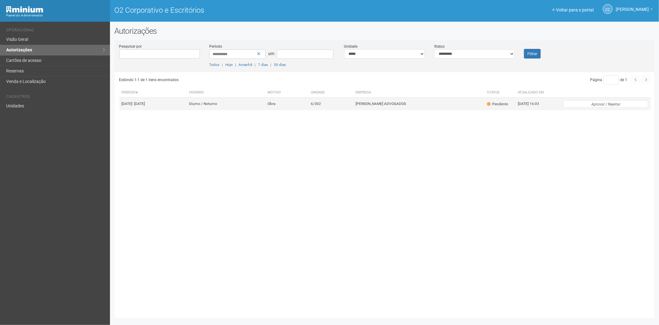
click at [331, 101] on td "6/302" at bounding box center [330, 104] width 45 height 12
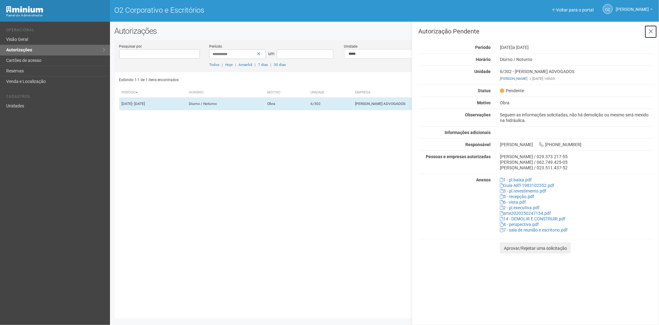
click at [652, 29] on icon at bounding box center [651, 31] width 5 height 6
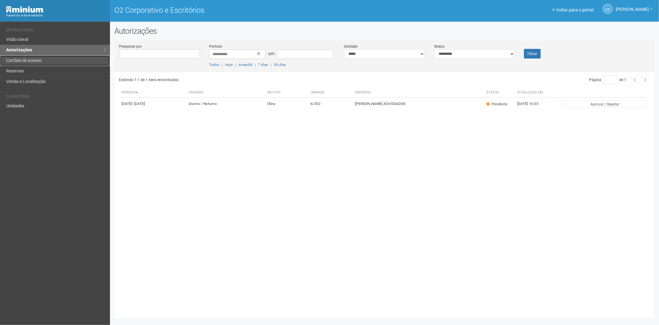
click at [41, 61] on font "Cartões de acesso" at bounding box center [23, 60] width 35 height 5
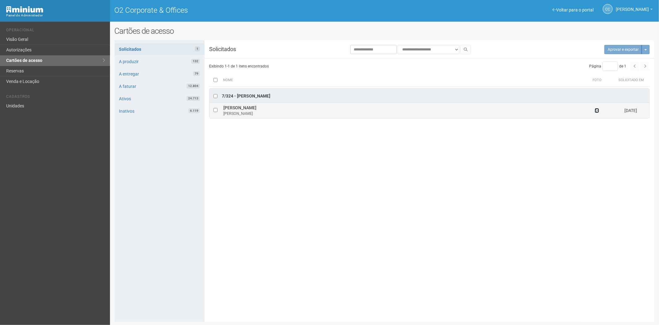
click at [598, 111] on icon at bounding box center [597, 110] width 4 height 4
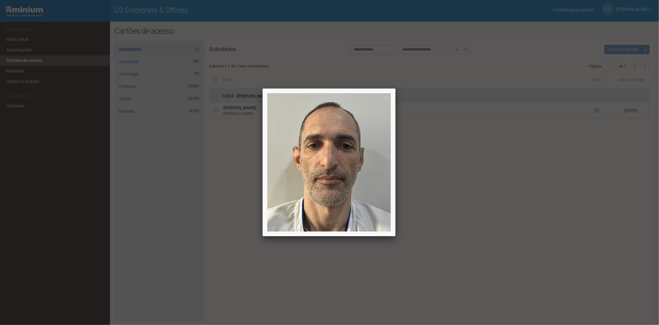
click at [504, 201] on div at bounding box center [329, 162] width 659 height 325
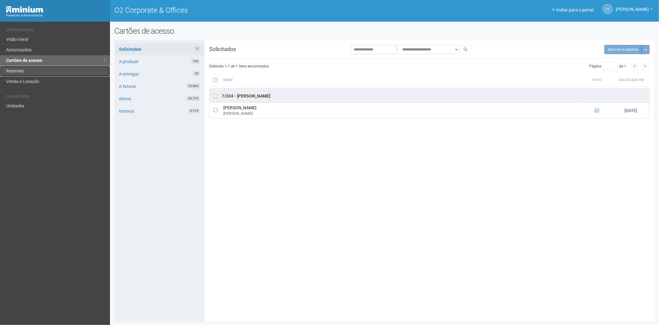
drag, startPoint x: 42, startPoint y: 72, endPoint x: 144, endPoint y: 126, distance: 114.9
click at [42, 73] on link "Reservas" at bounding box center [55, 71] width 110 height 11
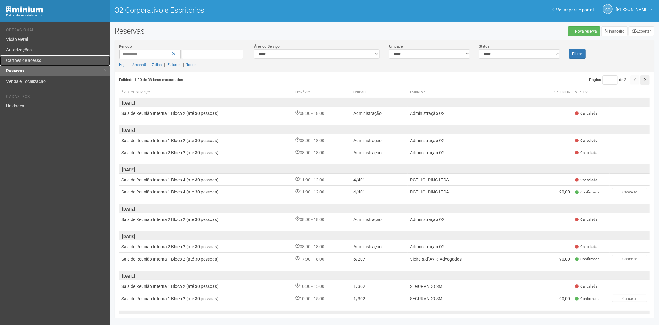
click at [64, 57] on link "Cartões de acesso" at bounding box center [55, 60] width 110 height 11
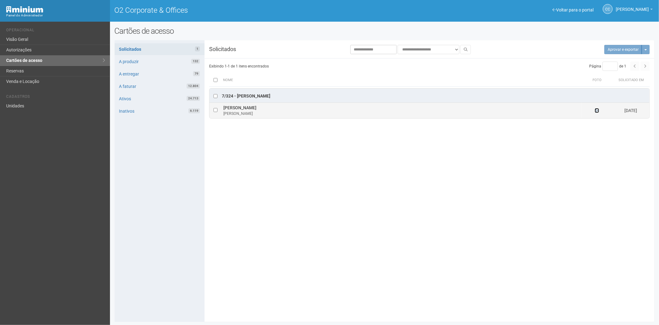
click at [597, 112] on icon at bounding box center [597, 110] width 4 height 4
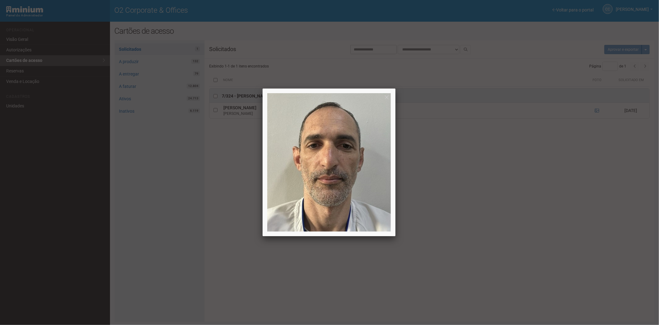
click at [478, 210] on div at bounding box center [329, 162] width 659 height 325
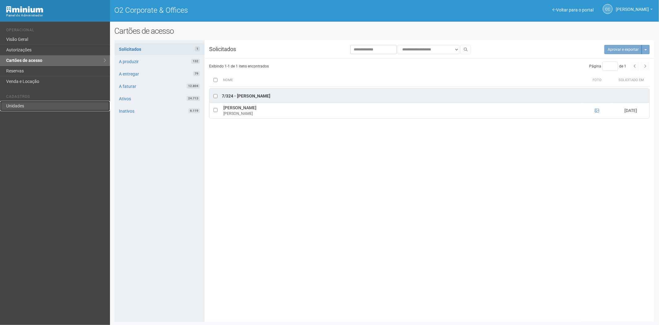
click at [33, 106] on link "Unidades" at bounding box center [55, 106] width 110 height 10
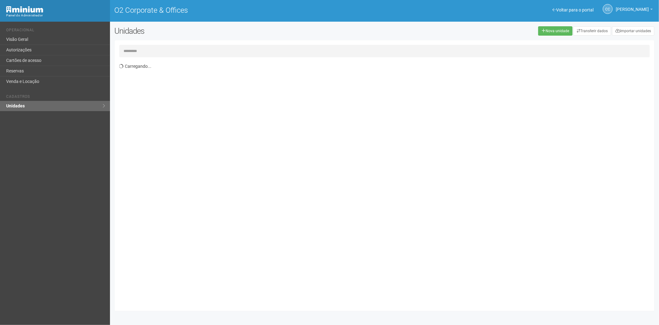
click at [165, 49] on input "text" at bounding box center [384, 51] width 531 height 12
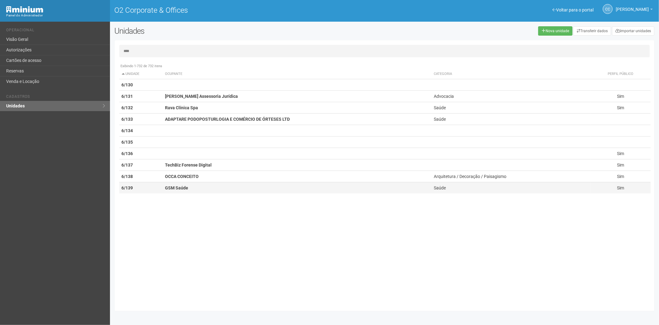
click at [195, 189] on td "GSM Saúde" at bounding box center [297, 187] width 269 height 11
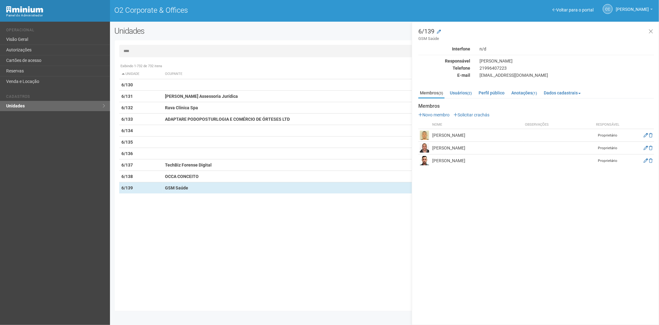
click at [151, 50] on input "****" at bounding box center [384, 51] width 531 height 12
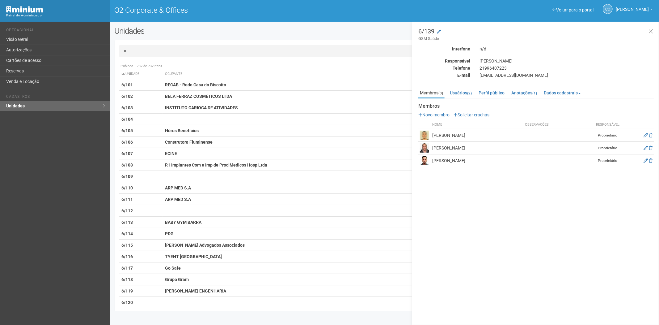
type input "*"
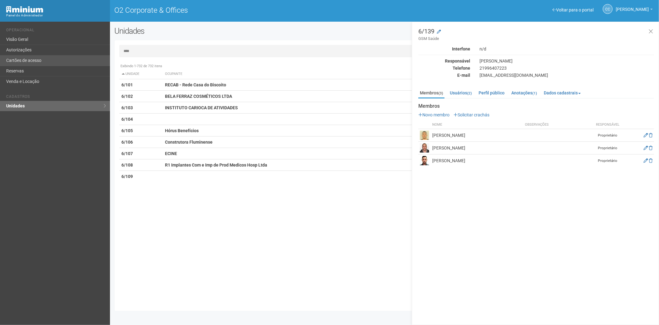
type input "****"
click at [24, 64] on link "Cartões de acesso" at bounding box center [55, 60] width 110 height 11
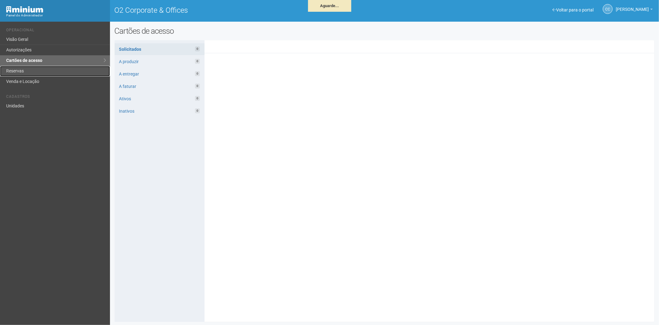
click at [34, 70] on link "Reservas" at bounding box center [55, 71] width 110 height 11
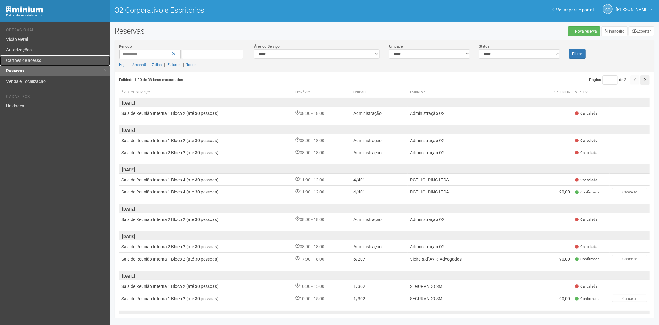
click at [19, 56] on link "Cartões de acesso" at bounding box center [55, 60] width 110 height 11
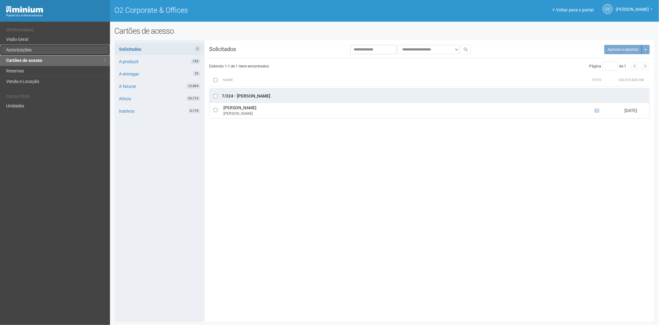
click at [17, 45] on link "Autorizações" at bounding box center [55, 50] width 110 height 11
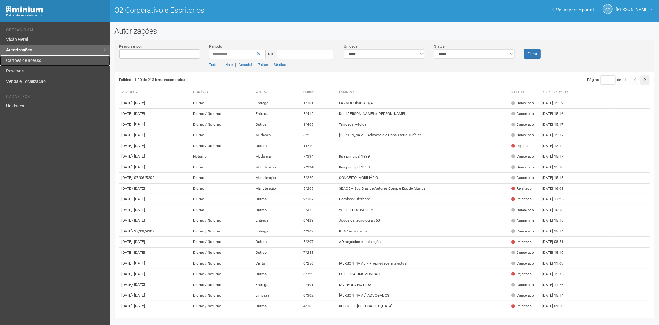
click at [51, 60] on link "Cartões de acesso" at bounding box center [55, 60] width 110 height 11
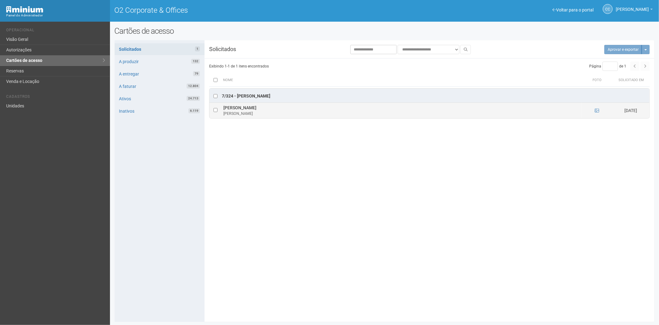
click at [215, 108] on td at bounding box center [216, 110] width 12 height 15
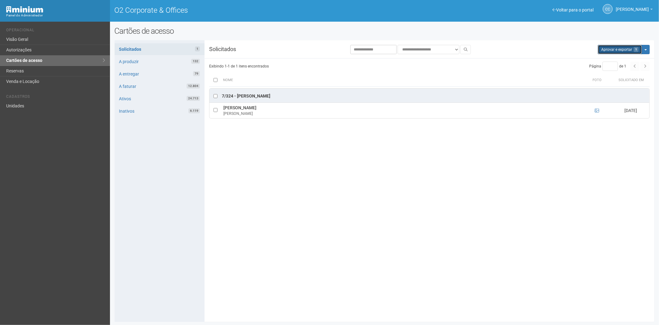
click at [616, 52] on button "Aprovar e exportar 1" at bounding box center [620, 49] width 44 height 9
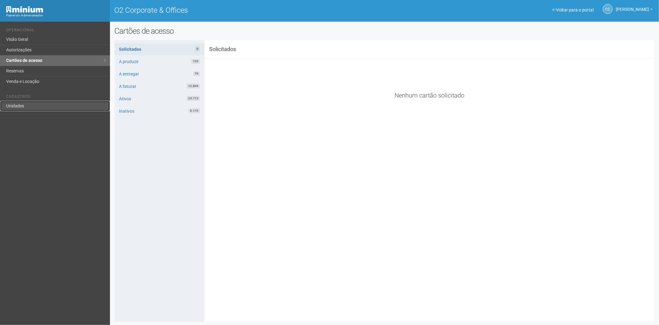
click at [14, 108] on link "Unidades" at bounding box center [55, 106] width 110 height 10
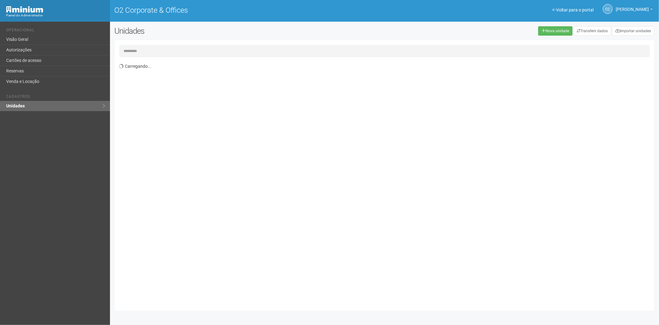
click at [134, 54] on input "text" at bounding box center [384, 51] width 531 height 12
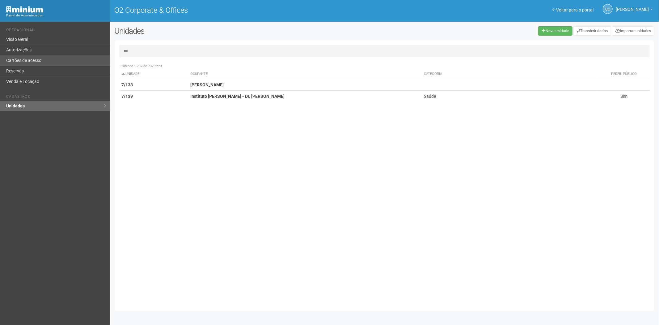
type input "***"
click at [56, 63] on link "Cartões de acesso" at bounding box center [55, 60] width 110 height 11
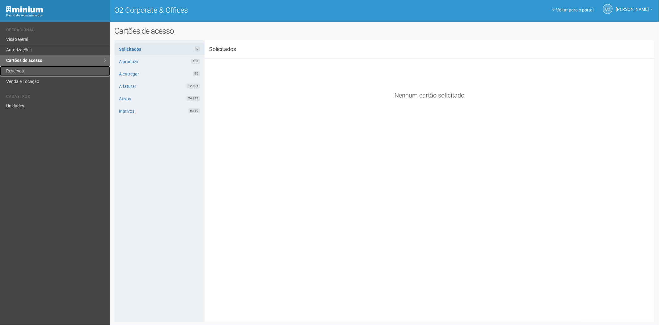
click at [34, 70] on link "Reservas" at bounding box center [55, 71] width 110 height 11
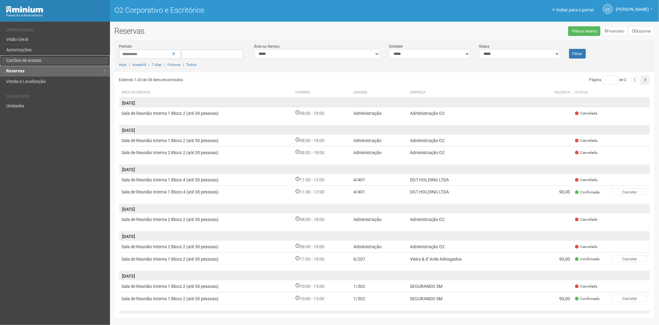
click at [53, 62] on link "Cartões de acesso" at bounding box center [55, 60] width 110 height 11
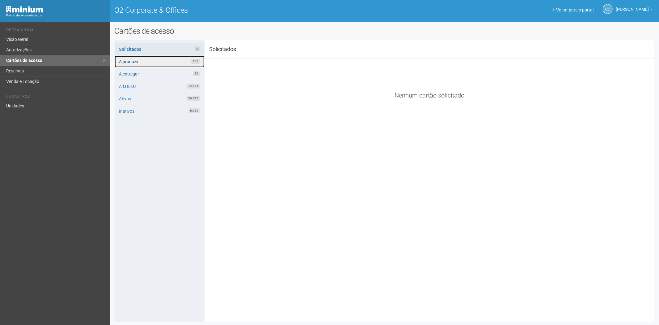
click at [156, 59] on link "A produzir 133" at bounding box center [160, 62] width 90 height 12
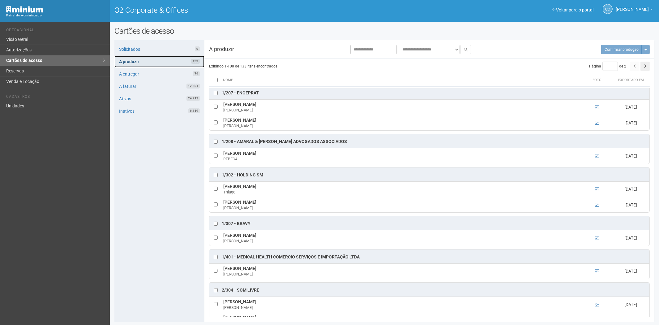
scroll to position [69, 0]
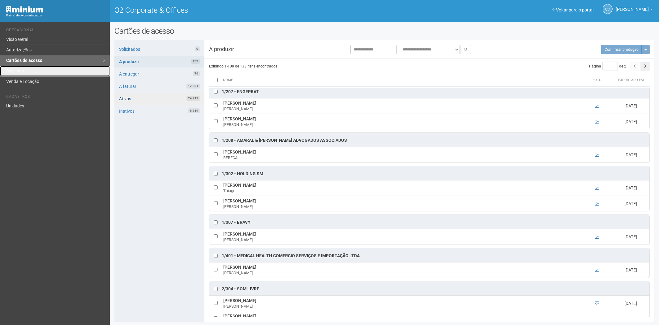
drag, startPoint x: 42, startPoint y: 72, endPoint x: 141, endPoint y: 103, distance: 103.9
click at [42, 72] on link "Reservas" at bounding box center [55, 71] width 110 height 11
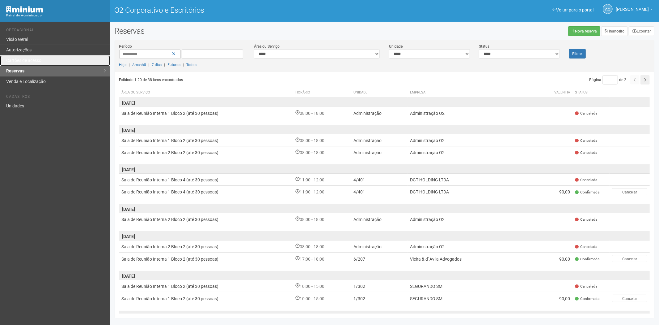
drag, startPoint x: 45, startPoint y: 59, endPoint x: 78, endPoint y: 28, distance: 44.6
click at [45, 59] on link "Cartões de acesso" at bounding box center [55, 60] width 110 height 11
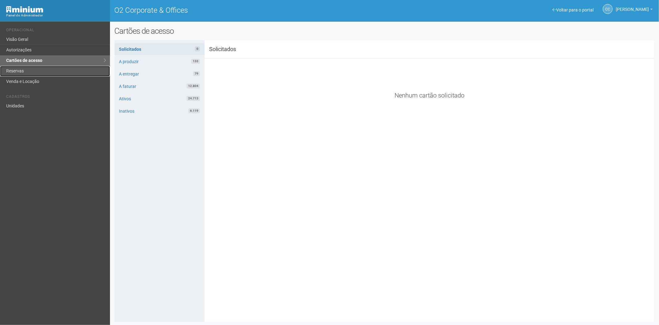
click at [60, 69] on link "Reservas" at bounding box center [55, 71] width 110 height 11
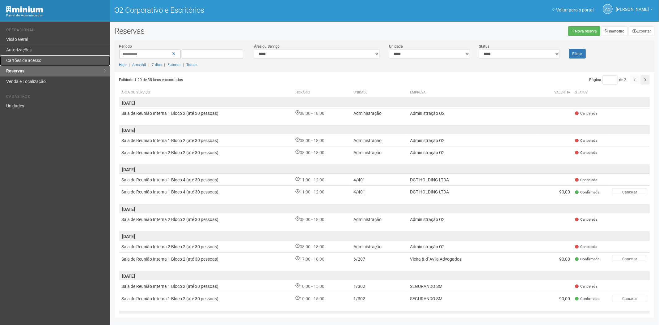
click at [36, 60] on font "Cartões de acesso" at bounding box center [23, 60] width 35 height 5
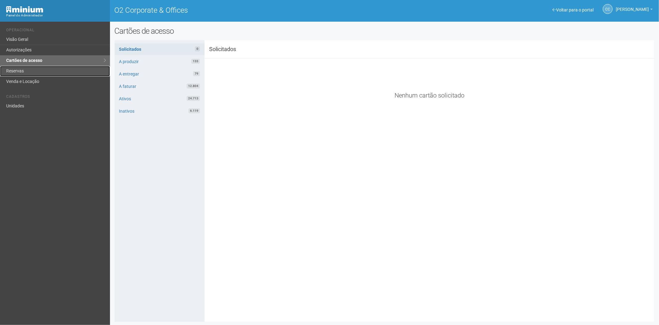
click at [24, 71] on link "Reservas" at bounding box center [55, 71] width 110 height 11
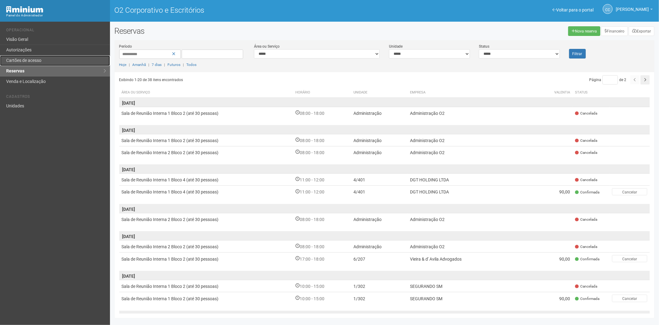
click at [18, 60] on font "Cartões de acesso" at bounding box center [23, 60] width 35 height 5
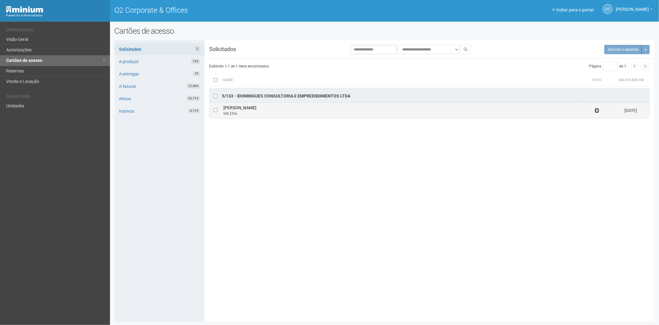
click at [598, 112] on icon at bounding box center [597, 110] width 4 height 4
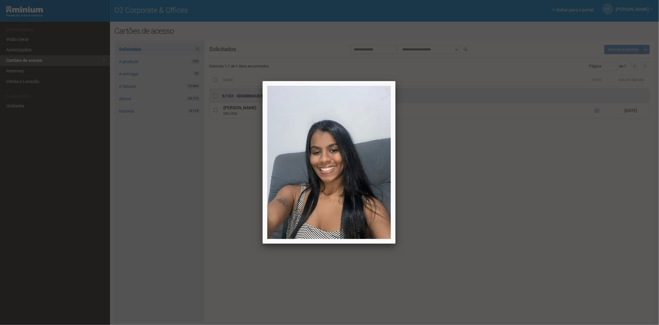
click at [198, 166] on div at bounding box center [329, 162] width 659 height 325
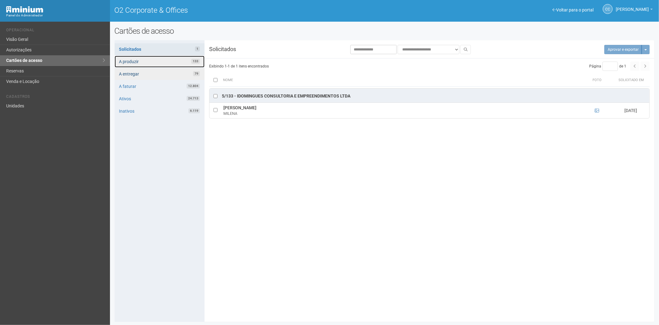
drag, startPoint x: 150, startPoint y: 58, endPoint x: 170, endPoint y: 70, distance: 23.6
click at [150, 58] on link "A produzir 133" at bounding box center [160, 62] width 90 height 12
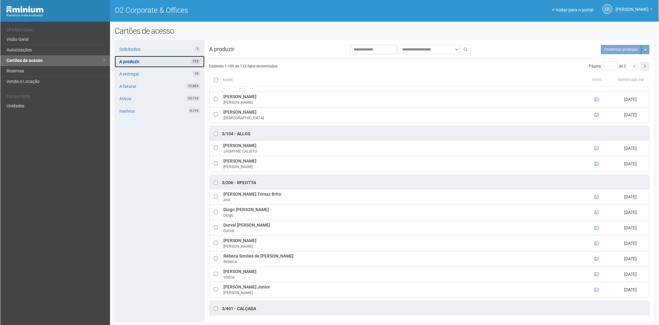
scroll to position [584, 0]
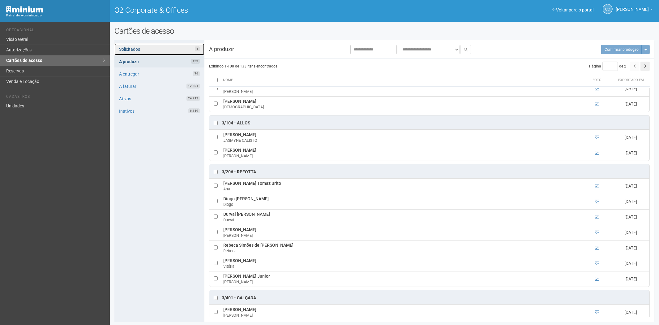
drag, startPoint x: 168, startPoint y: 46, endPoint x: 185, endPoint y: 61, distance: 23.2
click at [168, 46] on link "Solicitados 1" at bounding box center [159, 49] width 90 height 12
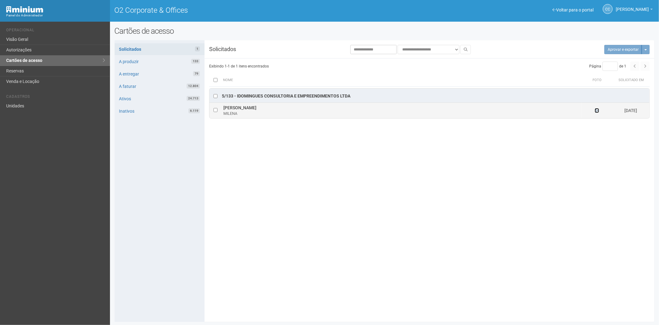
click at [595, 111] on icon at bounding box center [597, 110] width 4 height 4
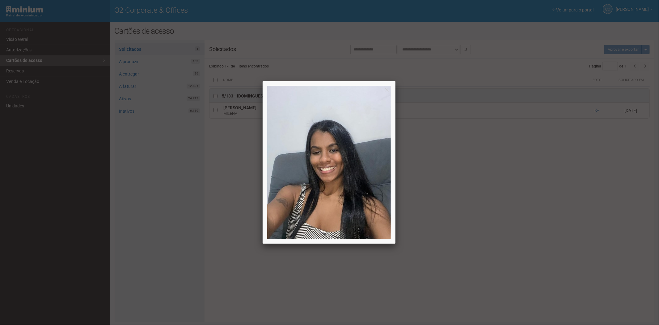
click at [501, 170] on div at bounding box center [329, 162] width 659 height 325
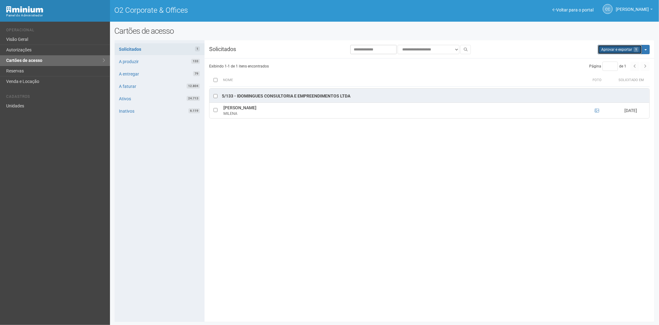
click at [619, 51] on button "Aprovar e exportar 1" at bounding box center [620, 49] width 44 height 9
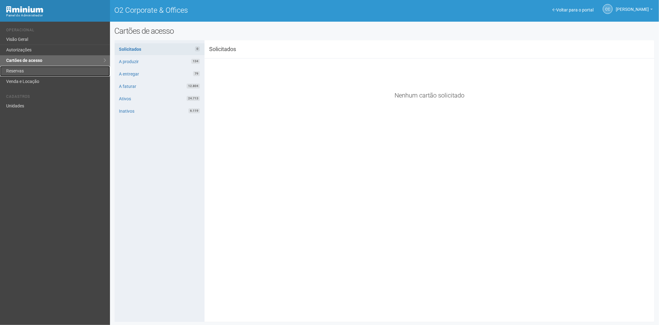
click at [29, 71] on link "Reservas" at bounding box center [55, 71] width 110 height 11
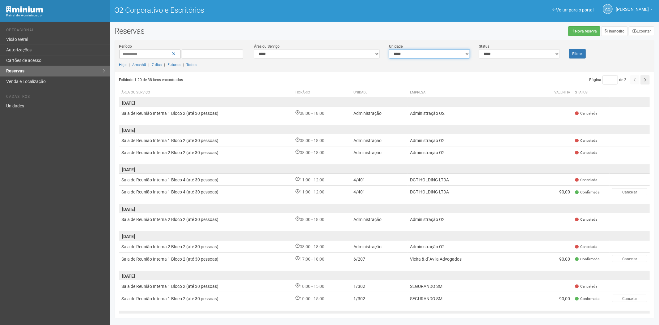
drag, startPoint x: 423, startPoint y: 54, endPoint x: 420, endPoint y: 58, distance: 4.8
click at [423, 54] on select "**********" at bounding box center [429, 53] width 81 height 9
click at [413, 56] on select "**********" at bounding box center [429, 53] width 81 height 9
click at [547, 60] on div "**********" at bounding box center [385, 57] width 540 height 29
drag, startPoint x: 533, startPoint y: 55, endPoint x: 520, endPoint y: 57, distance: 13.4
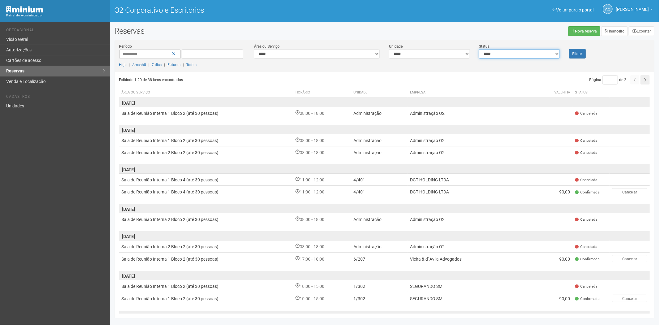
click at [533, 55] on select "**********" at bounding box center [519, 53] width 81 height 9
drag, startPoint x: 28, startPoint y: 110, endPoint x: 39, endPoint y: 106, distance: 10.8
click at [28, 110] on link "Unidades" at bounding box center [55, 106] width 110 height 10
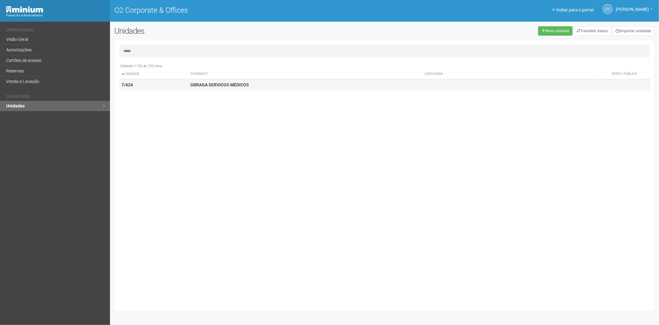
type input "*****"
click at [201, 84] on strong "GBRAGA SERVICOS MÉDICOS" at bounding box center [219, 84] width 59 height 5
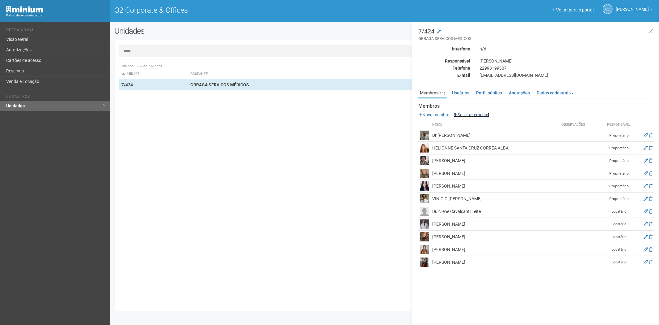
click at [470, 113] on link "Solicitar crachás" at bounding box center [472, 114] width 36 height 5
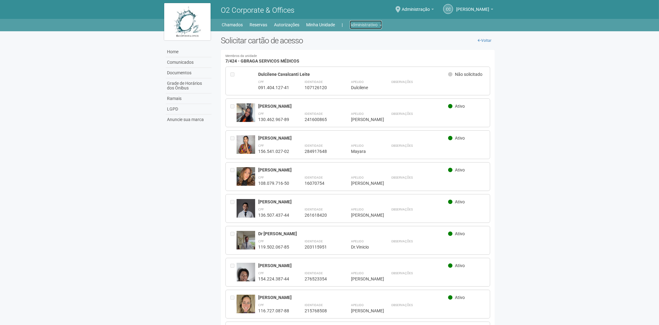
click at [363, 20] on link "Administrativo" at bounding box center [366, 24] width 32 height 9
click at [342, 37] on link "Autorizações" at bounding box center [357, 37] width 53 height 11
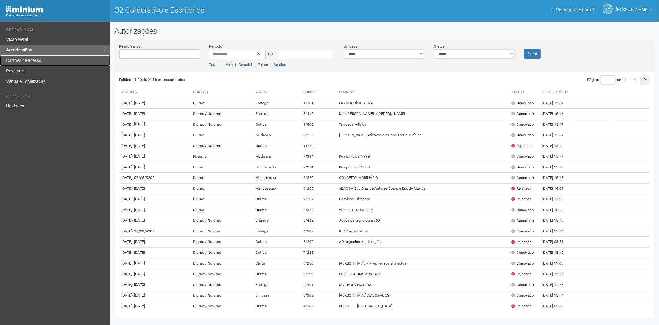
click at [26, 62] on font "Cartões de acesso" at bounding box center [23, 60] width 35 height 5
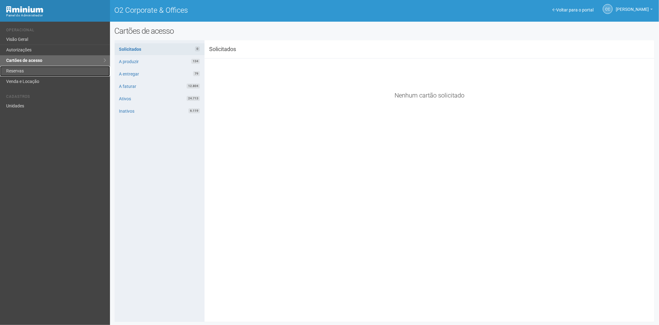
click at [40, 69] on link "Reservas" at bounding box center [55, 71] width 110 height 11
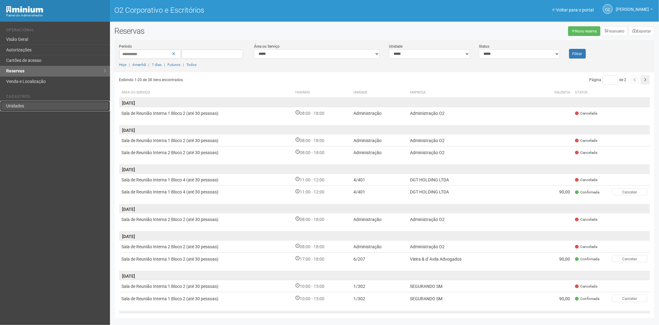
click at [57, 102] on link "Unidades" at bounding box center [55, 106] width 110 height 10
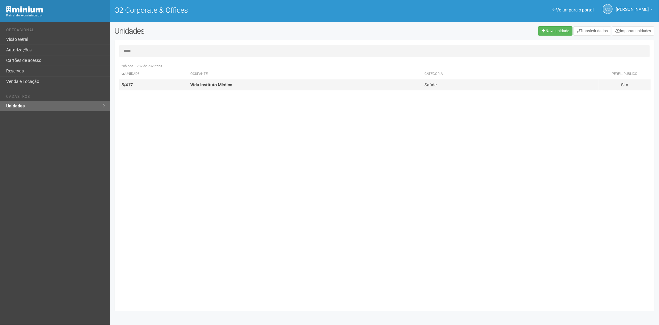
click at [185, 79] on td "5/417" at bounding box center [153, 84] width 69 height 11
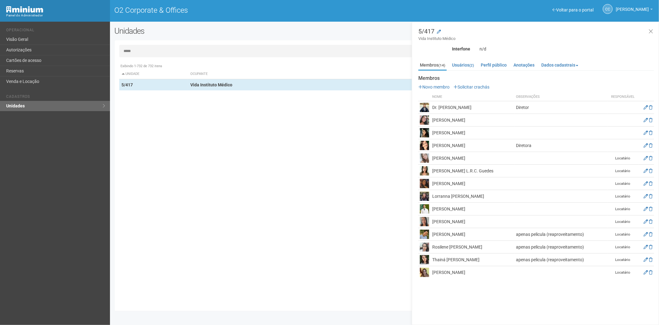
click at [154, 49] on input "*****" at bounding box center [384, 51] width 531 height 12
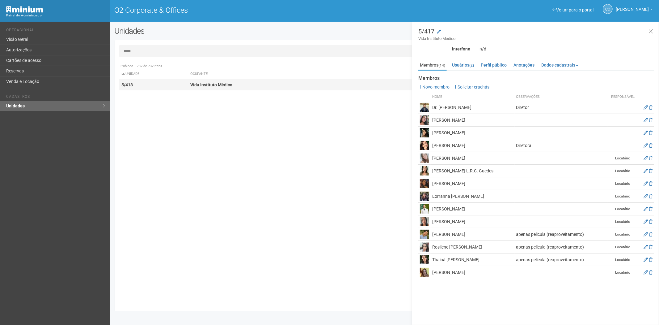
type input "*****"
click at [182, 82] on td "5/418" at bounding box center [153, 84] width 69 height 11
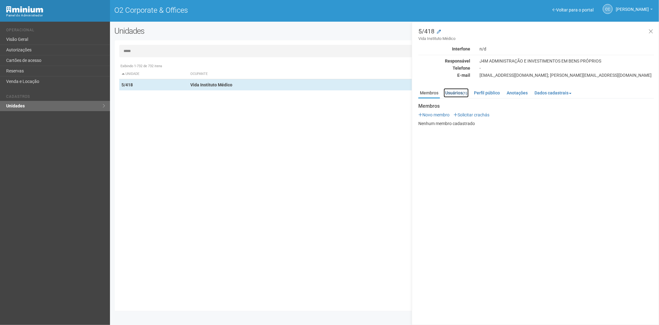
click at [461, 91] on link "Usuários (1)" at bounding box center [456, 92] width 25 height 9
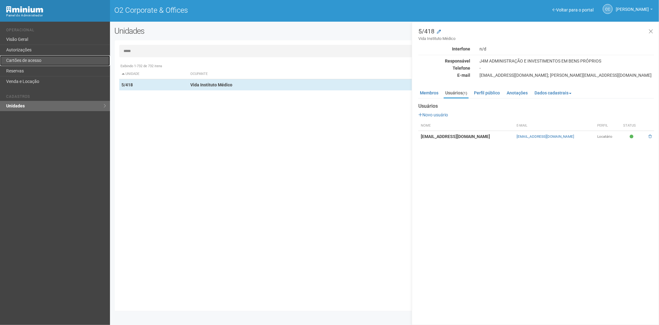
click at [45, 59] on link "Cartões de acesso" at bounding box center [55, 60] width 110 height 11
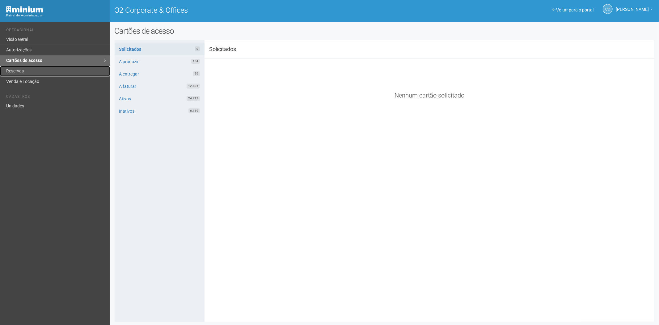
click at [24, 70] on link "Reservas" at bounding box center [55, 71] width 110 height 11
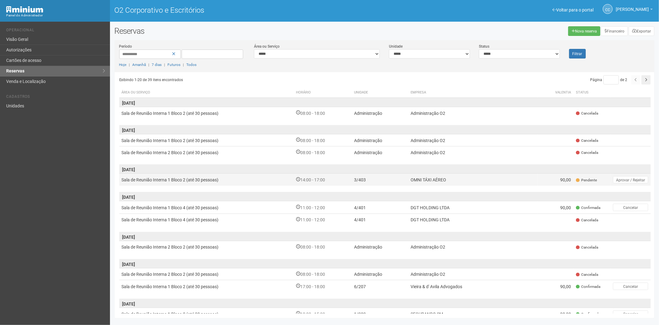
click at [452, 180] on td "OMNI TÁXI AÉREO" at bounding box center [473, 179] width 130 height 12
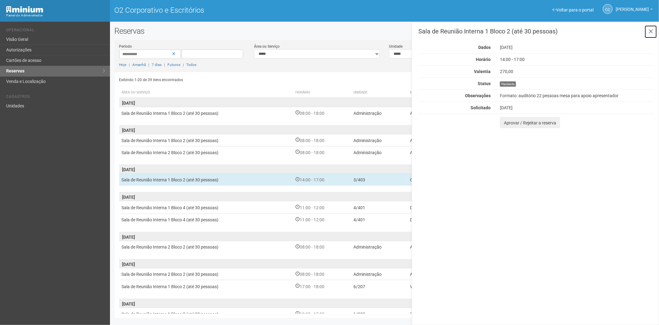
click at [656, 33] on button at bounding box center [651, 31] width 13 height 13
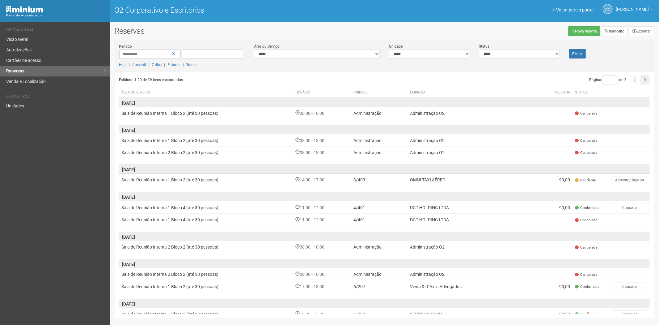
click at [22, 220] on div "Voltar para o portal Operacional Visão Geral Autorizações Cartões de acesso Res…" at bounding box center [55, 173] width 110 height 303
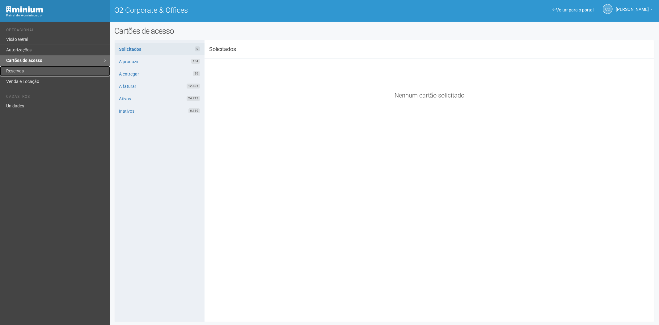
click at [28, 74] on link "Reservas" at bounding box center [55, 71] width 110 height 11
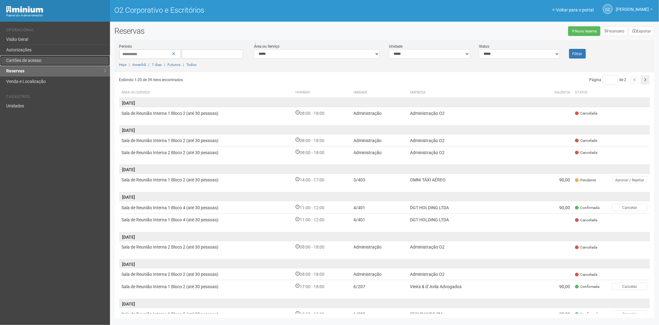
click at [43, 60] on link "Cartões de acesso" at bounding box center [55, 60] width 110 height 11
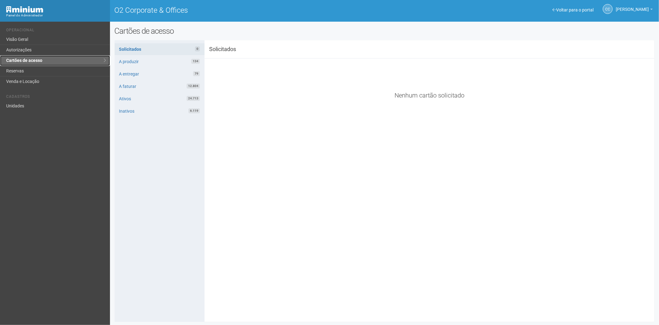
click at [49, 65] on link "Cartões de acesso" at bounding box center [55, 60] width 110 height 11
click at [36, 69] on link "Reservas" at bounding box center [55, 71] width 110 height 11
